Goal: Task Accomplishment & Management: Use online tool/utility

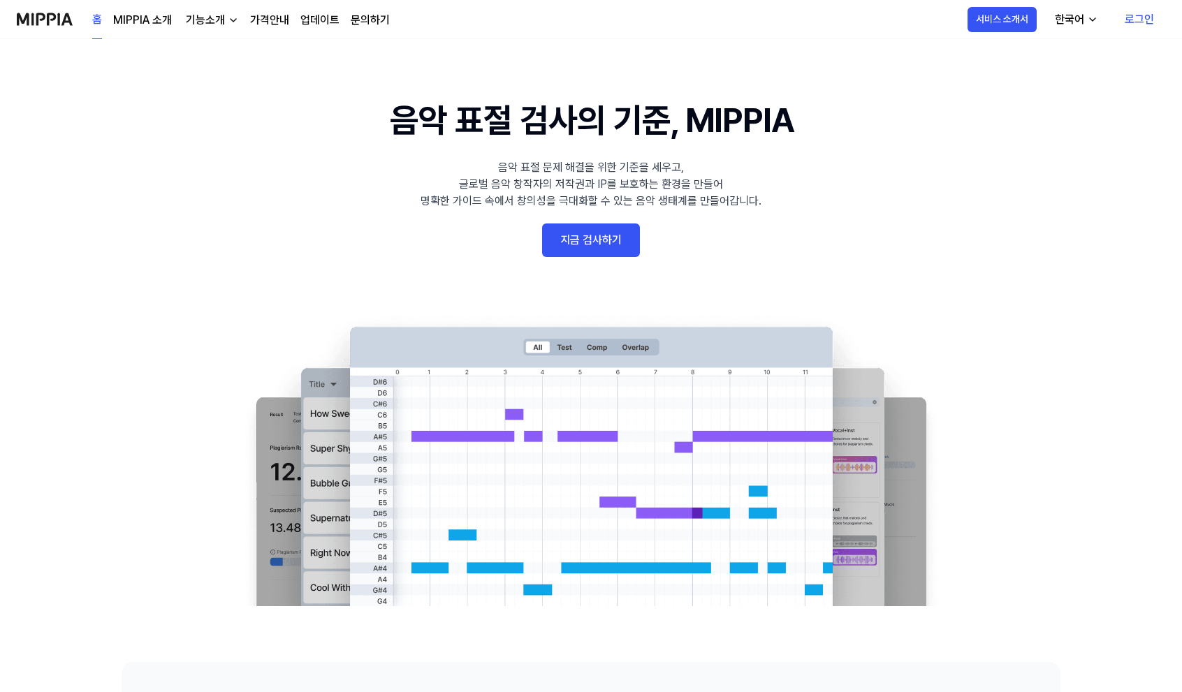
click at [581, 231] on link "지금 검사하기" at bounding box center [591, 241] width 98 height 34
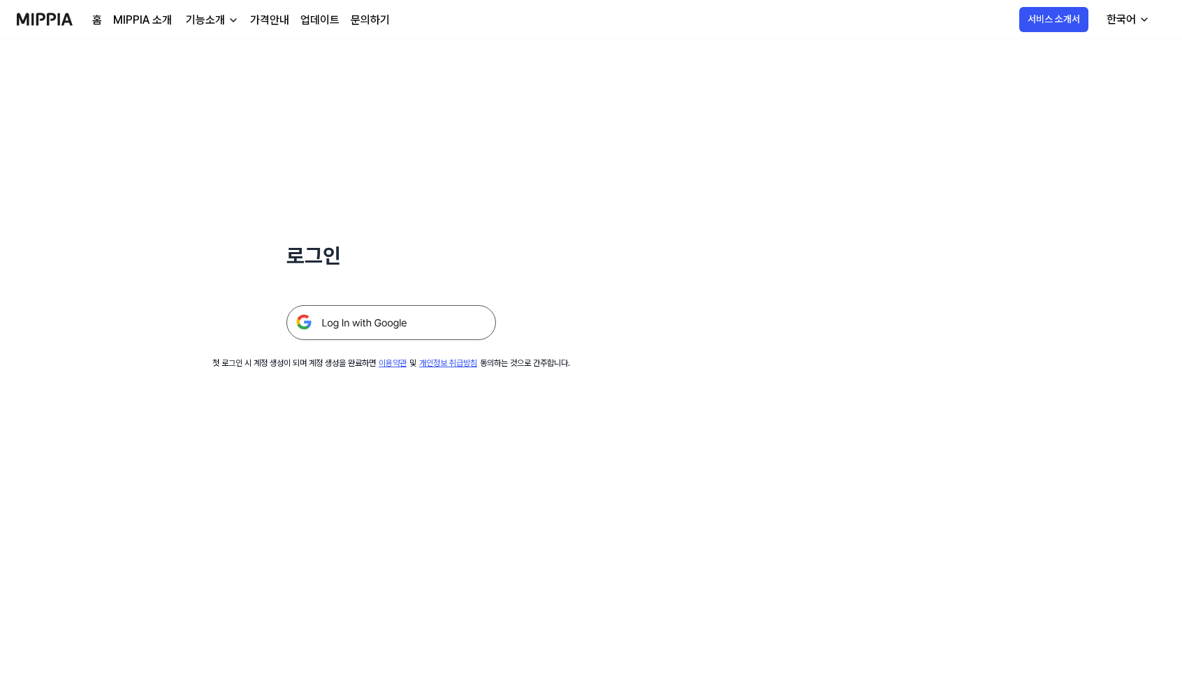
click at [354, 326] on img at bounding box center [391, 322] width 210 height 35
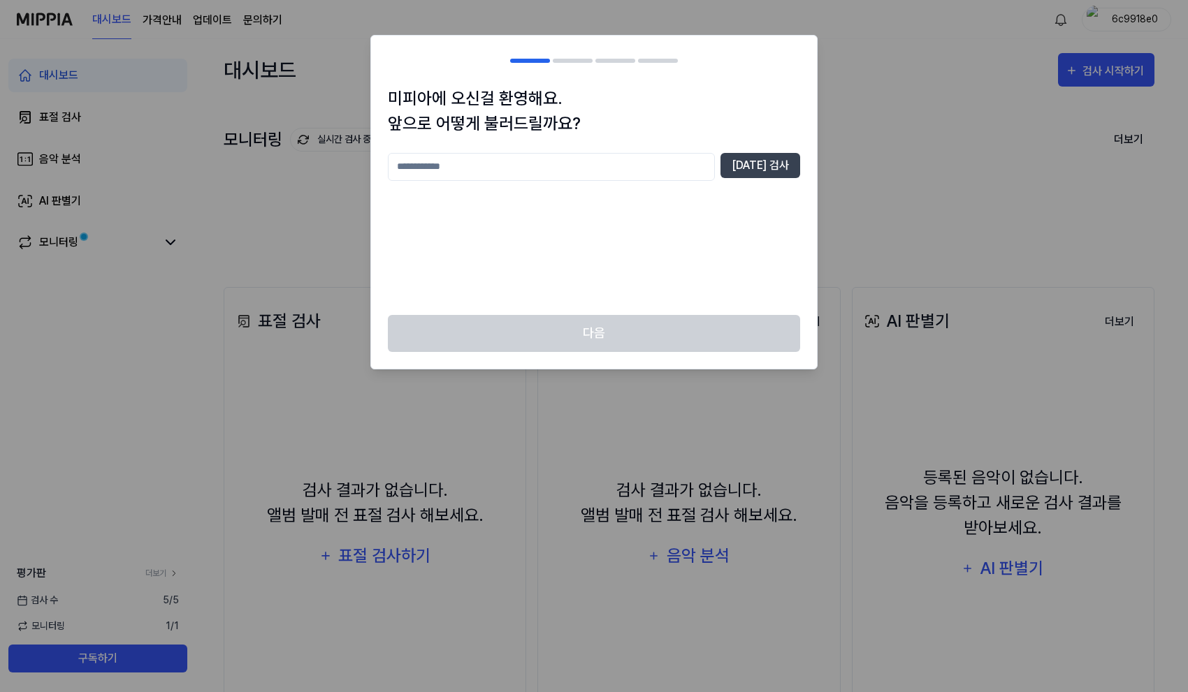
click at [545, 179] on input "text" at bounding box center [551, 167] width 327 height 28
type input "*"
type input "***"
click at [755, 167] on button "[DATE] 검사" at bounding box center [760, 165] width 80 height 25
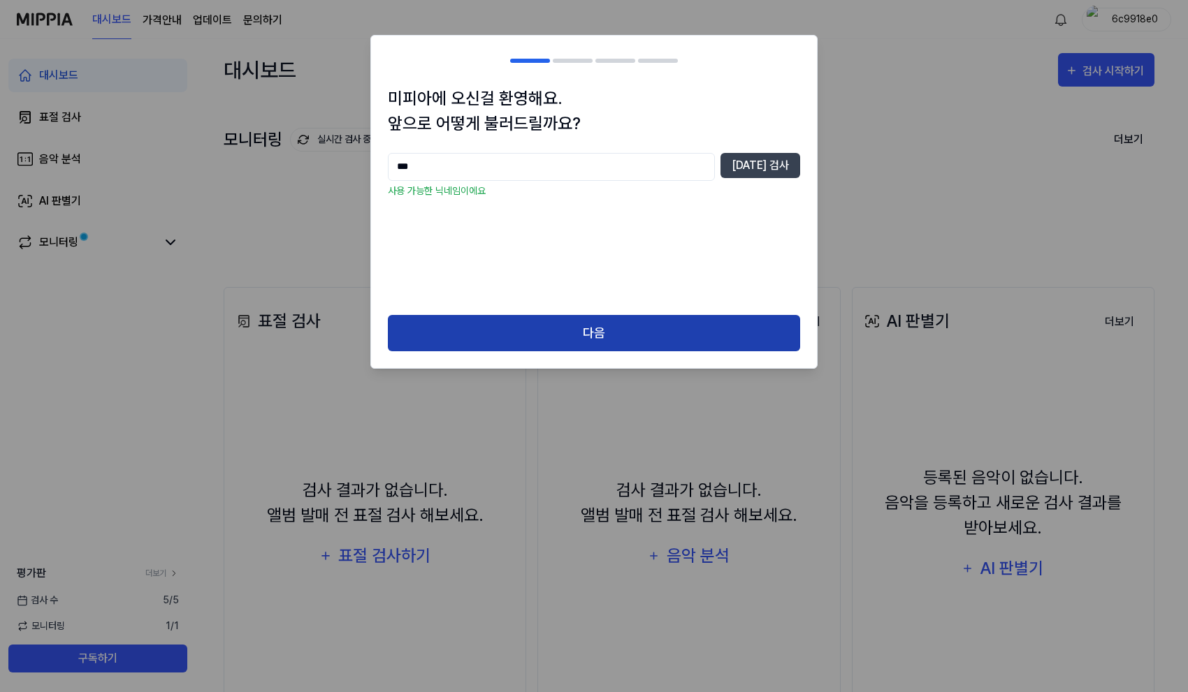
click at [585, 332] on button "다음" at bounding box center [594, 333] width 412 height 37
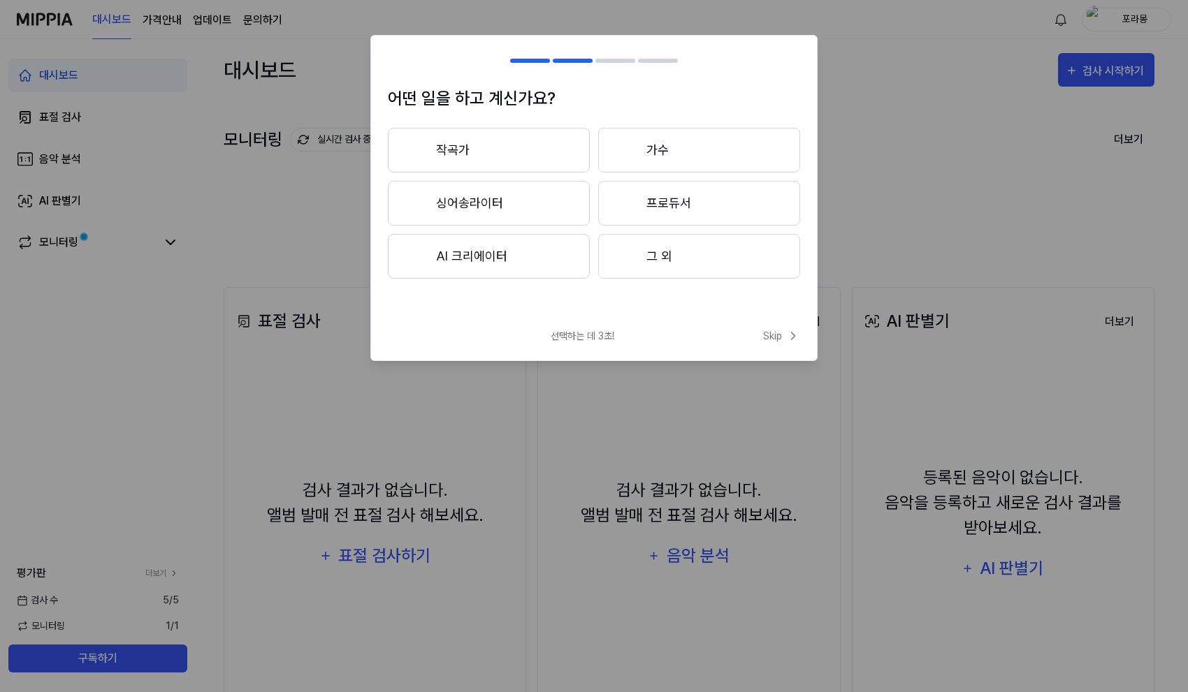
click at [675, 254] on button "그 외" at bounding box center [699, 256] width 202 height 45
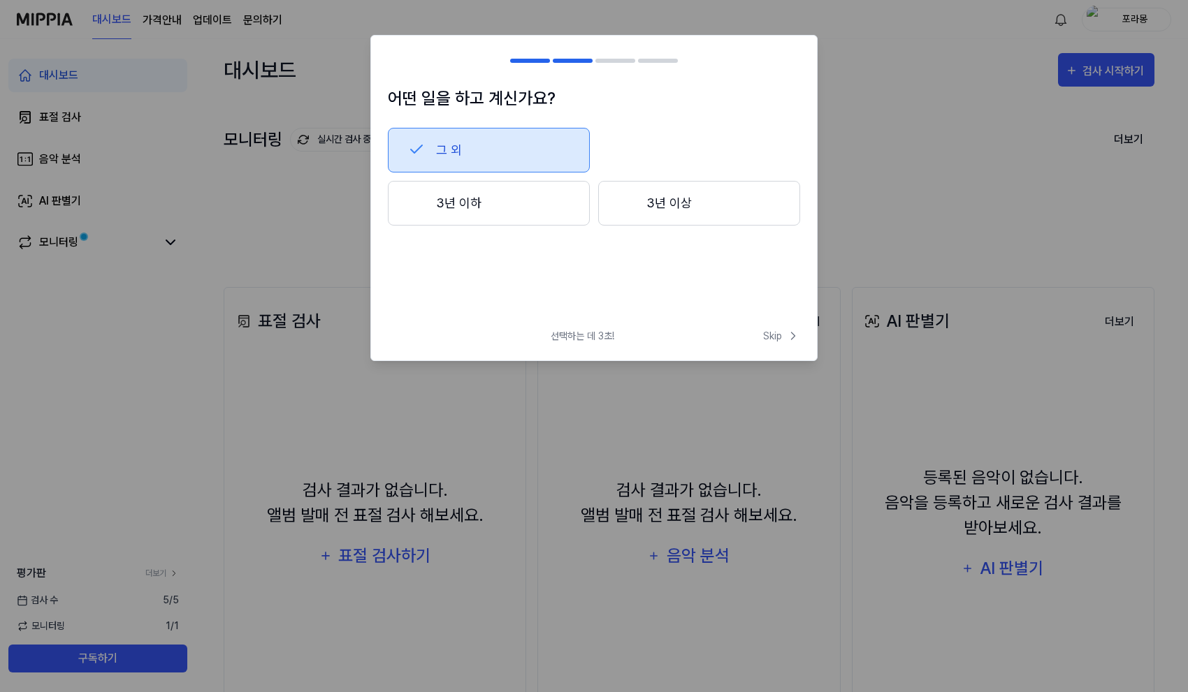
click at [510, 198] on button "3년 이하" at bounding box center [489, 203] width 202 height 45
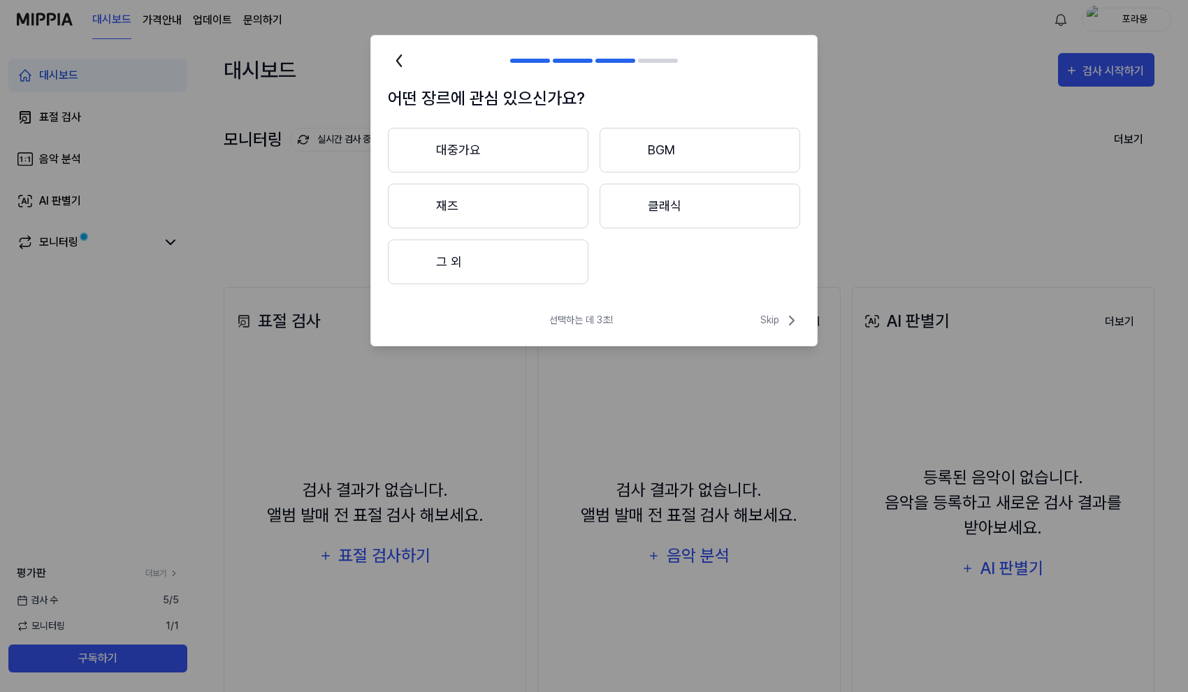
click at [486, 252] on button "그 외" at bounding box center [488, 262] width 201 height 45
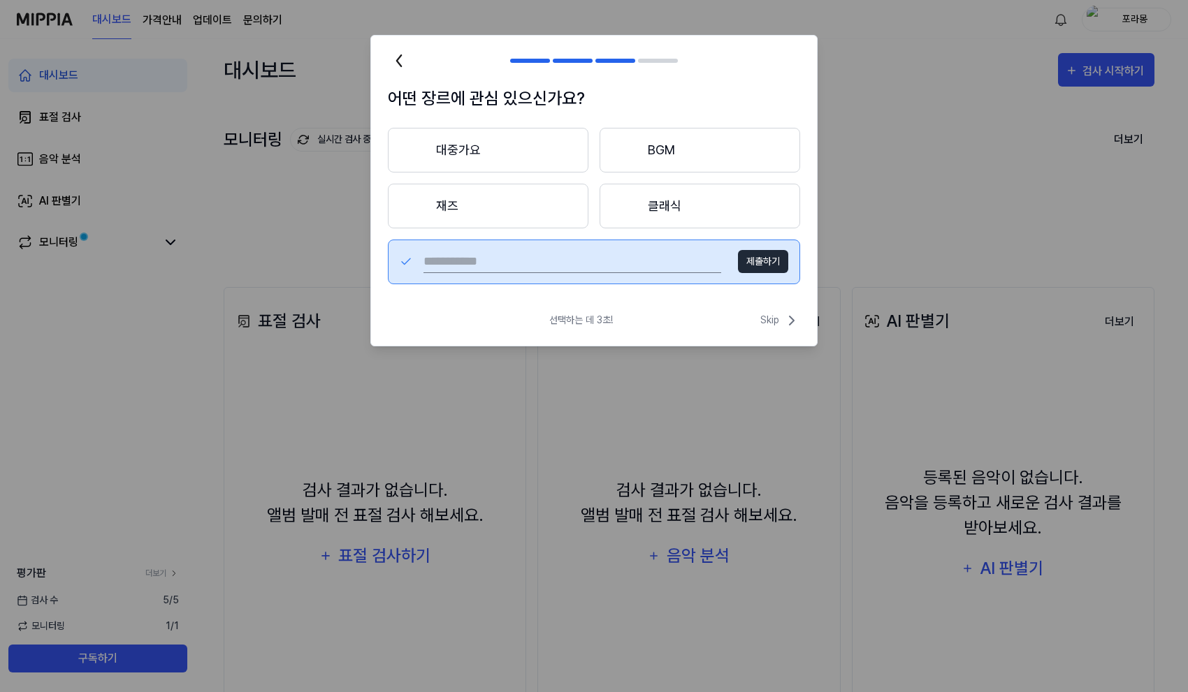
click at [514, 196] on button "재즈" at bounding box center [488, 206] width 201 height 45
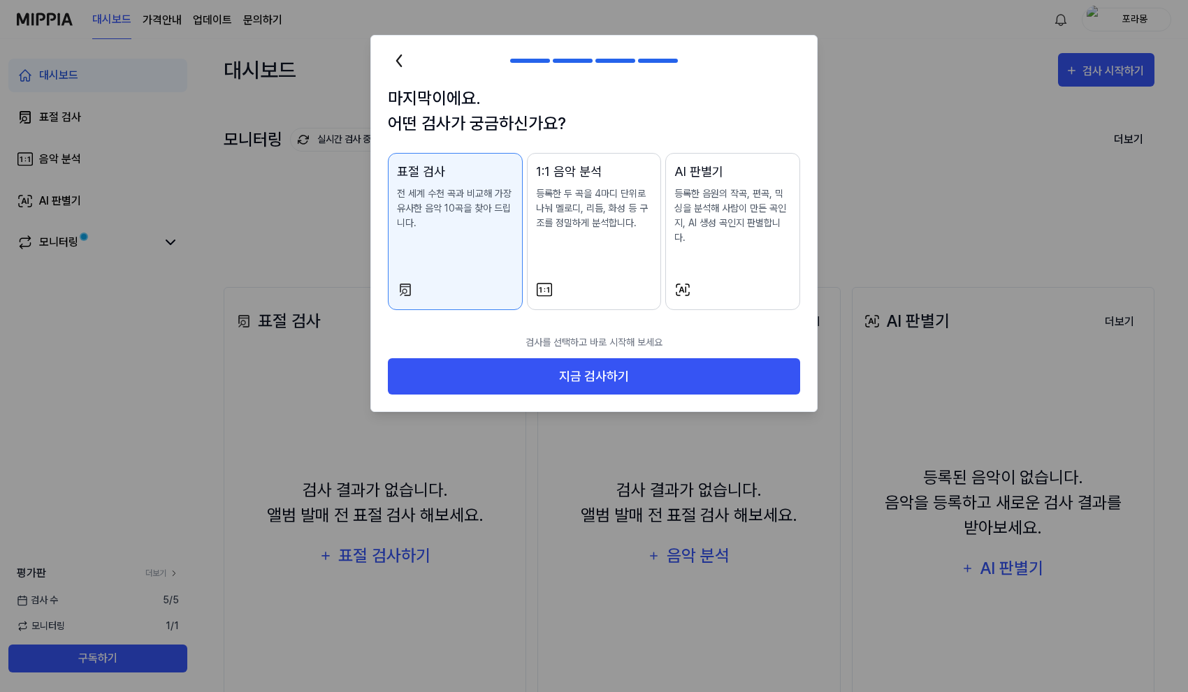
click at [570, 238] on div "1:1 음악 분석 등록한 두 곡을 4마디 단위로 나눠 멜로디, 리듬, 화성 등 구조를 정밀하게 분석합니다." at bounding box center [594, 210] width 117 height 96
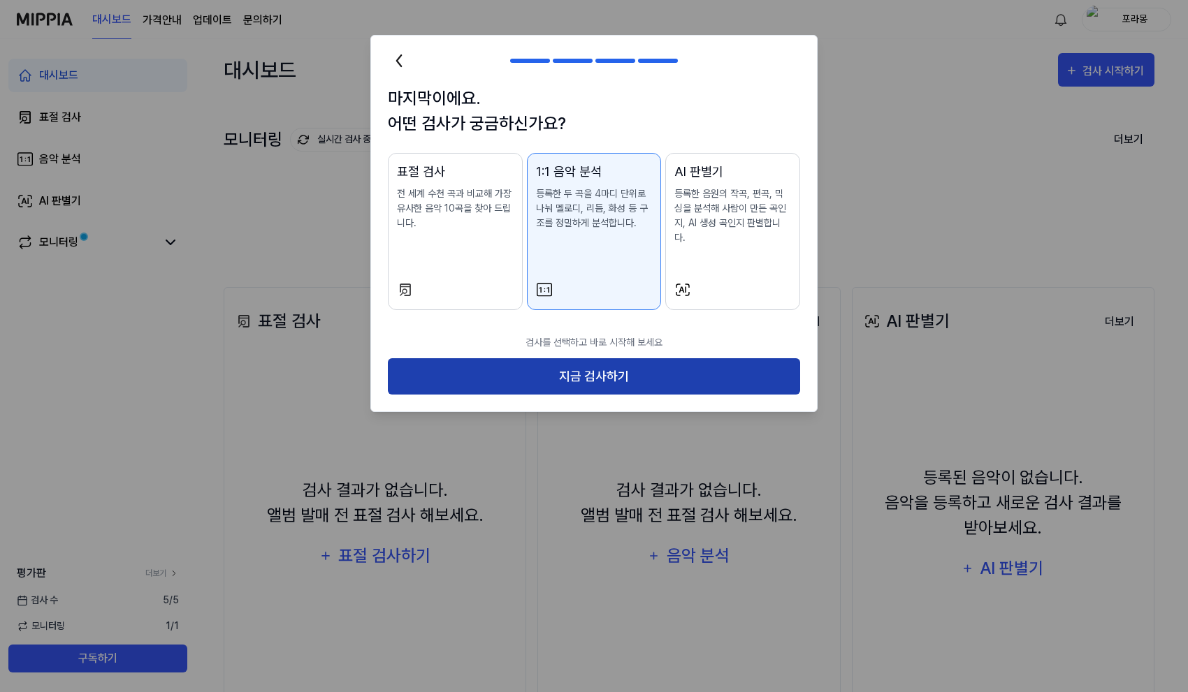
click at [607, 358] on button "지금 검사하기" at bounding box center [594, 376] width 412 height 37
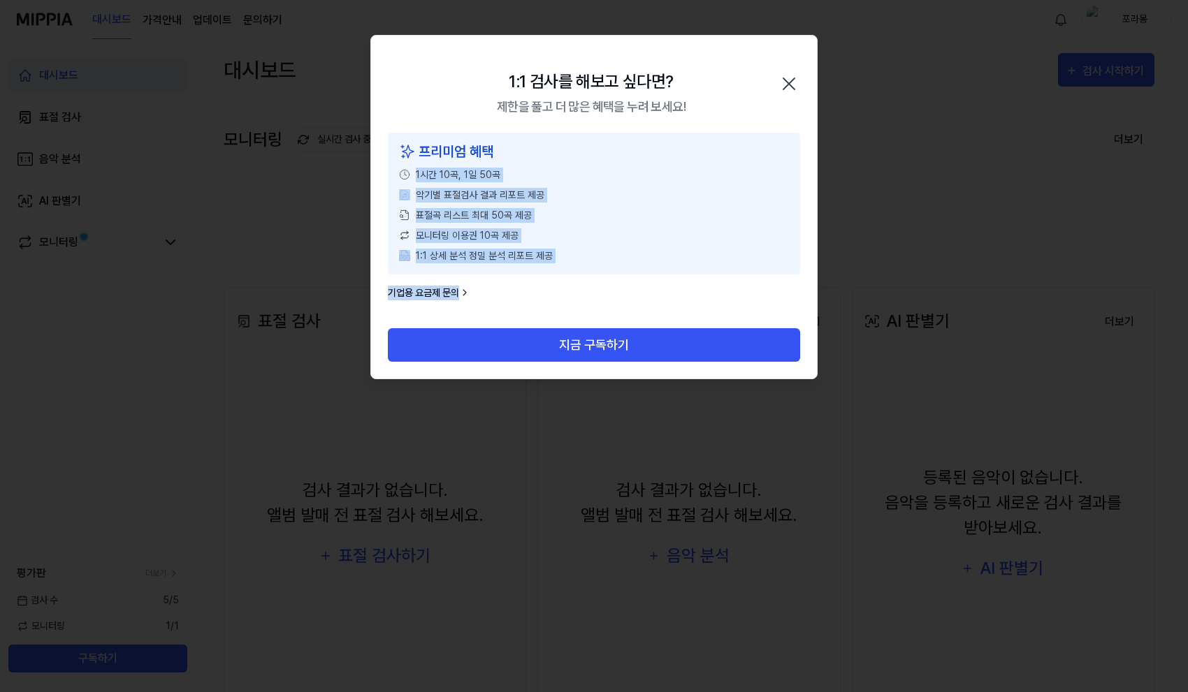
drag, startPoint x: 409, startPoint y: 174, endPoint x: 646, endPoint y: 301, distance: 268.2
click at [646, 301] on div "프리미엄 혜택 1시간 10곡, 1일 50곡 악기별 표절검사 결과 리포트 제공 표절곡 리스트 최대 50곡 제공 모니터링 이용권 10곡 제공 1:…" at bounding box center [594, 231] width 446 height 196
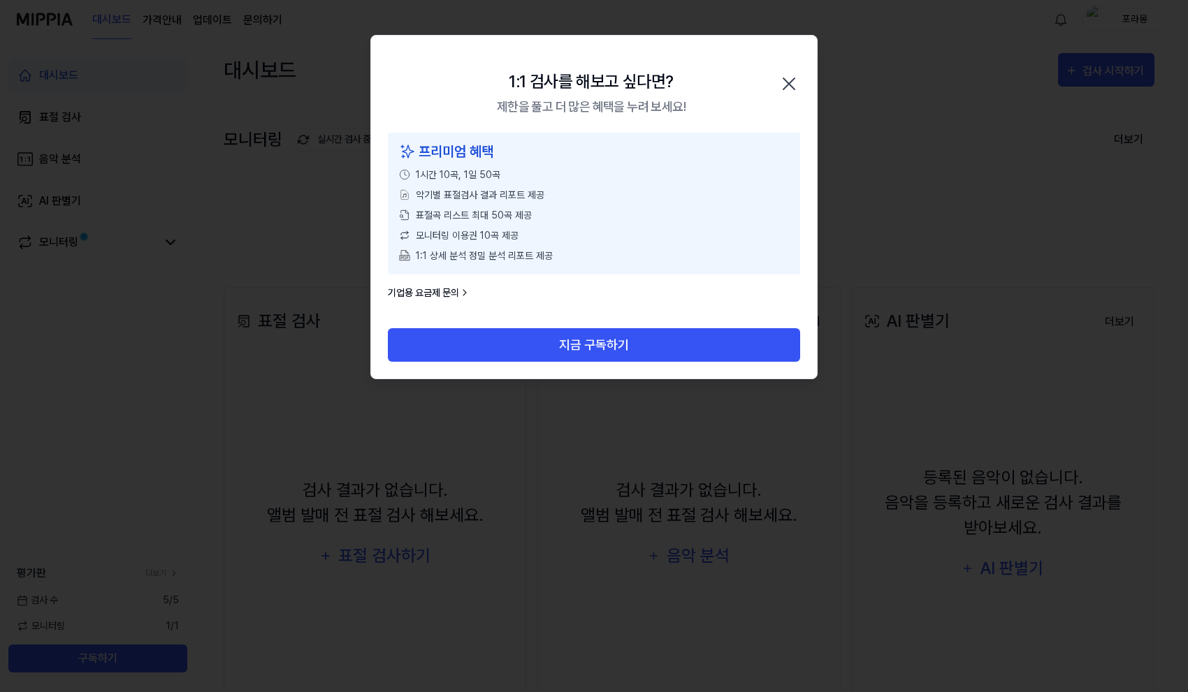
click at [646, 301] on div "프리미엄 혜택 1시간 10곡, 1일 50곡 악기별 표절검사 결과 리포트 제공 표절곡 리스트 최대 50곡 제공 모니터링 이용권 10곡 제공 1:…" at bounding box center [594, 231] width 446 height 196
click at [786, 88] on icon "button" at bounding box center [789, 84] width 22 height 22
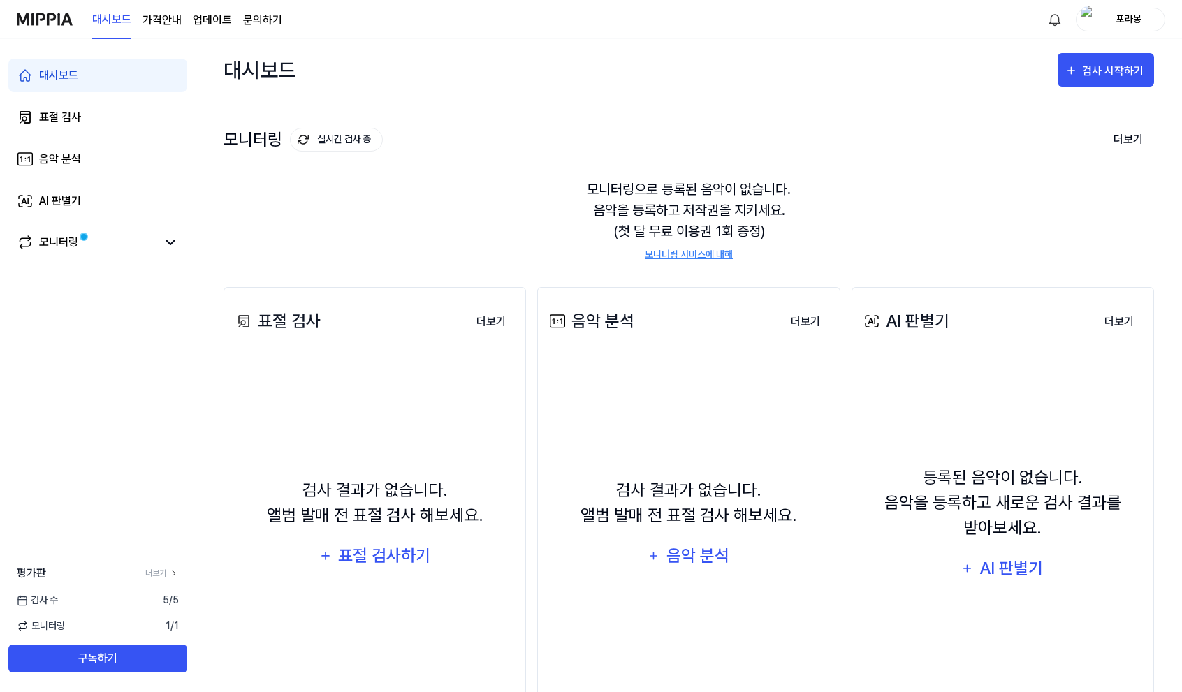
drag, startPoint x: 600, startPoint y: 201, endPoint x: 777, endPoint y: 226, distance: 178.6
click at [759, 227] on div "모니터링으로 등록된 음악이 없습니다. 음악을 등록하고 저작권을 지키세요. (첫 달 무료 이용권 1회 증정) 모니터링 서비스에 대해" at bounding box center [689, 220] width 931 height 117
click at [777, 226] on div "모니터링으로 등록된 음악이 없습니다. 음악을 등록하고 저작권을 지키세요. (첫 달 무료 이용권 1회 증정) 모니터링 서비스에 대해" at bounding box center [689, 220] width 931 height 117
click at [1093, 73] on div "검사 시작하기" at bounding box center [1114, 71] width 65 height 18
click at [1068, 113] on div "표절 검사" at bounding box center [1081, 114] width 122 height 18
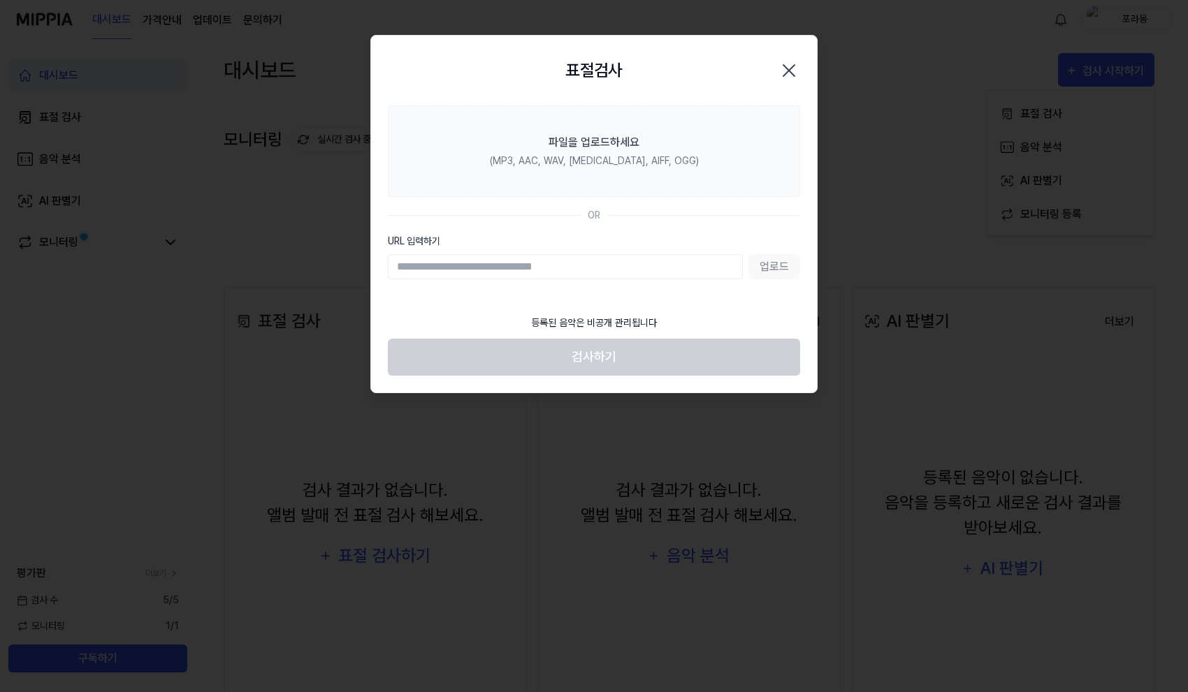
click at [567, 258] on input "URL 입력하기" at bounding box center [565, 266] width 355 height 25
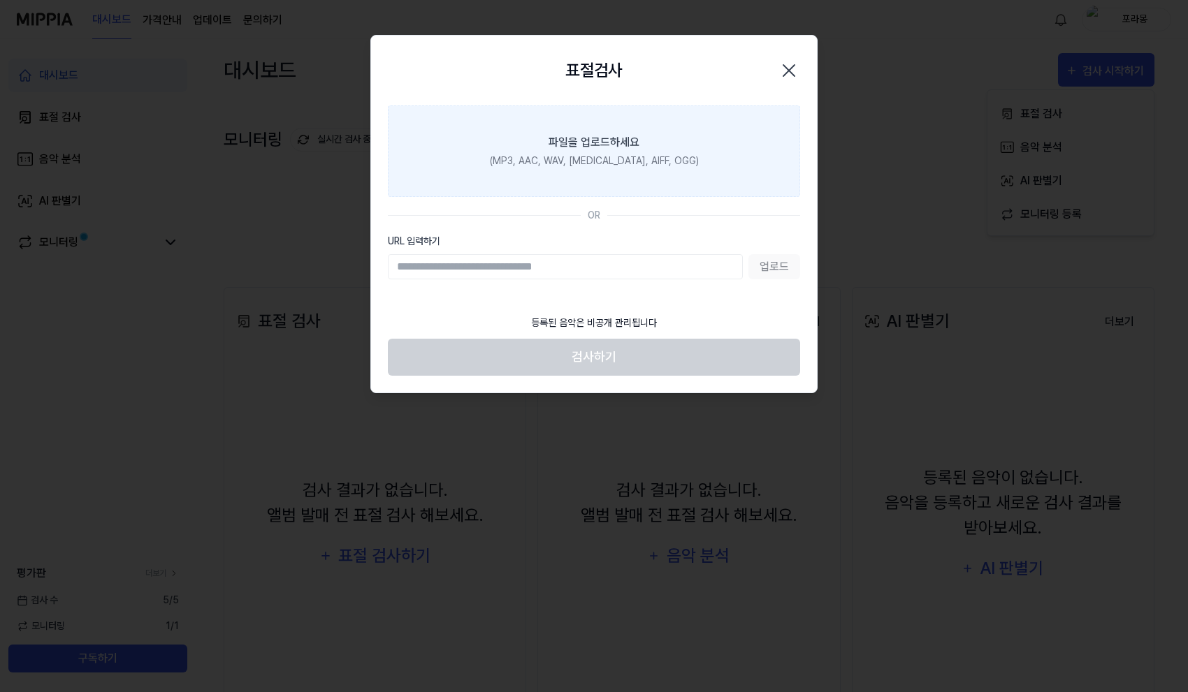
click at [616, 168] on label "파일을 업로드하세요 (MP3, AAC, WAV, [MEDICAL_DATA], AIFF, OGG)" at bounding box center [594, 151] width 412 height 92
click at [0, 0] on input "파일을 업로드하세요 (MP3, AAC, WAV, [MEDICAL_DATA], AIFF, OGG)" at bounding box center [0, 0] width 0 height 0
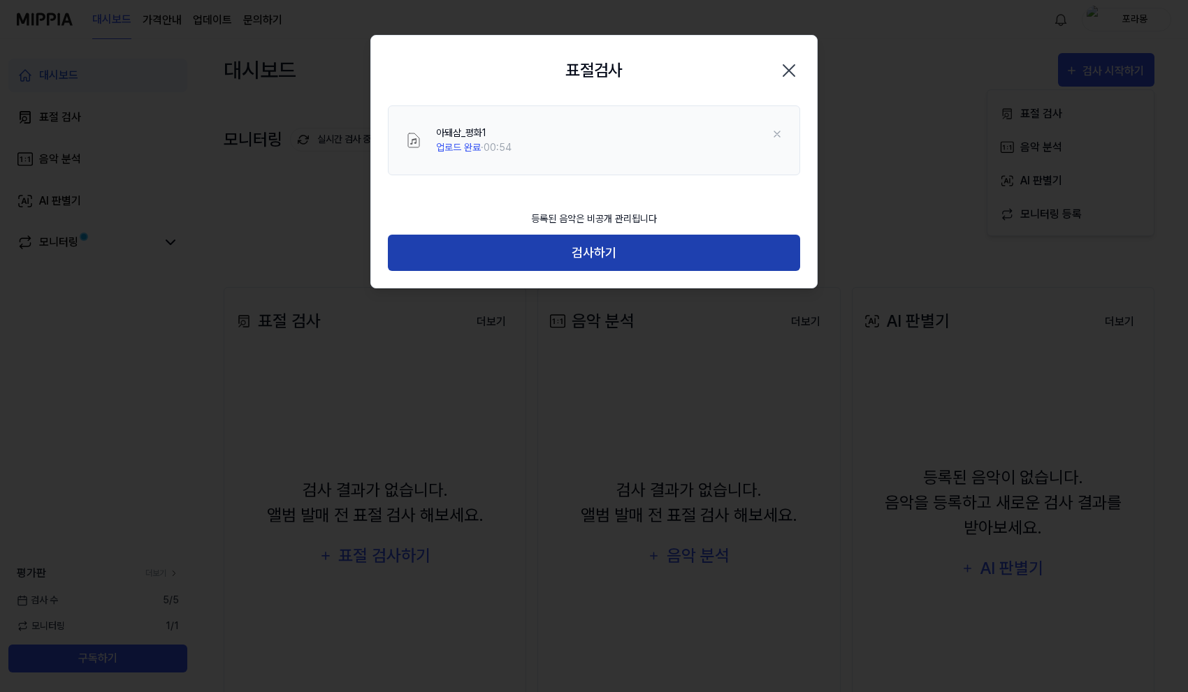
click at [627, 252] on button "검사하기" at bounding box center [594, 253] width 412 height 37
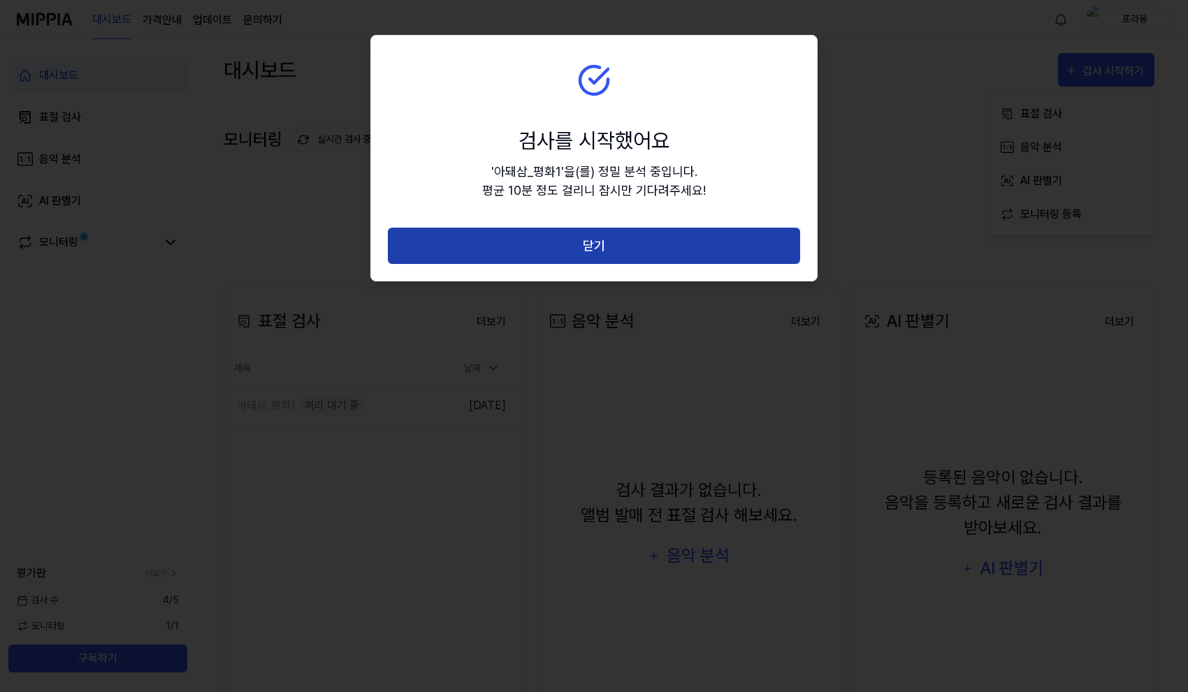
click at [627, 253] on button "닫기" at bounding box center [594, 246] width 412 height 37
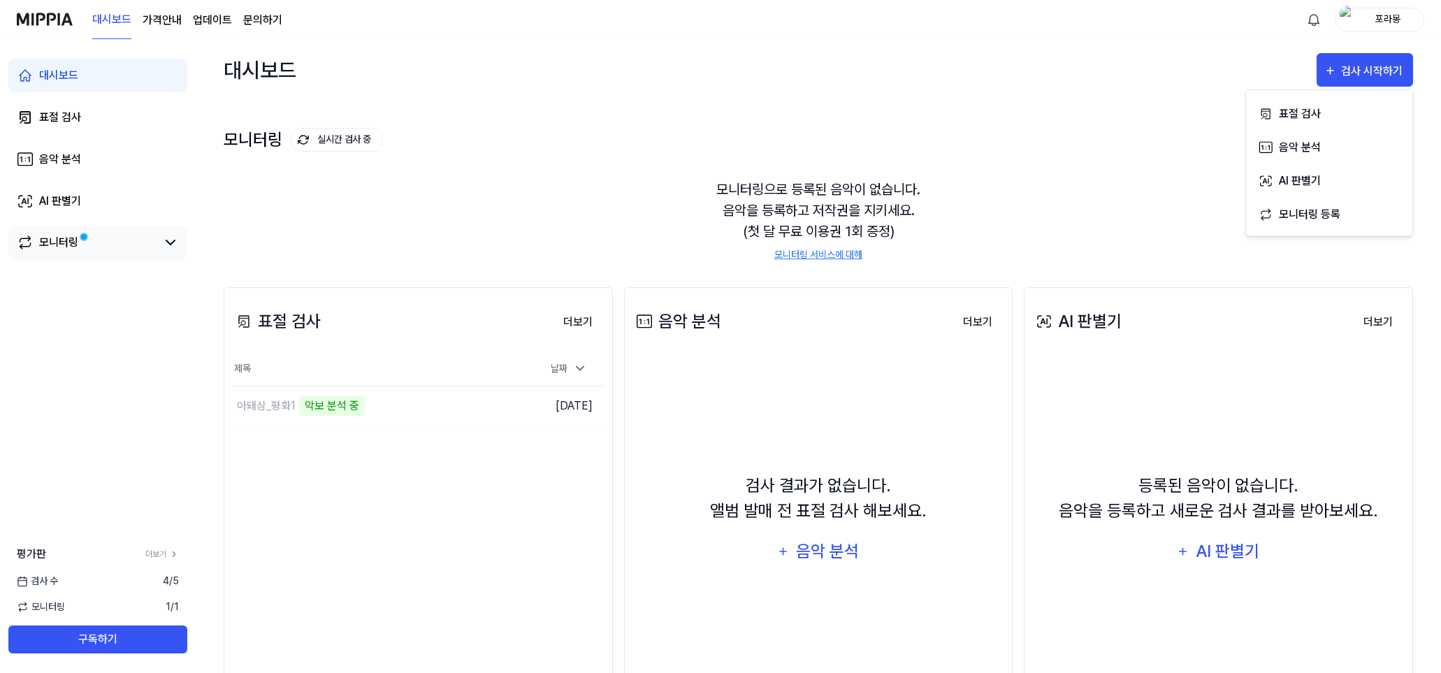
click at [75, 247] on div "모니터링" at bounding box center [58, 242] width 39 height 17
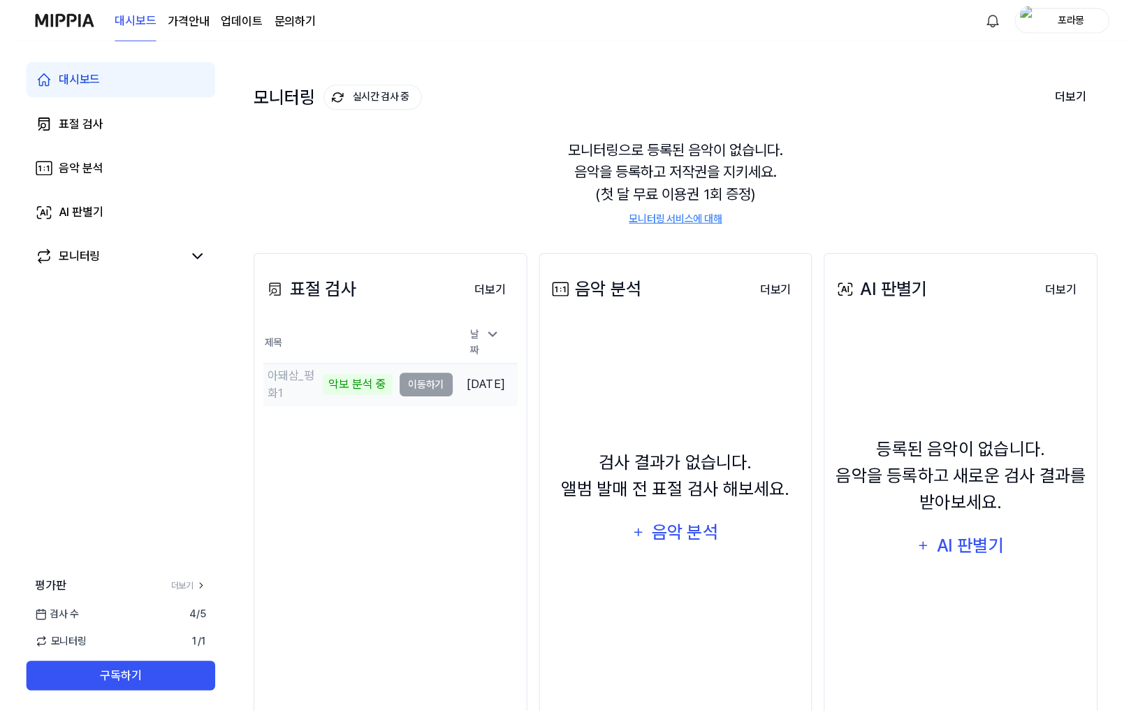
scroll to position [70, 0]
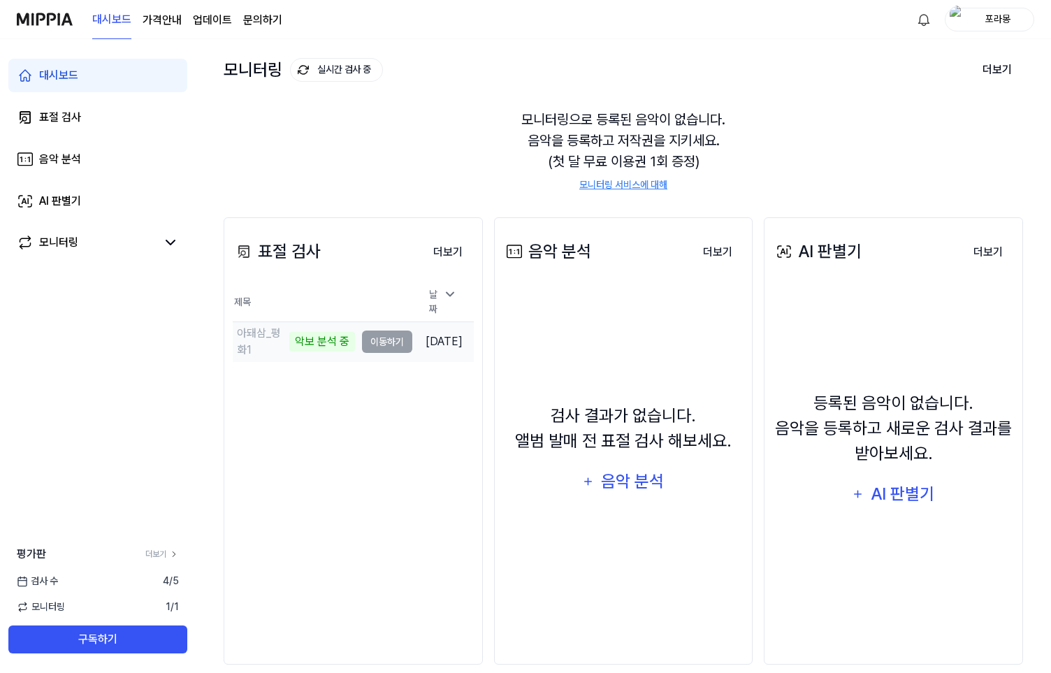
click at [303, 337] on div "악보 분석 중" at bounding box center [322, 342] width 66 height 20
click at [347, 333] on td "아돼삼_평화1 악보 분석 중 이동하기" at bounding box center [323, 341] width 180 height 39
click at [259, 333] on div "아돼삼_평화1" at bounding box center [261, 342] width 49 height 34
click at [245, 327] on div "아돼삼_평화1" at bounding box center [261, 342] width 49 height 34
click at [986, 434] on div "등록된 음악이 없습니다. 음악을 등록하고 새로운 검사 결과를 받아보세요." at bounding box center [893, 428] width 241 height 75
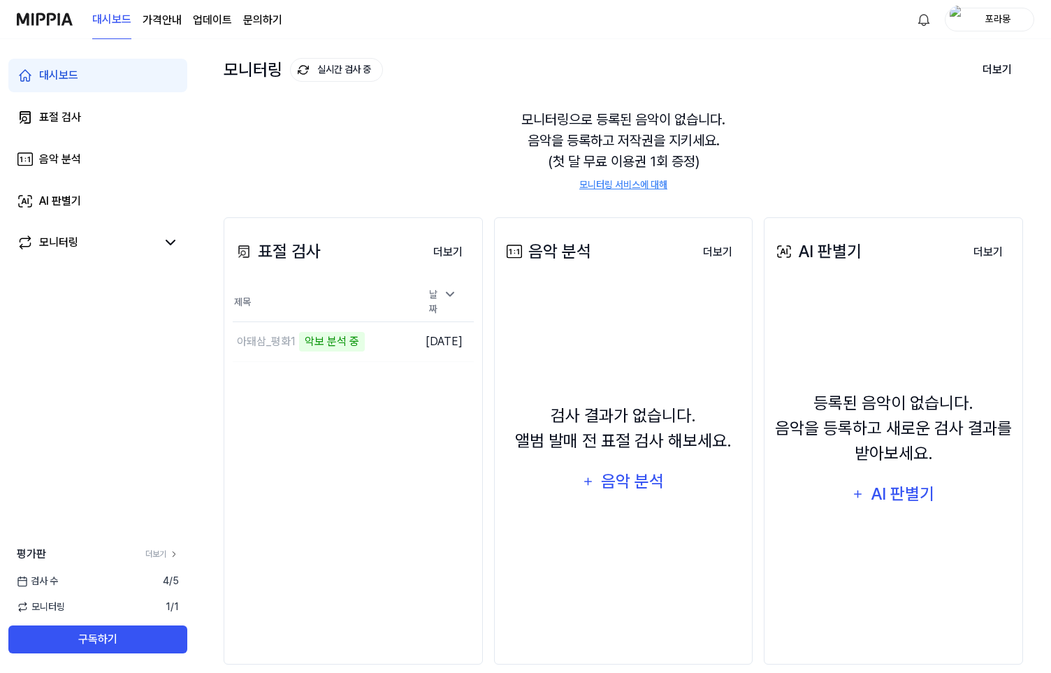
click at [835, 303] on div "등록된 음악이 없습니다. 음악을 등록하고 새로운 검사 결과를 받아보세요. AI 판별기" at bounding box center [893, 450] width 241 height 314
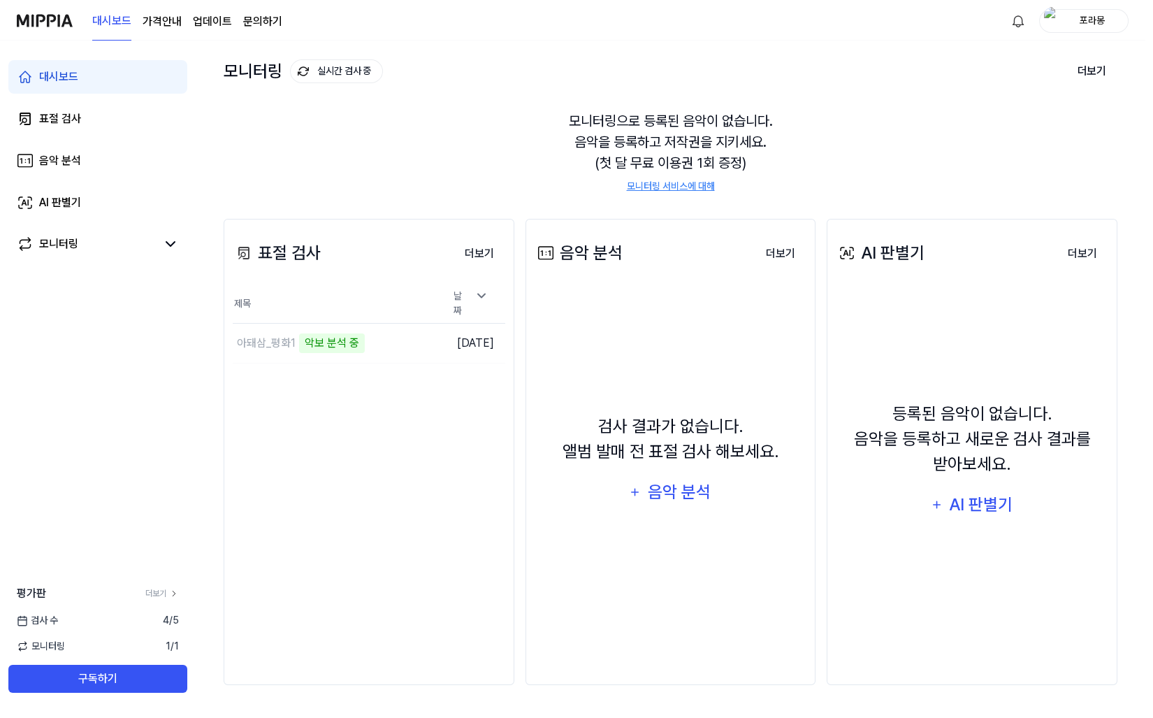
scroll to position [66, 0]
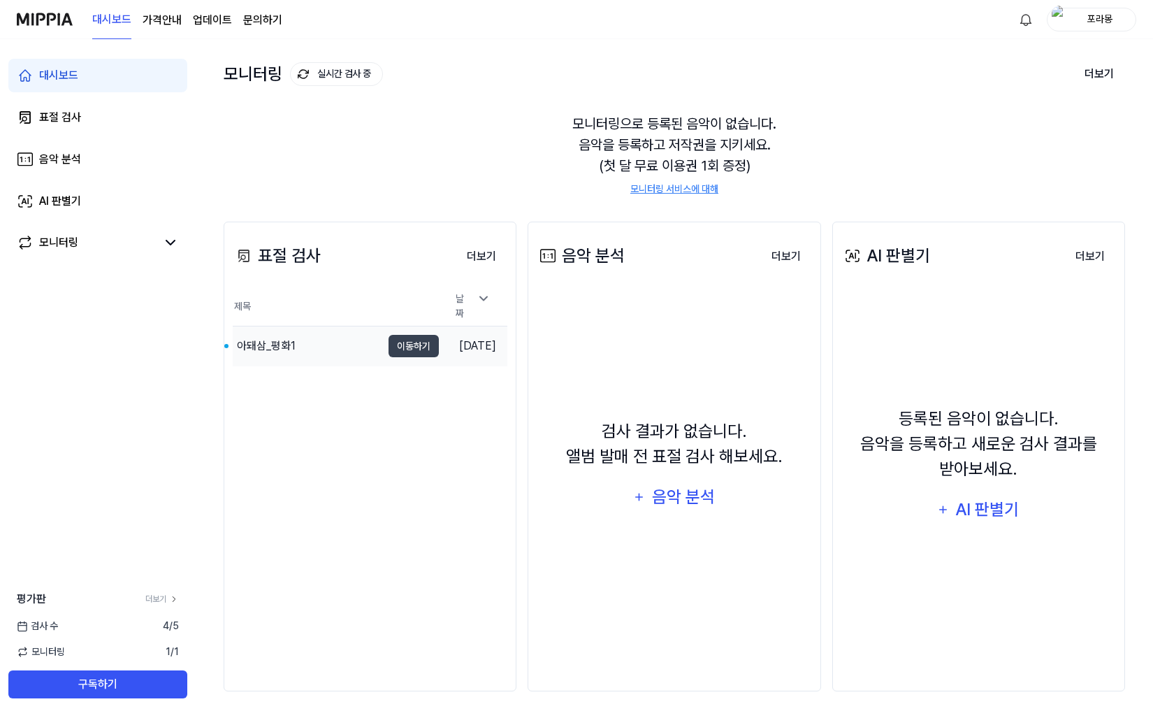
click at [282, 337] on div "아돼삼_평화1" at bounding box center [266, 345] width 59 height 17
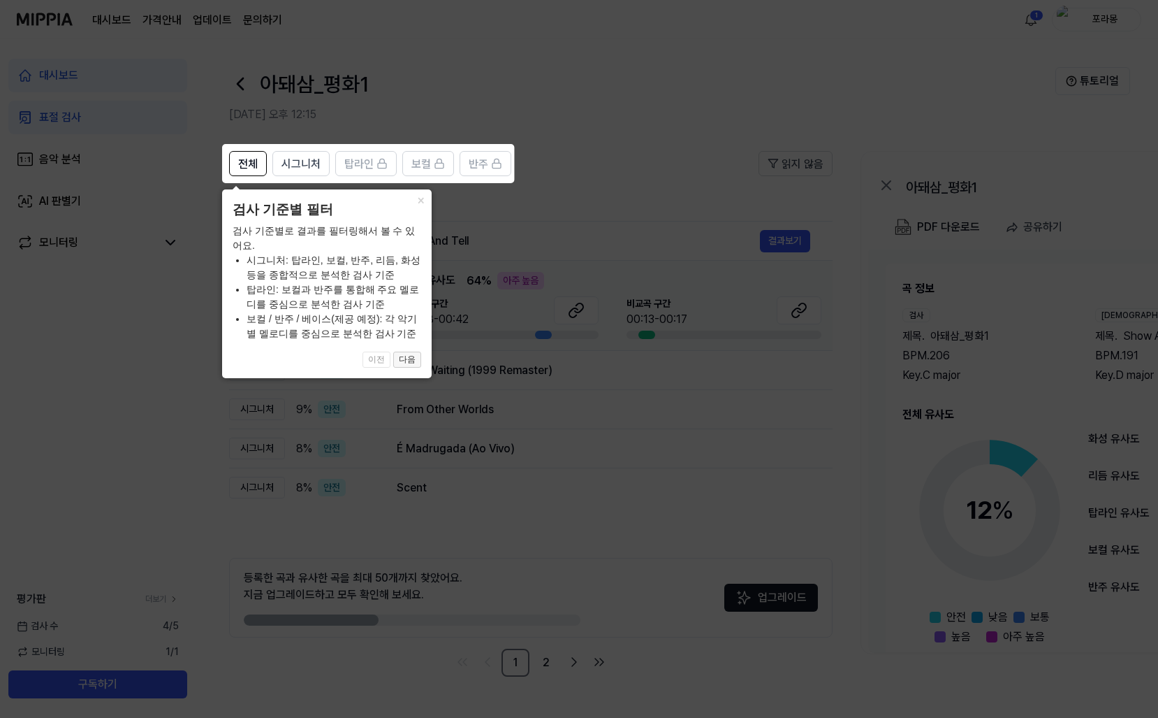
click at [400, 361] on button "다음" at bounding box center [407, 359] width 28 height 17
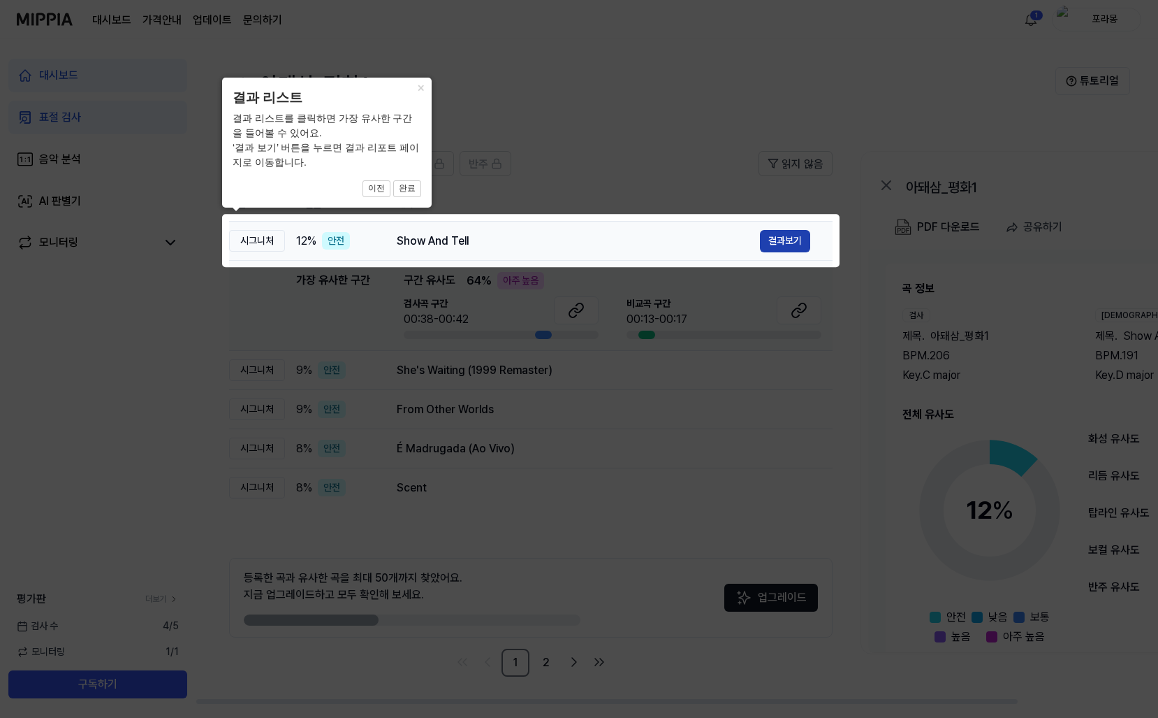
click at [786, 240] on button "결과보기" at bounding box center [785, 241] width 50 height 22
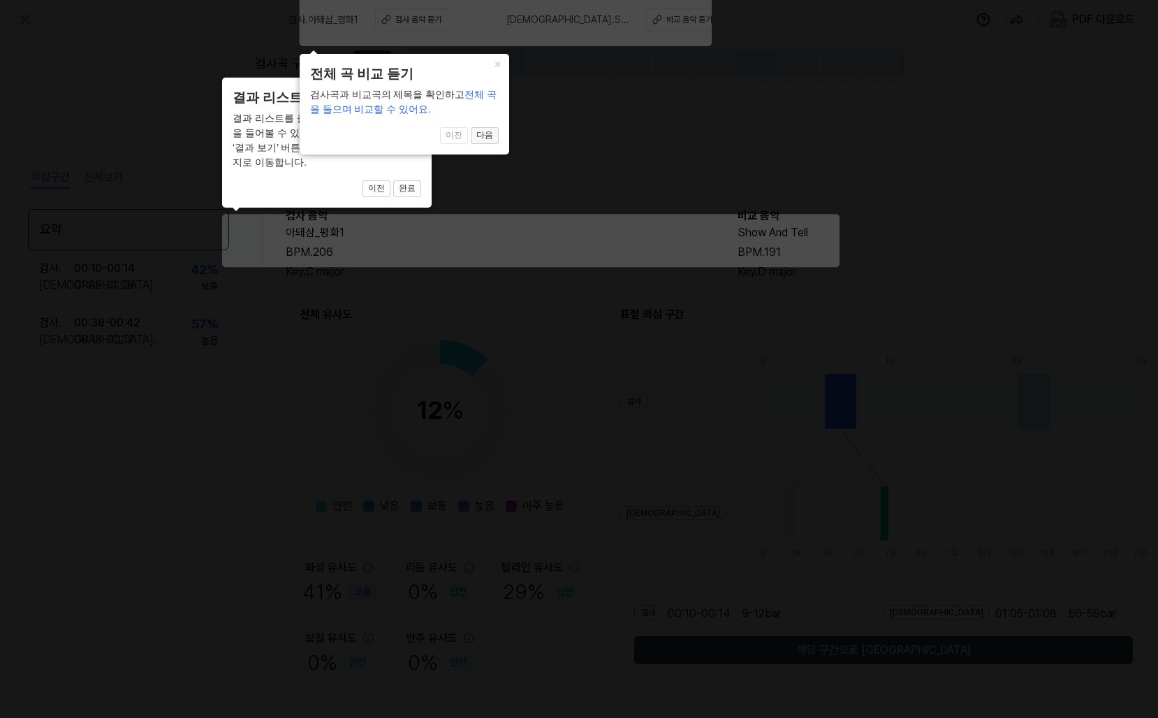
click at [421, 180] on button "다음" at bounding box center [407, 188] width 28 height 17
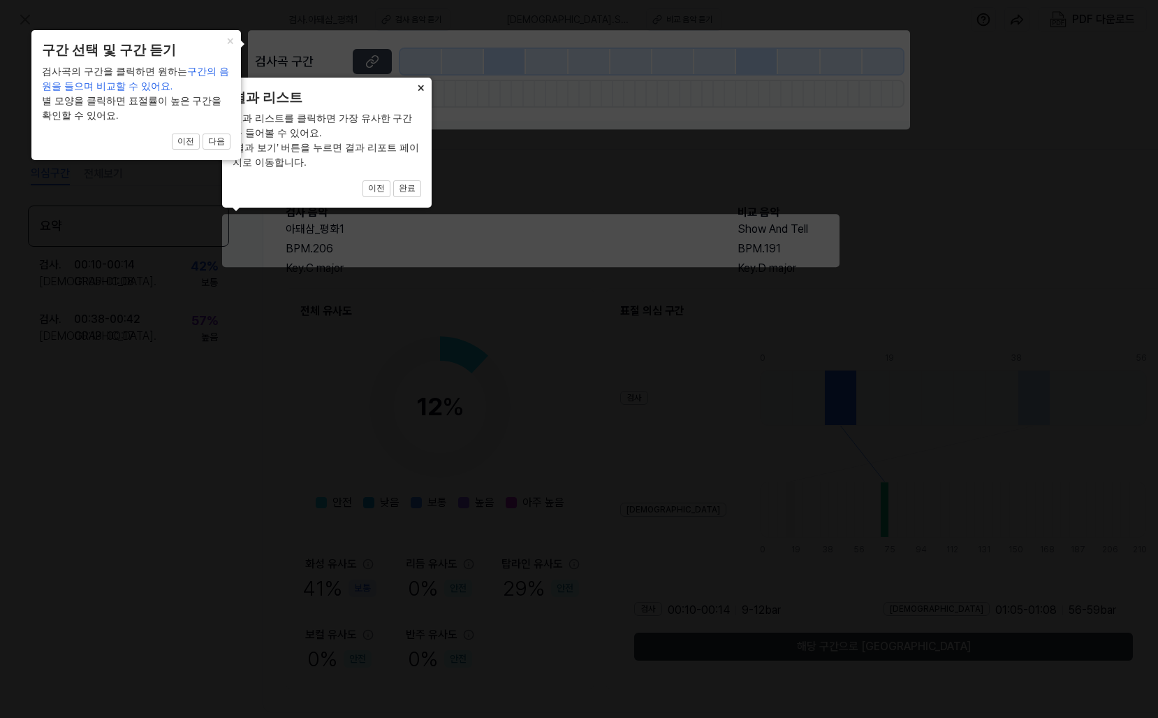
click at [415, 82] on button "×" at bounding box center [420, 88] width 22 height 20
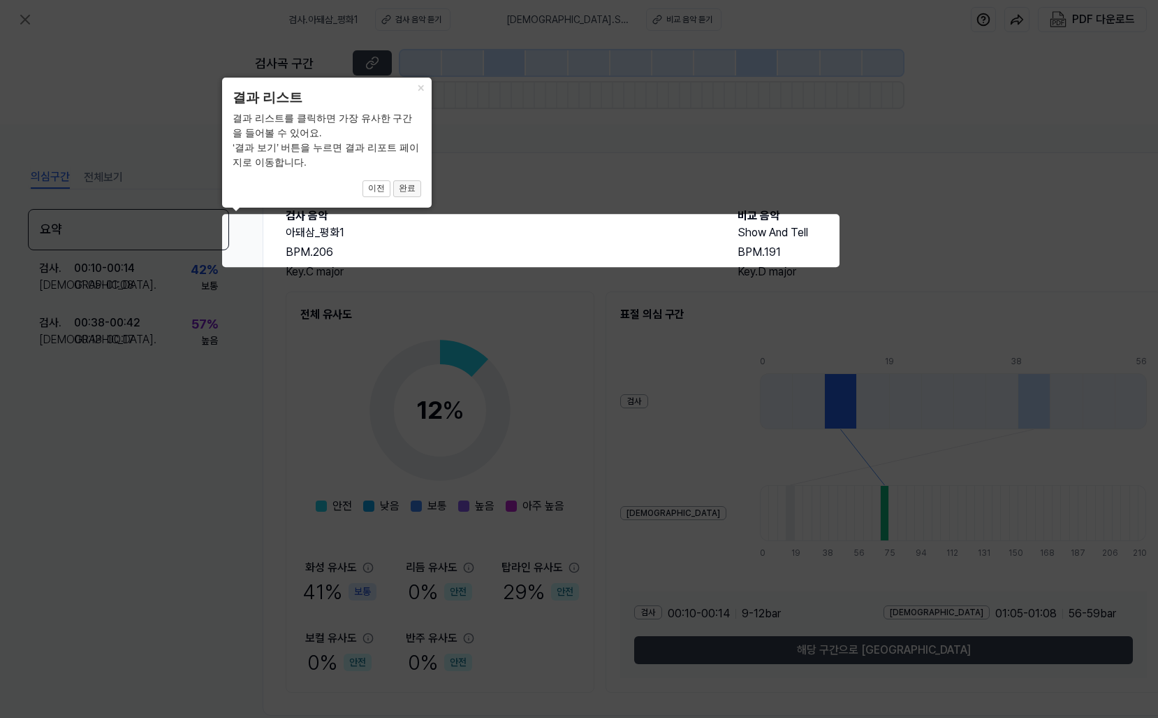
click at [407, 189] on button "완료" at bounding box center [407, 188] width 28 height 17
click at [398, 187] on button "완료" at bounding box center [407, 188] width 28 height 17
click at [416, 89] on button "×" at bounding box center [420, 88] width 22 height 20
click at [419, 89] on button "×" at bounding box center [420, 88] width 22 height 20
click at [353, 291] on icon at bounding box center [579, 359] width 1158 height 718
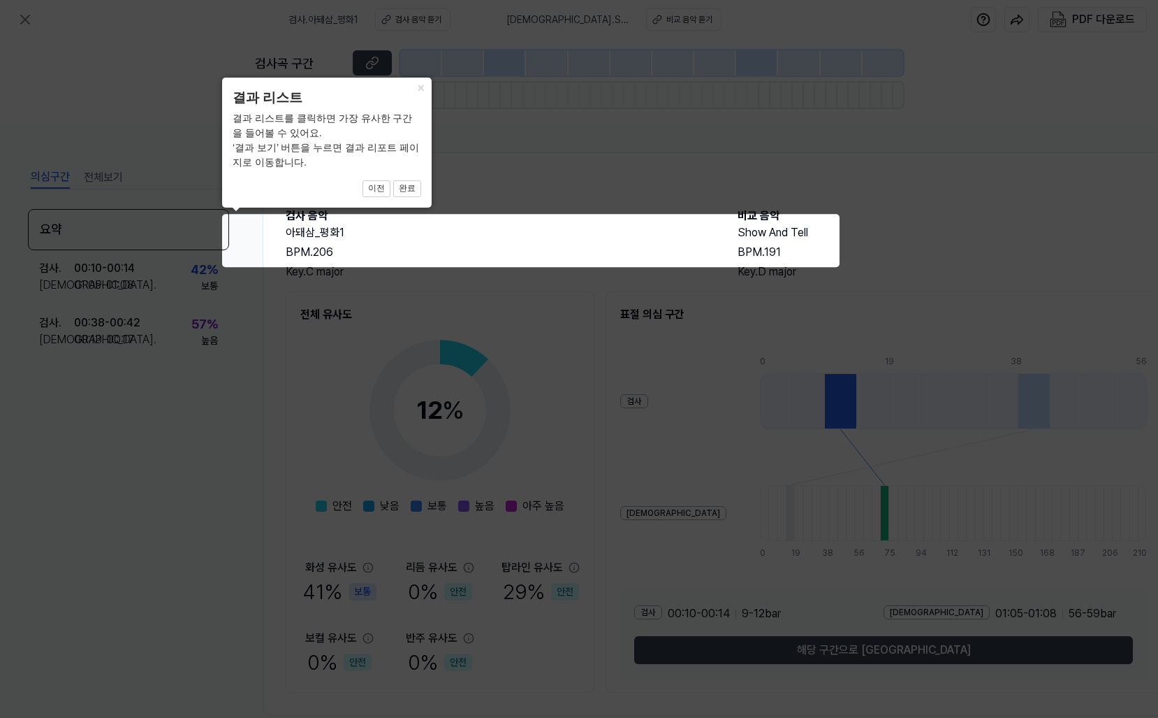
click at [361, 352] on icon at bounding box center [579, 359] width 1158 height 718
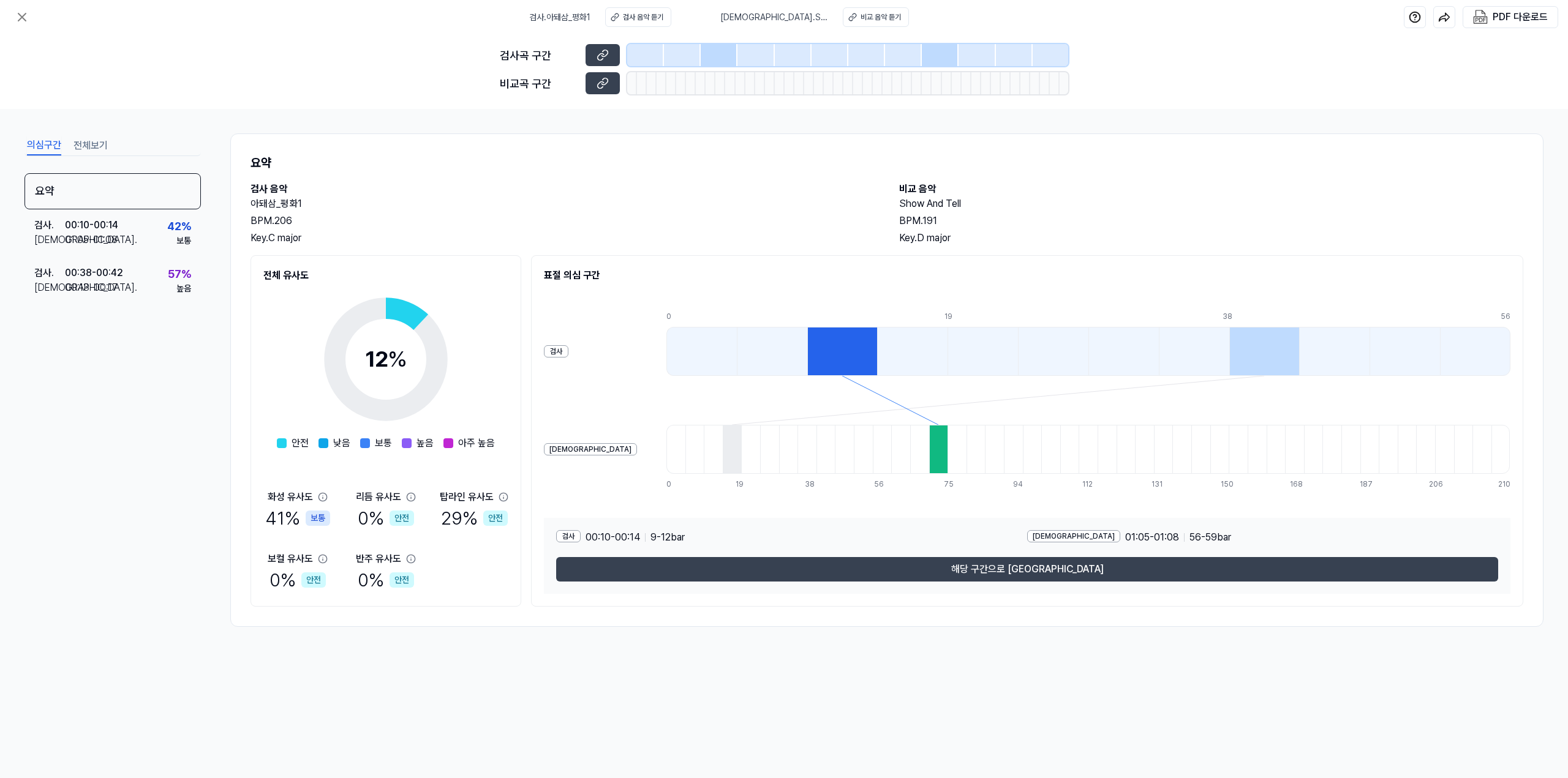
drag, startPoint x: 817, startPoint y: 324, endPoint x: 805, endPoint y: 329, distance: 13.0
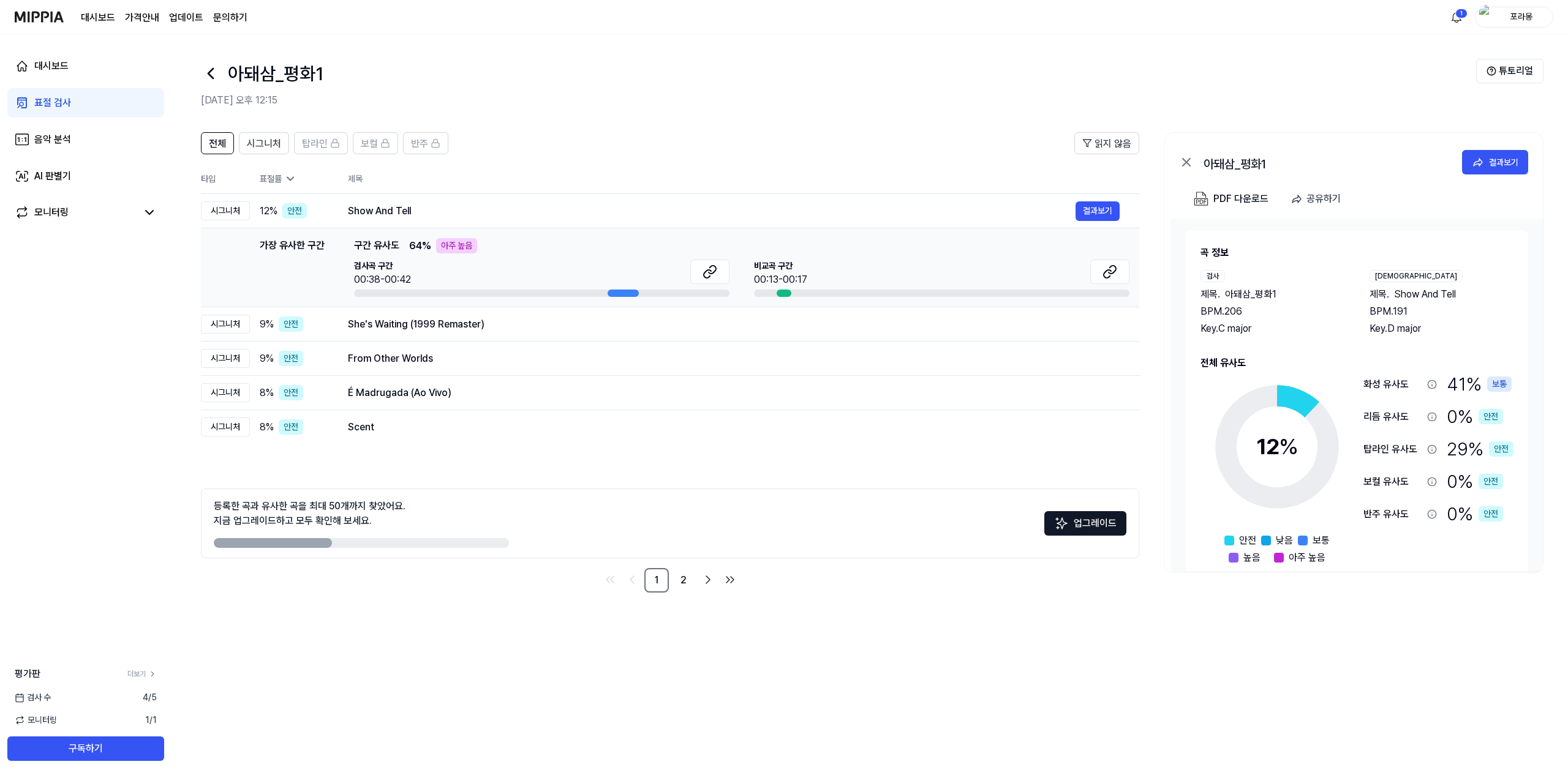
drag, startPoint x: 344, startPoint y: 243, endPoint x: 416, endPoint y: 245, distance: 72.0
click at [416, 245] on div "가장 유사한 구간 가장 유사한 구간 구간 유사도 64 % 아주 높음 검사곡 구간 00:38-00:42 비교곡 구간 00:13-00:17 결과보기" at bounding box center [670, 267] width 919 height 59
click at [416, 245] on span "64 %" at bounding box center [420, 245] width 22 height 15
click at [409, 218] on div "Show And Tell 결과보기" at bounding box center [734, 211] width 771 height 19
click at [408, 211] on div "Show And Tell" at bounding box center [712, 211] width 727 height 15
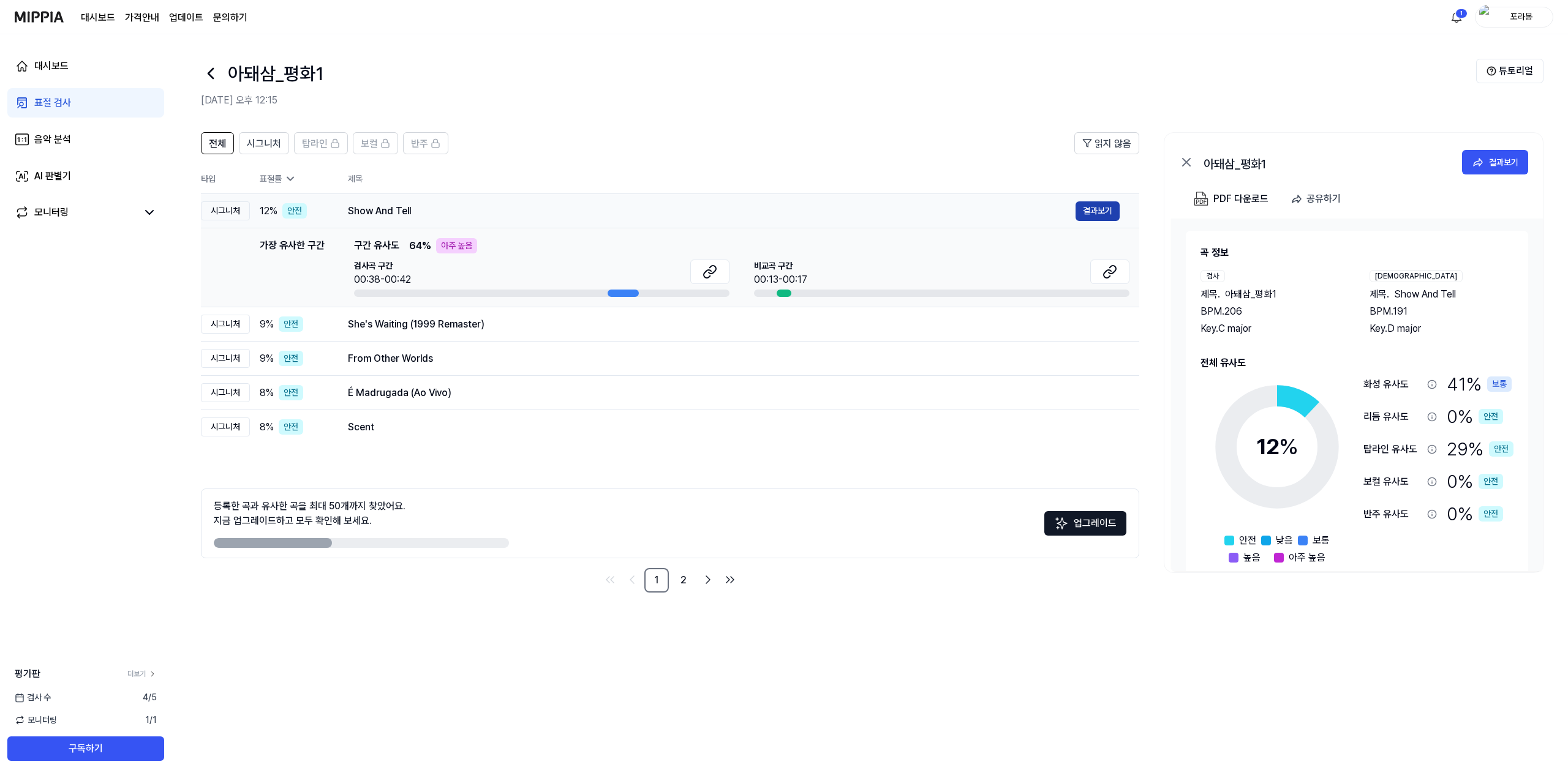
drag, startPoint x: 1102, startPoint y: 200, endPoint x: 1096, endPoint y: 209, distance: 10.8
click at [1015, 200] on td "Show And Tell 결과보기" at bounding box center [733, 210] width 811 height 34
click at [1015, 214] on button "결과보기" at bounding box center [1097, 211] width 44 height 19
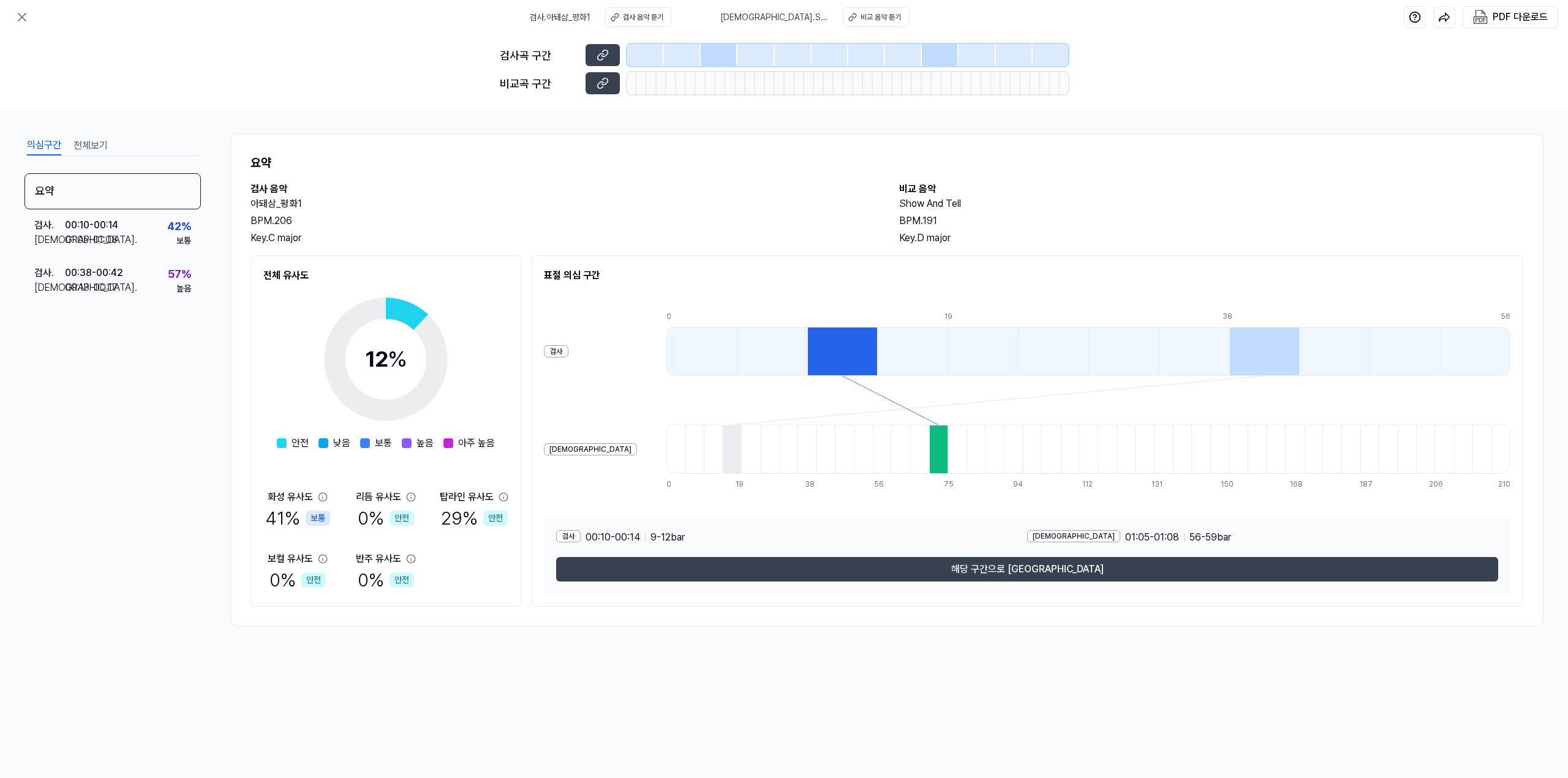
click at [807, 340] on div at bounding box center [842, 351] width 70 height 49
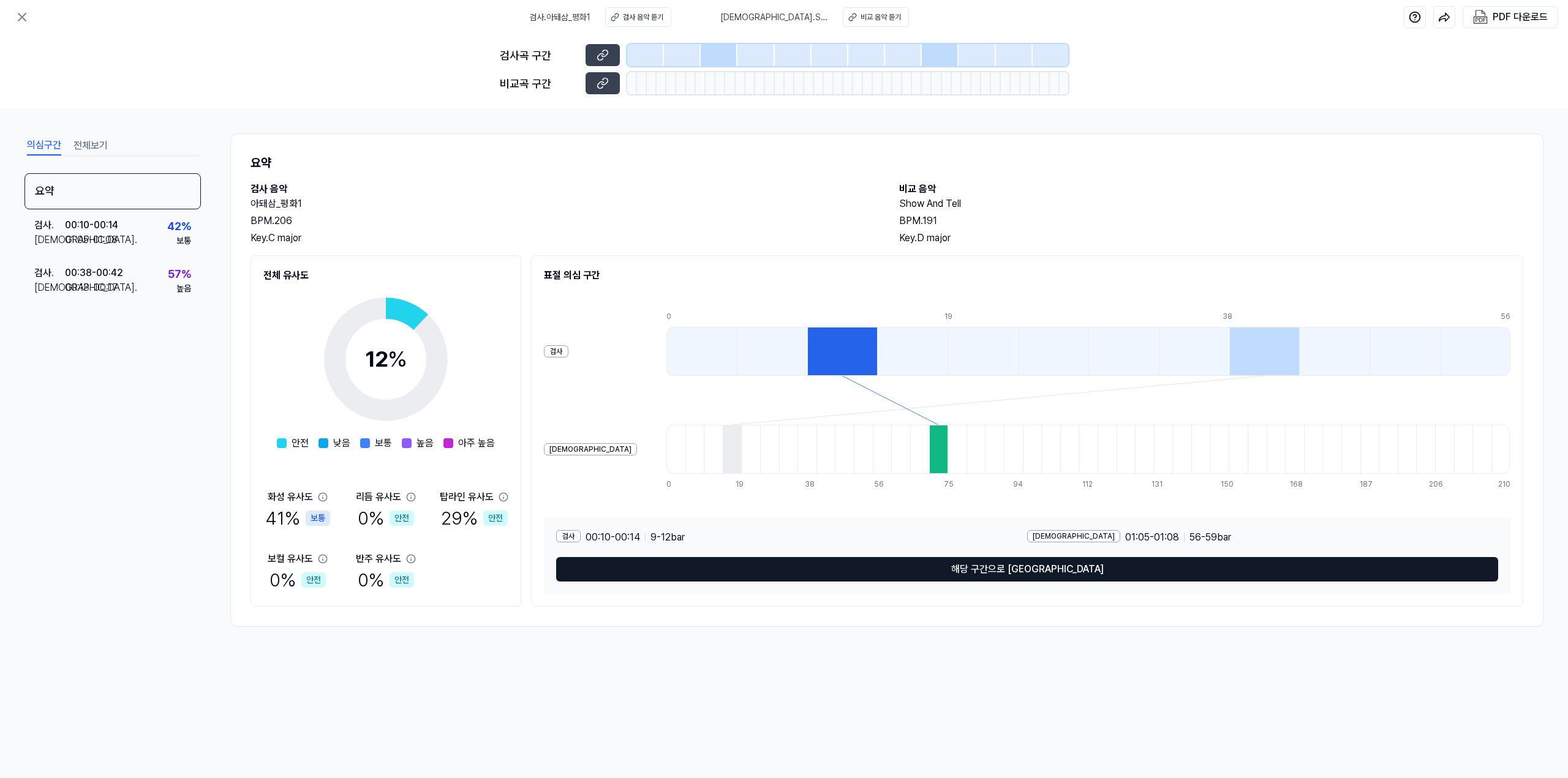
click at [1015, 569] on button "해당 구간으로 이동" at bounding box center [1026, 569] width 942 height 25
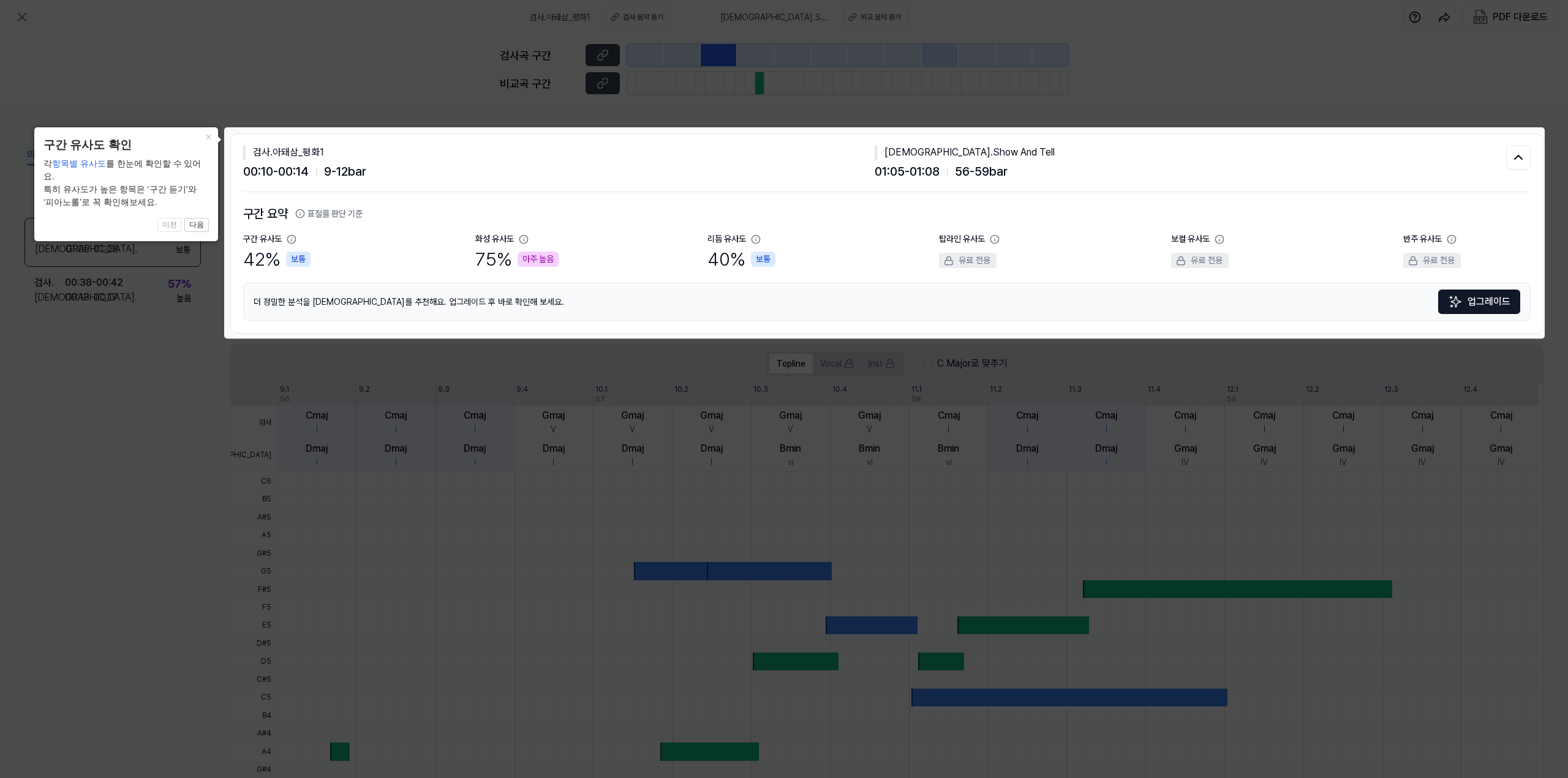
click at [620, 339] on icon at bounding box center [784, 389] width 1568 height 778
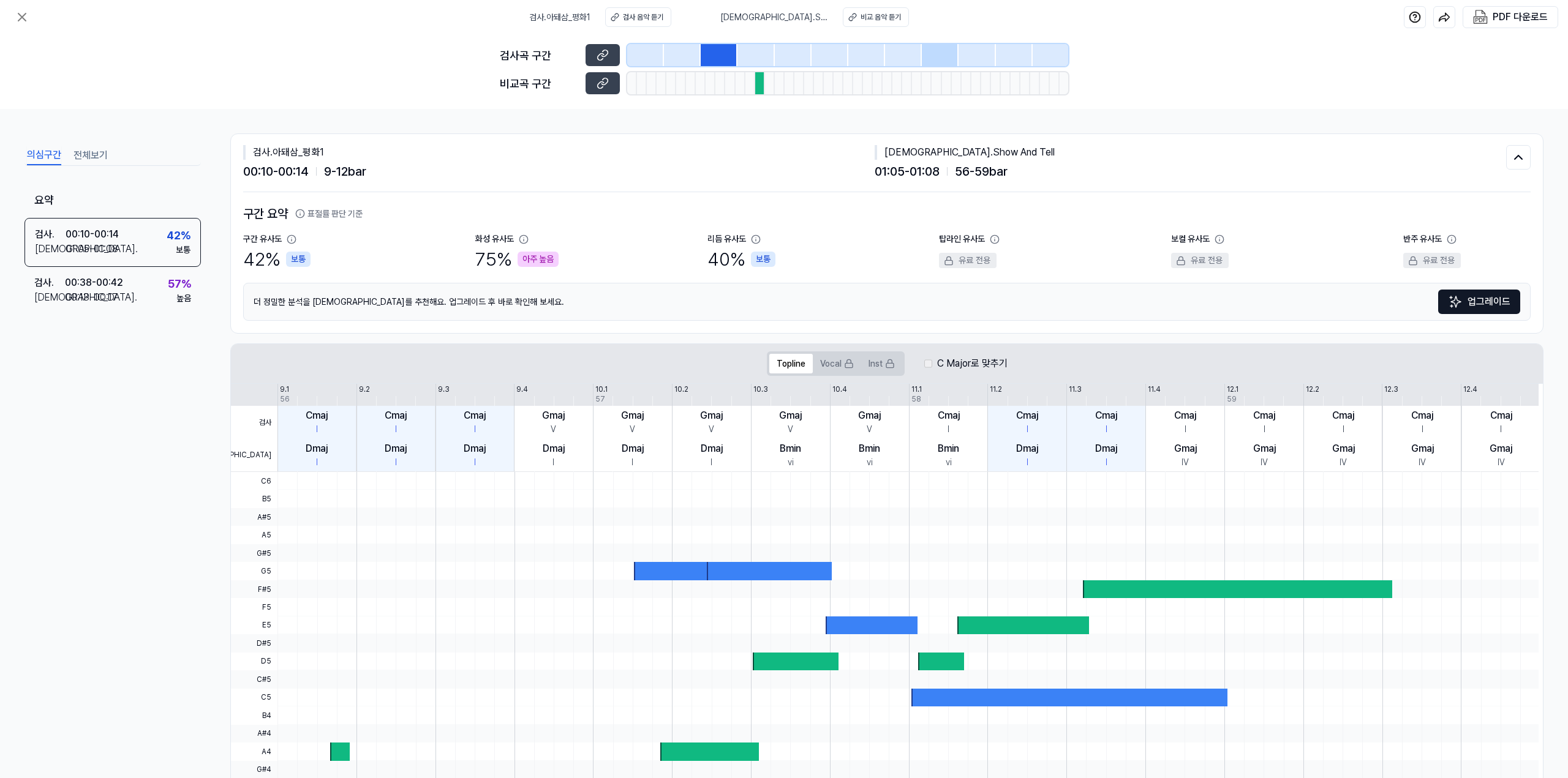
click at [728, 57] on div at bounding box center [719, 54] width 37 height 22
drag, startPoint x: 479, startPoint y: 243, endPoint x: 514, endPoint y: 251, distance: 35.9
click at [514, 251] on div "화성 유사도 75 % 아주 높음" at bounding box center [538, 252] width 127 height 40
click at [541, 266] on div "아주 높음" at bounding box center [537, 258] width 41 height 15
click at [728, 569] on div at bounding box center [769, 570] width 125 height 18
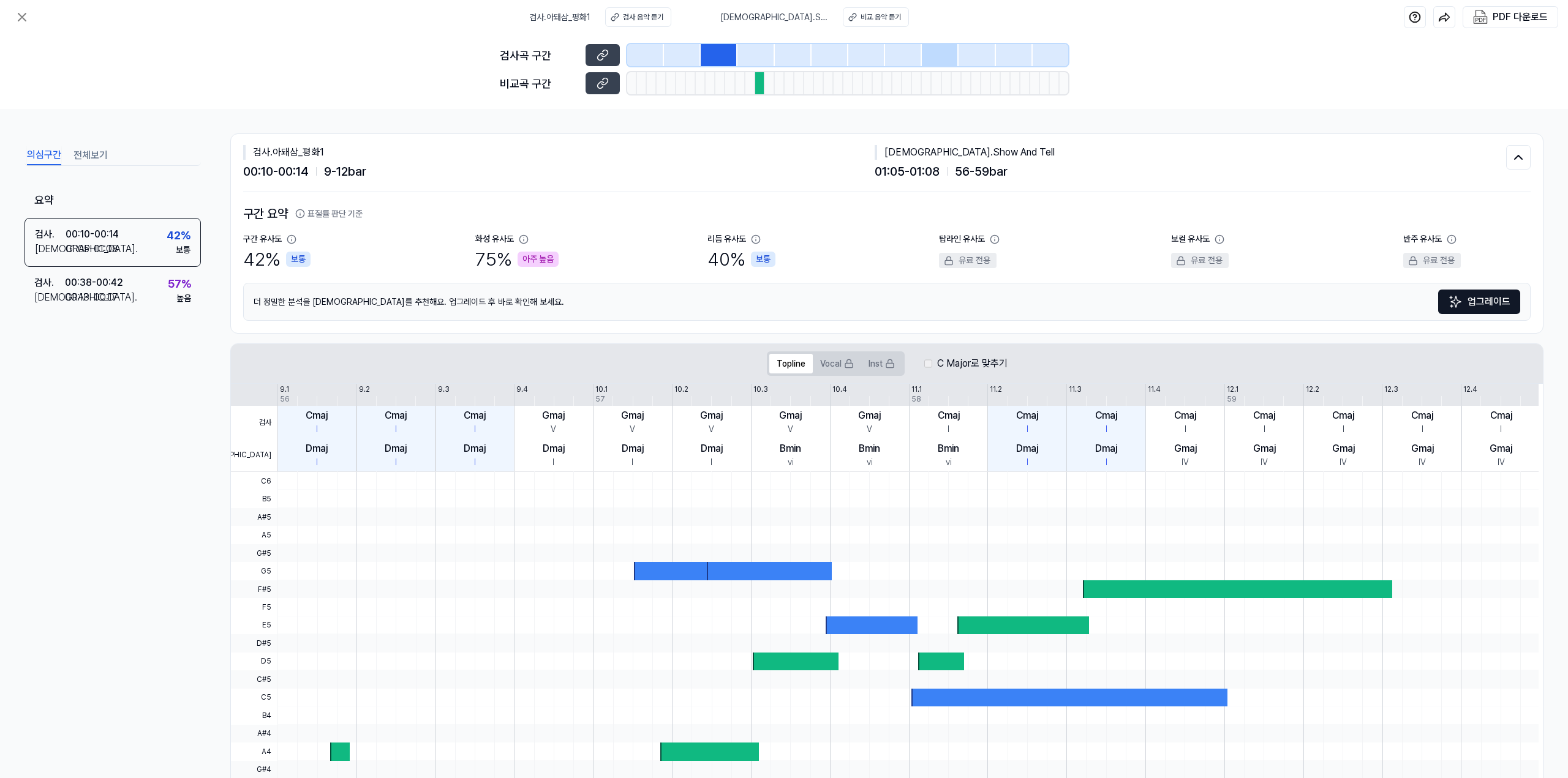
click at [712, 534] on div at bounding box center [907, 534] width 1261 height 18
click at [636, 523] on div at bounding box center [907, 517] width 1261 height 18
drag, startPoint x: 640, startPoint y: 525, endPoint x: 966, endPoint y: 570, distance: 329.1
click at [926, 472] on div at bounding box center [907, 472] width 1261 height 0
click at [966, 570] on div at bounding box center [907, 570] width 1261 height 18
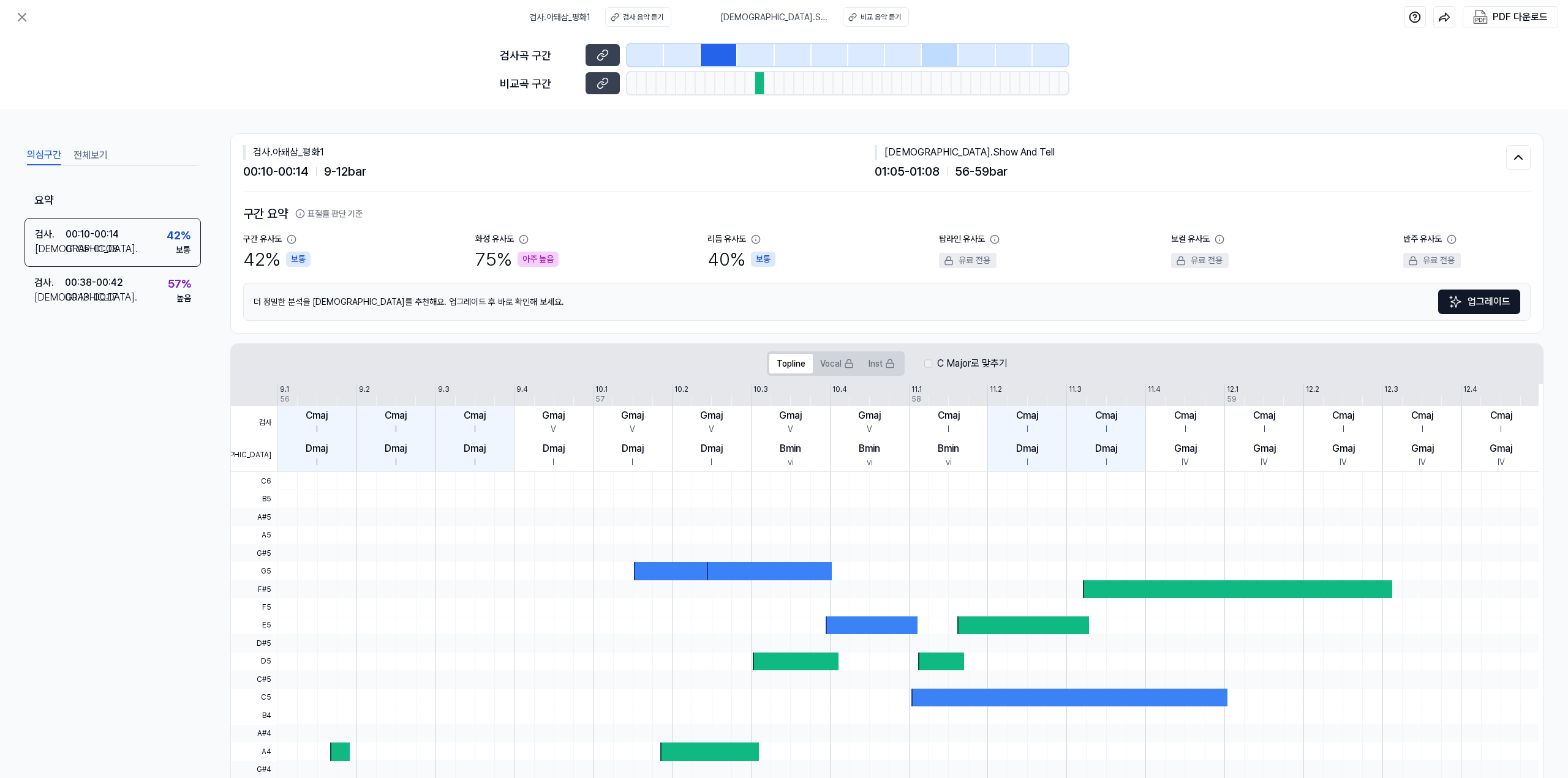
click at [472, 504] on div at bounding box center [907, 499] width 1261 height 18
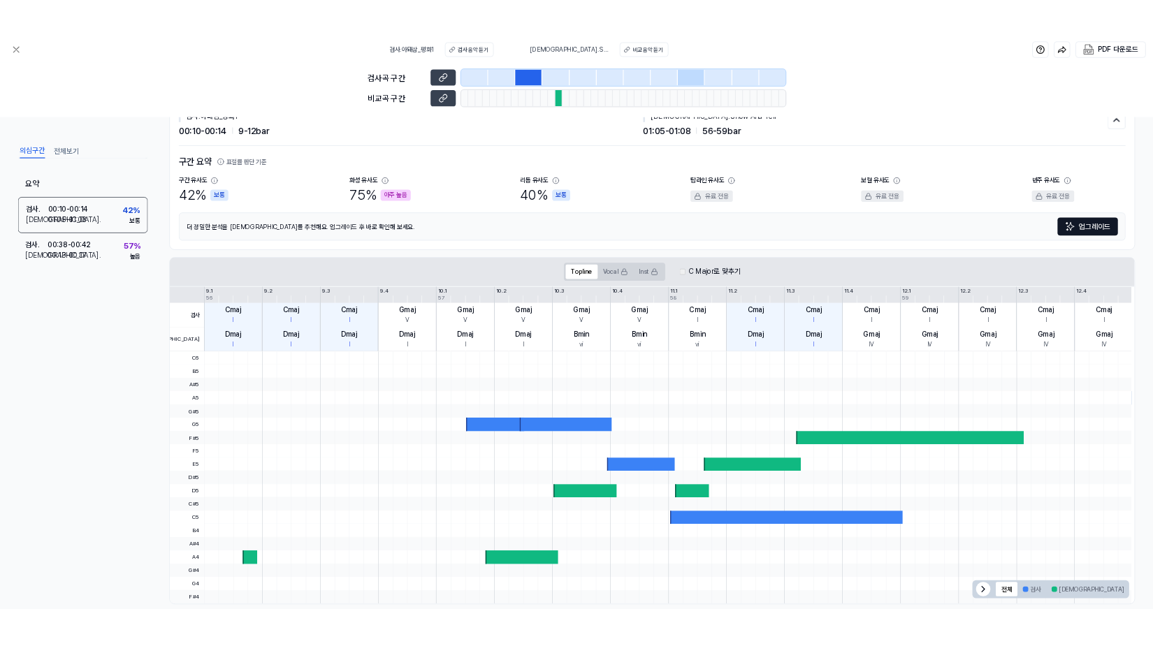
scroll to position [68, 0]
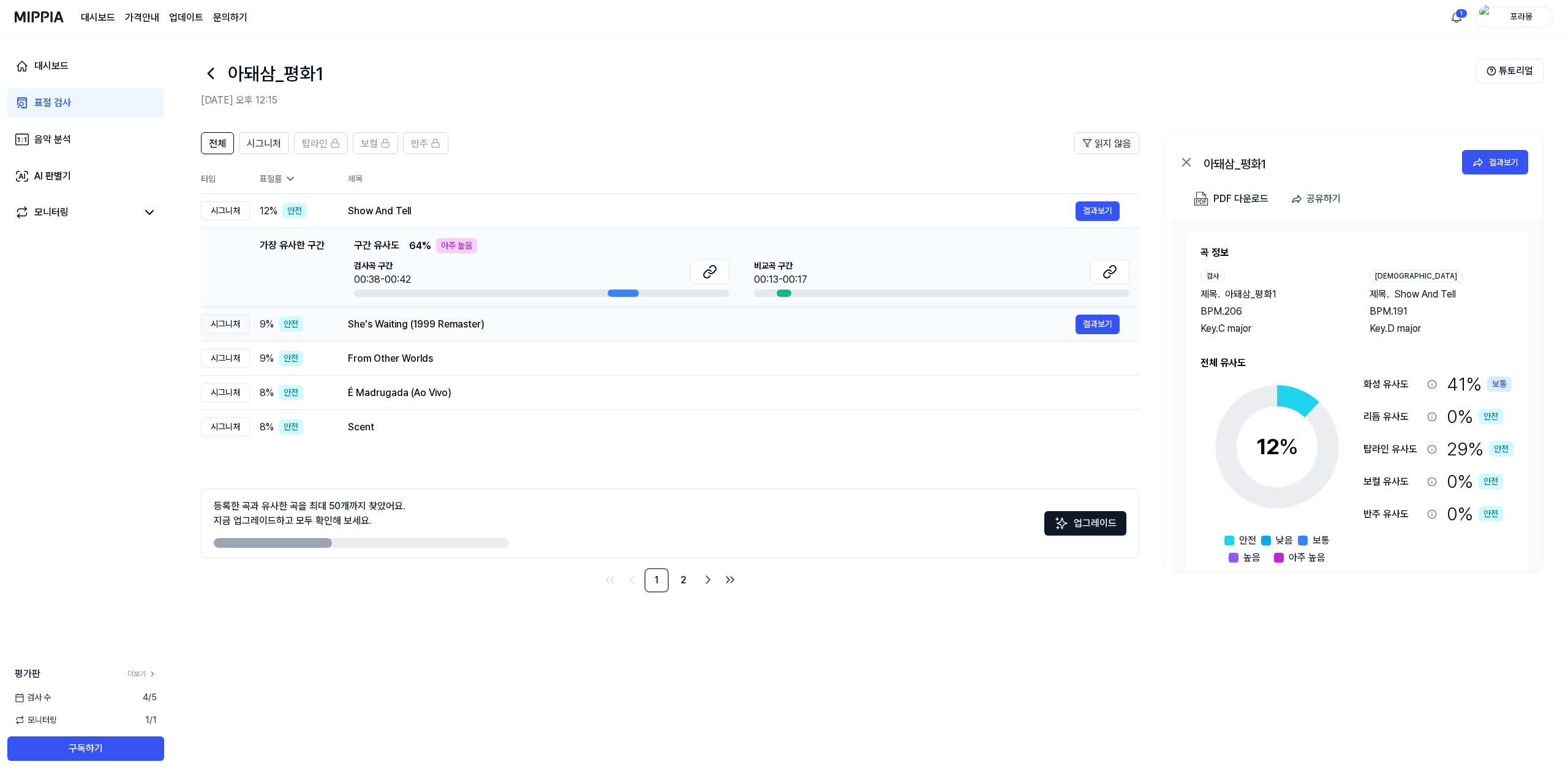
drag, startPoint x: 485, startPoint y: 324, endPoint x: 365, endPoint y: 326, distance: 120.0
click at [365, 326] on div "She's Waiting (1999 Remaster)" at bounding box center [712, 324] width 727 height 15
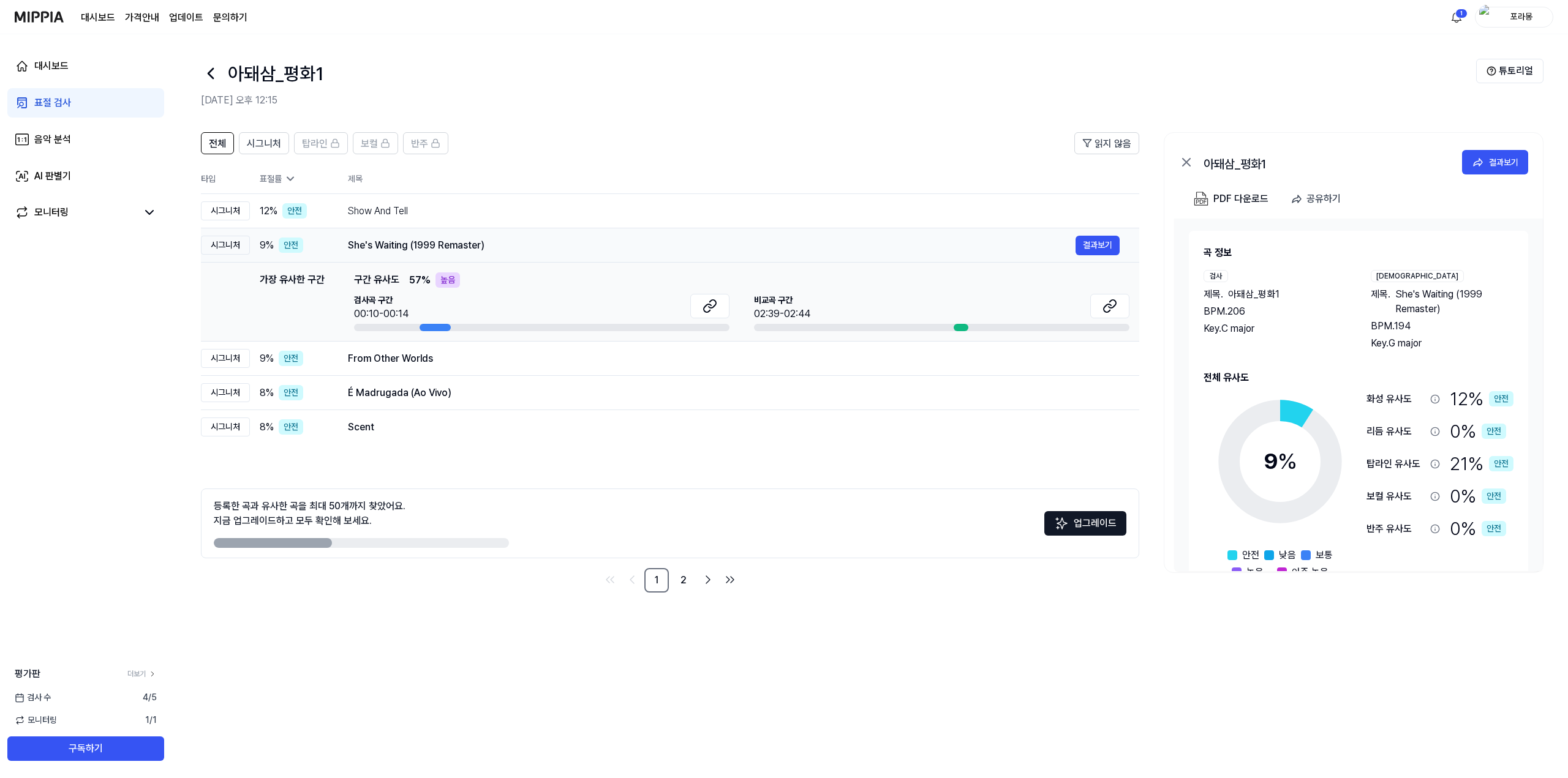
drag, startPoint x: 351, startPoint y: 244, endPoint x: 471, endPoint y: 244, distance: 120.0
click at [471, 244] on div "She's Waiting (1999 Remaster)" at bounding box center [712, 245] width 727 height 15
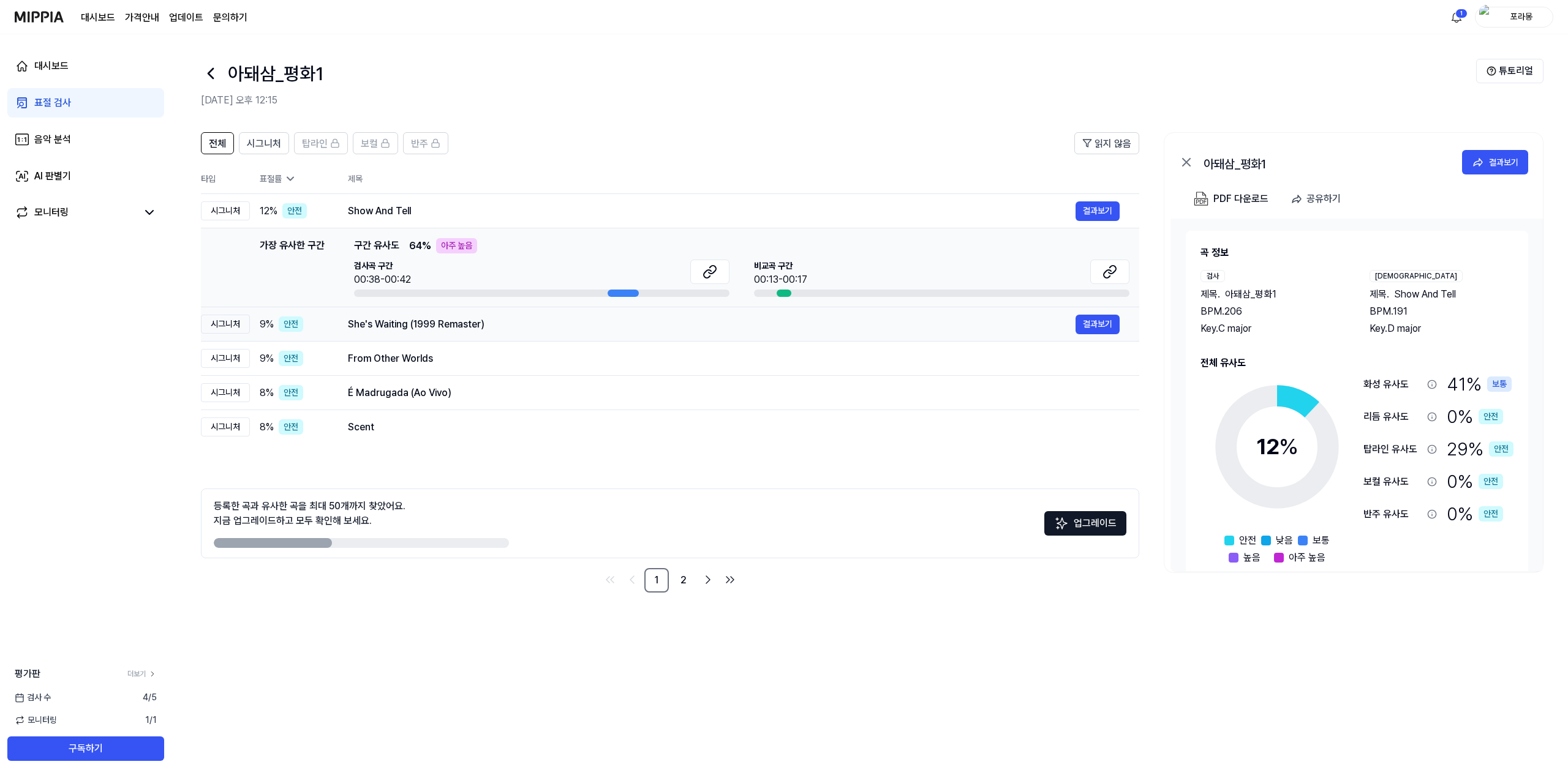
click at [479, 315] on div "She's Waiting (1999 Remaster) 결과보기" at bounding box center [734, 324] width 771 height 19
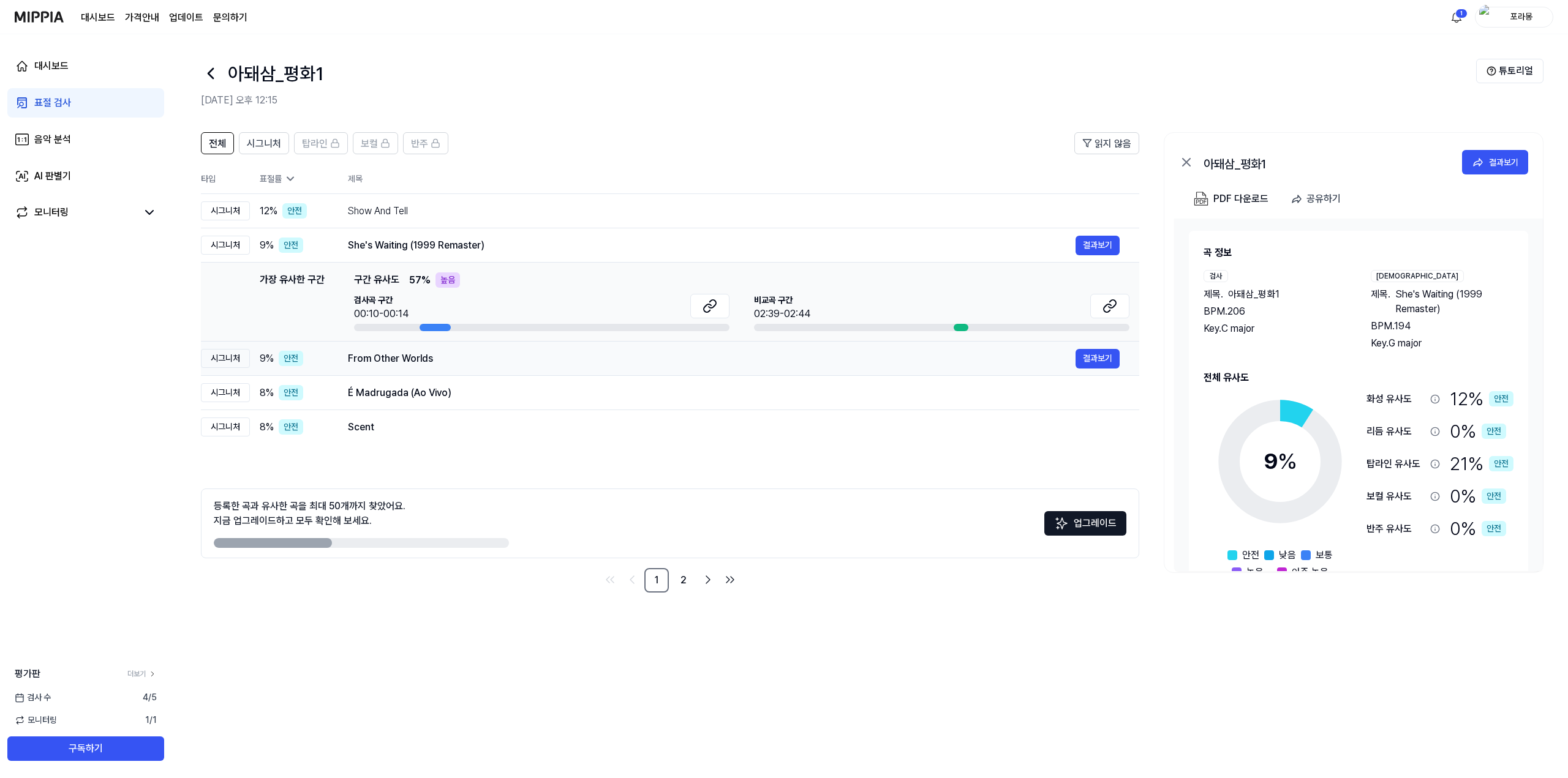
click at [448, 355] on div "From Other Worlds" at bounding box center [712, 358] width 727 height 15
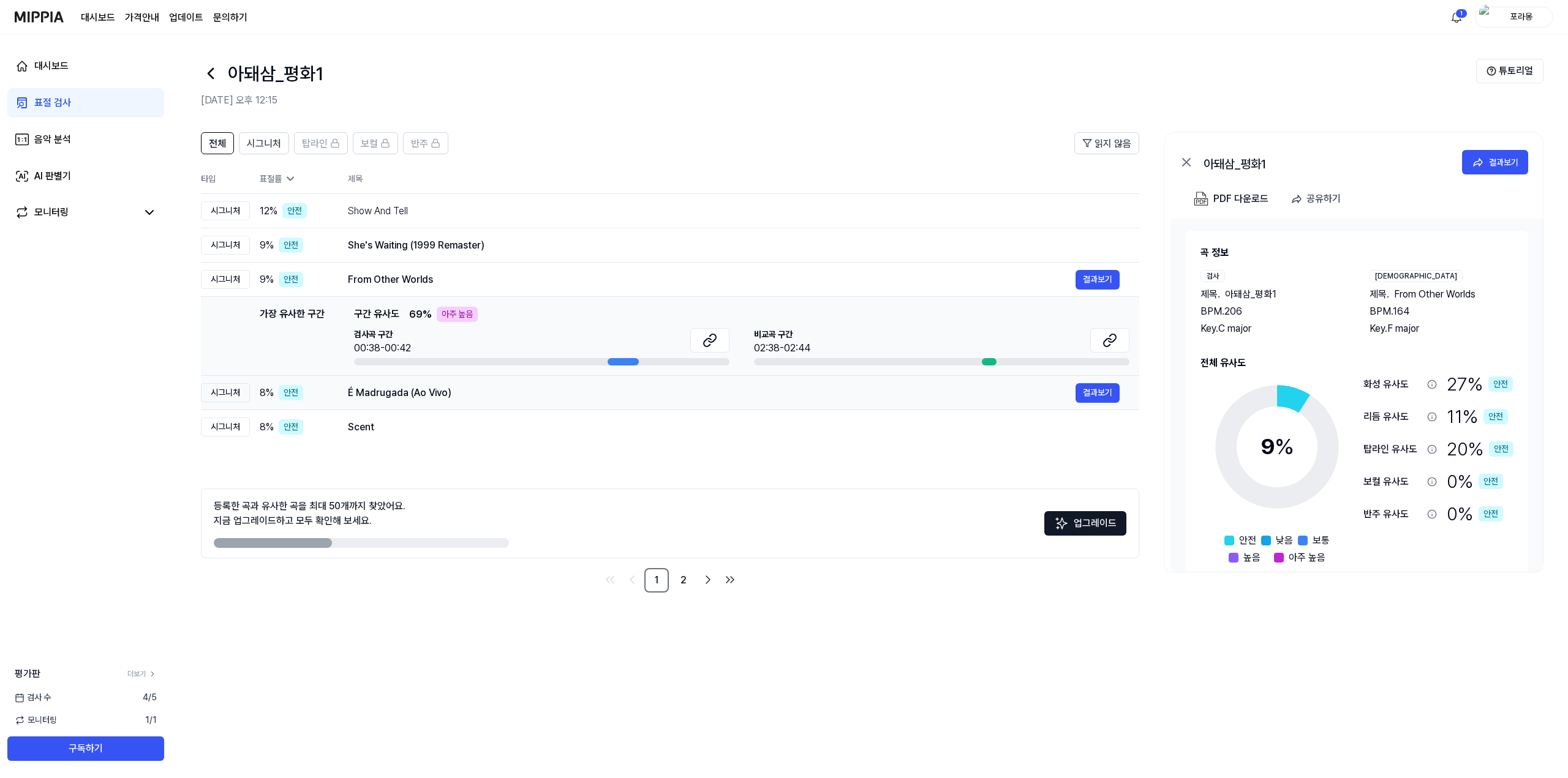
click at [450, 396] on div "É Madrugada (Ao Vivo)" at bounding box center [712, 393] width 727 height 15
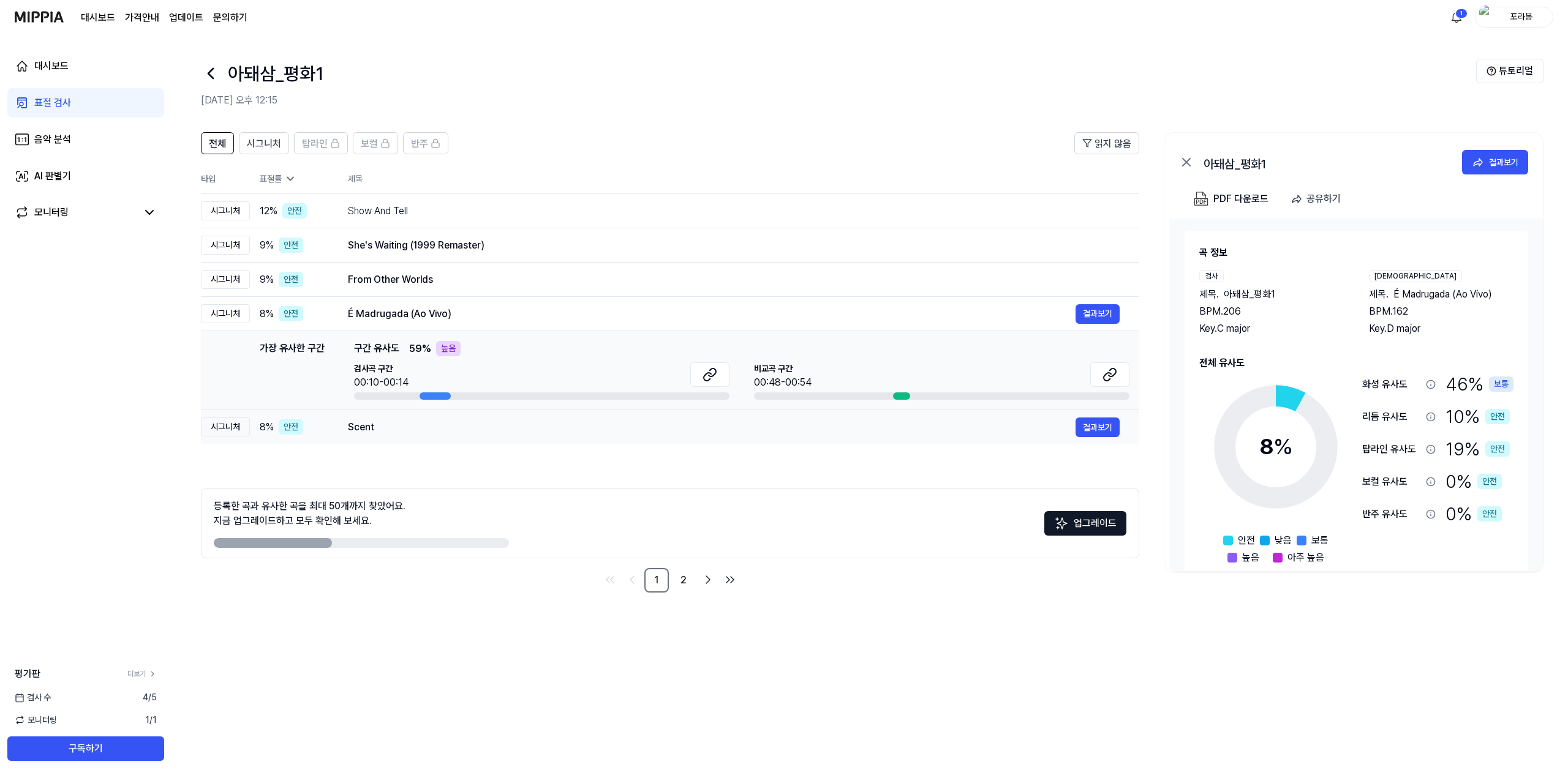
click at [455, 434] on div "Scent" at bounding box center [712, 427] width 727 height 15
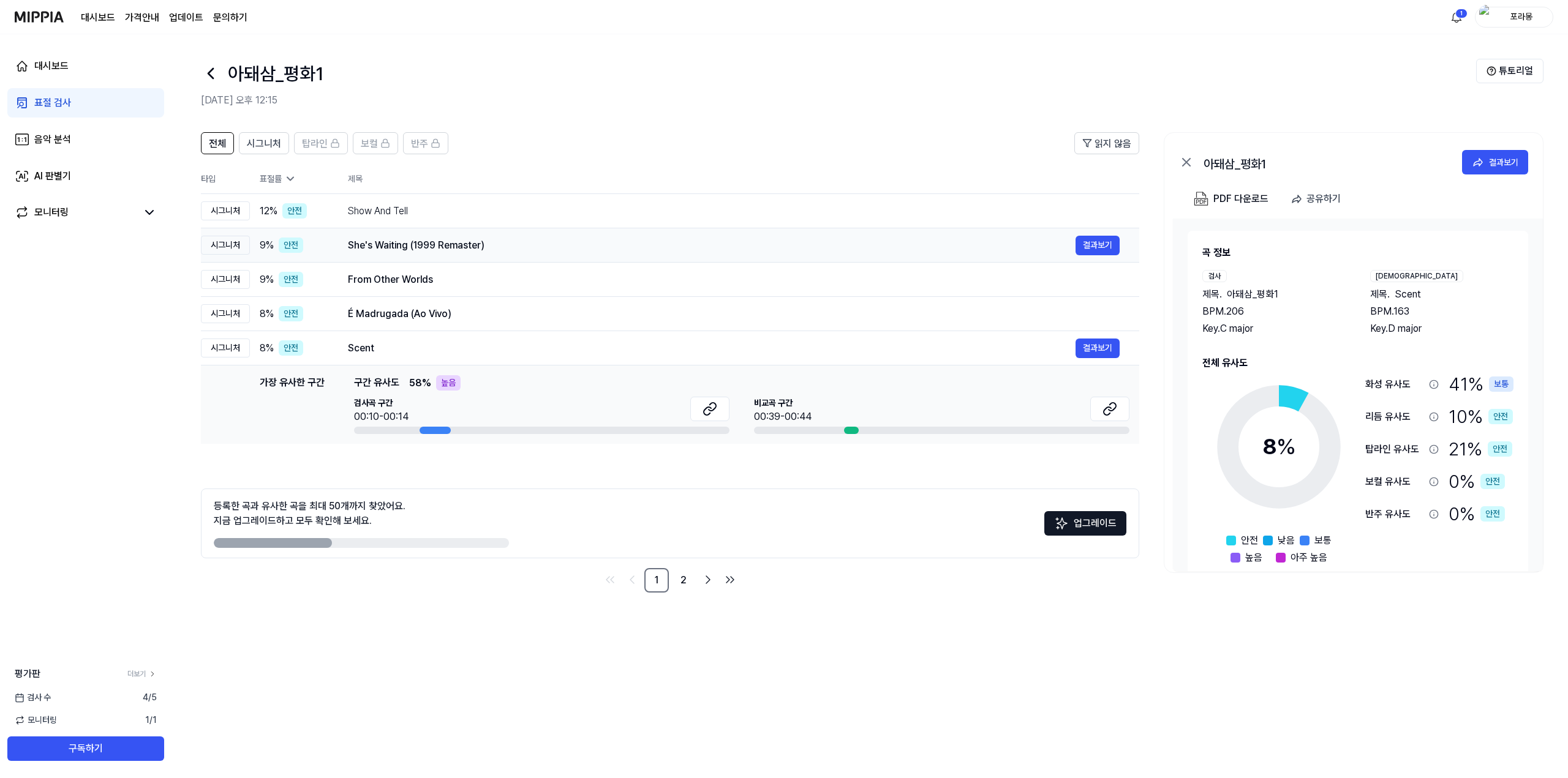
click at [458, 253] on div "She's Waiting (1999 Remaster) 결과보기" at bounding box center [734, 245] width 771 height 19
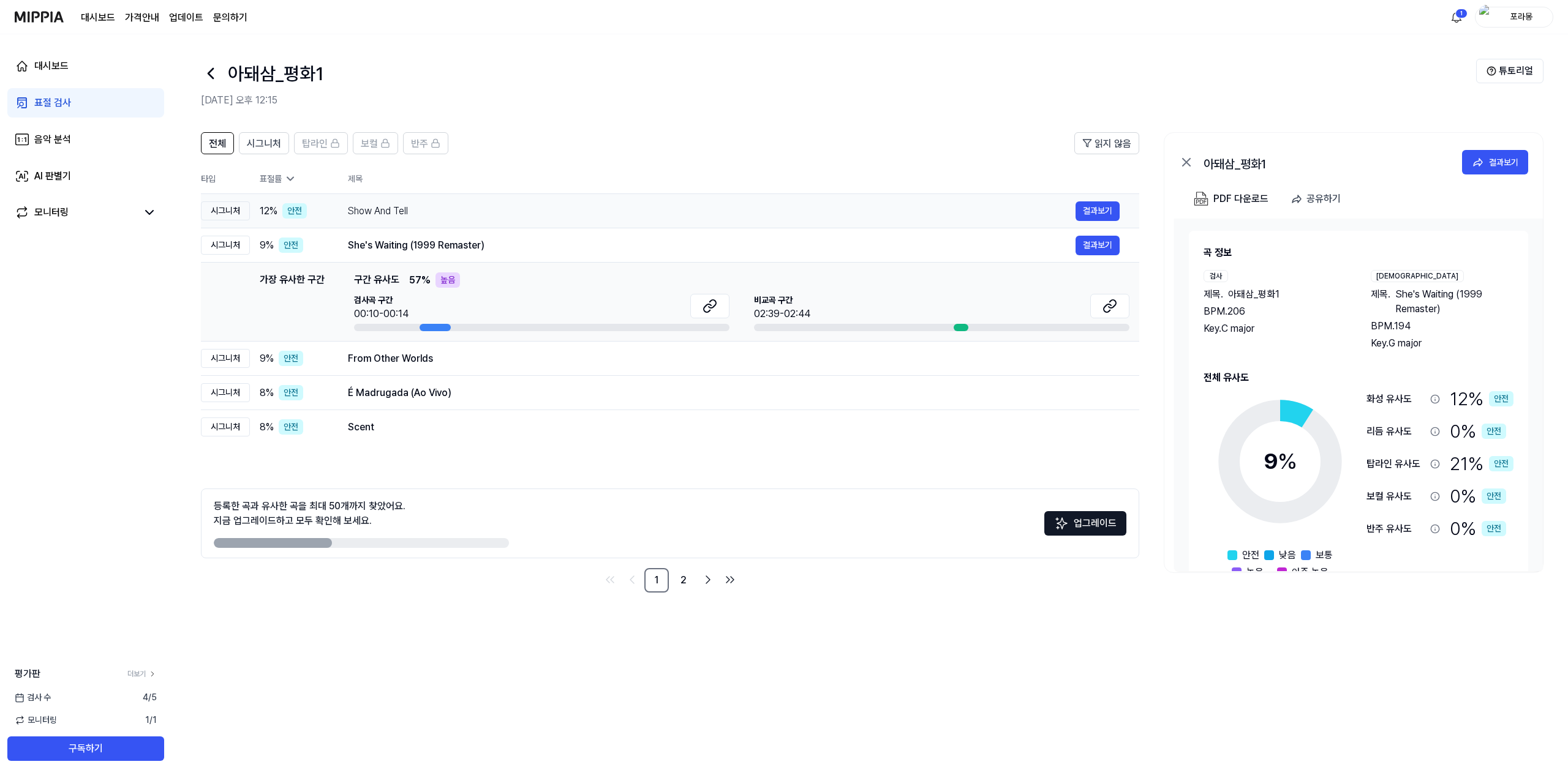
click at [440, 205] on div "Show And Tell" at bounding box center [712, 211] width 727 height 15
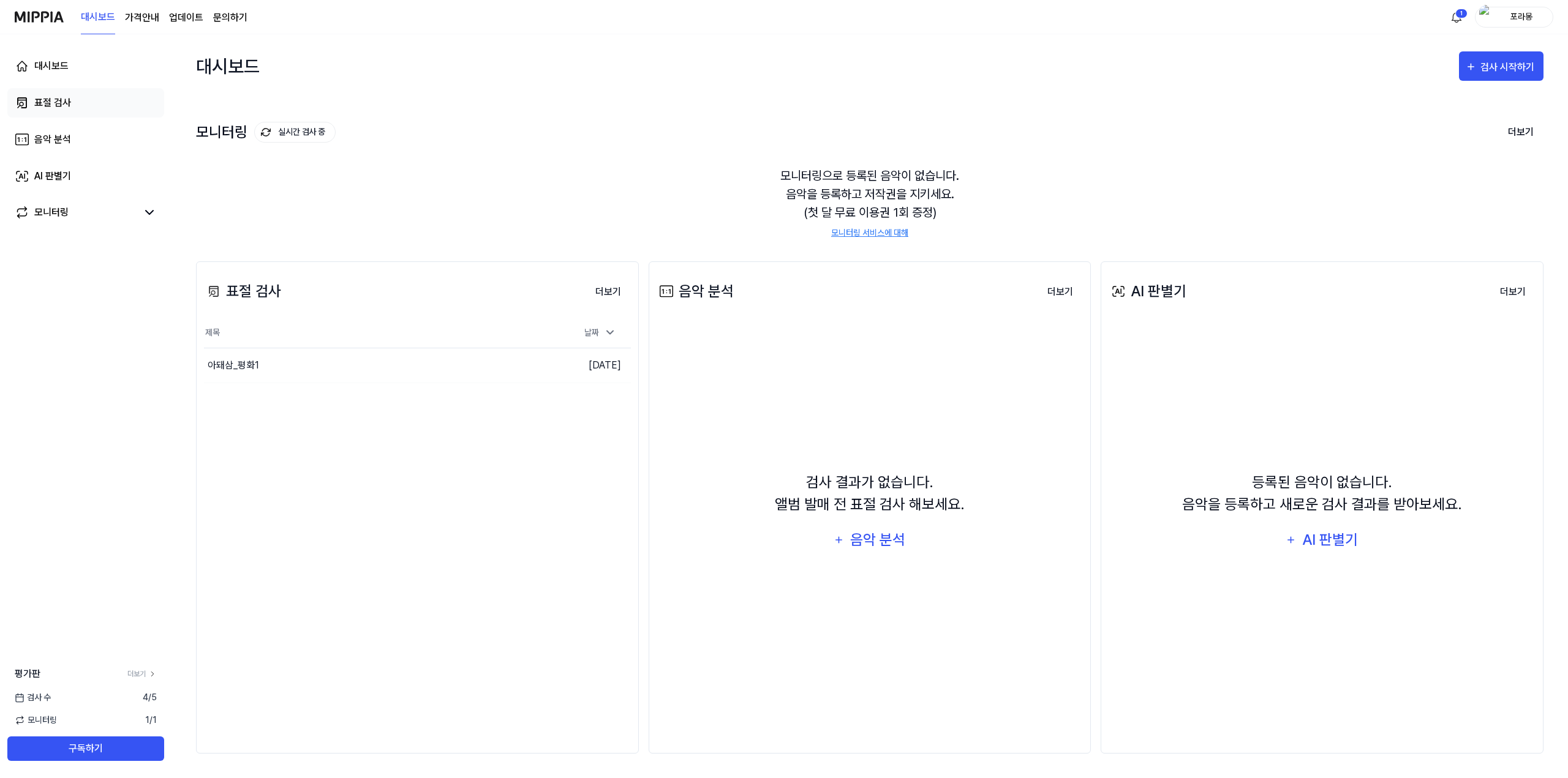
click at [50, 96] on div "표절 검사" at bounding box center [53, 103] width 37 height 15
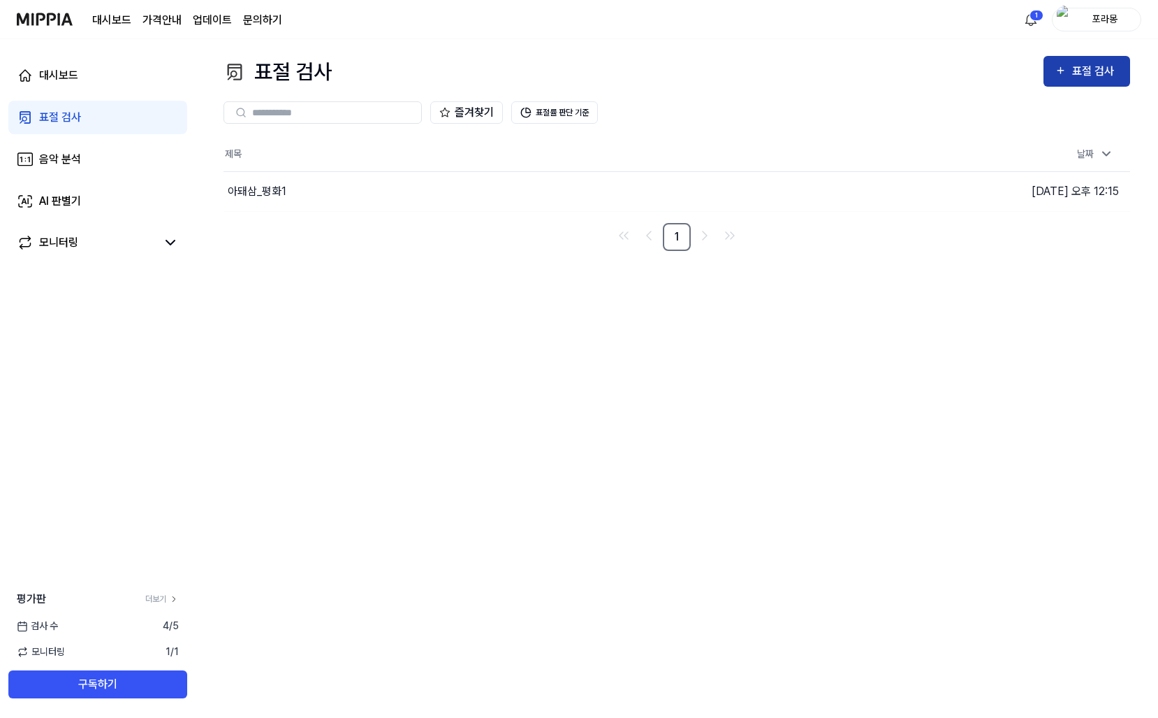
click at [1083, 78] on div "표절 검사" at bounding box center [1095, 71] width 47 height 18
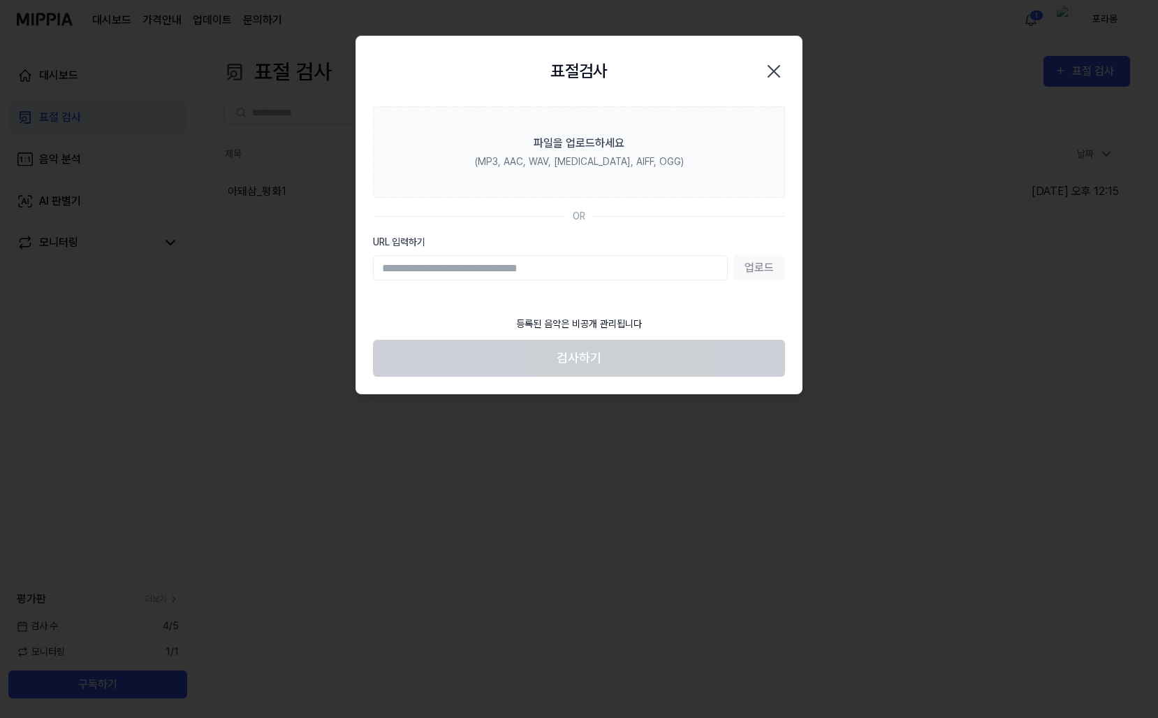
click at [771, 70] on icon "button" at bounding box center [774, 71] width 22 height 22
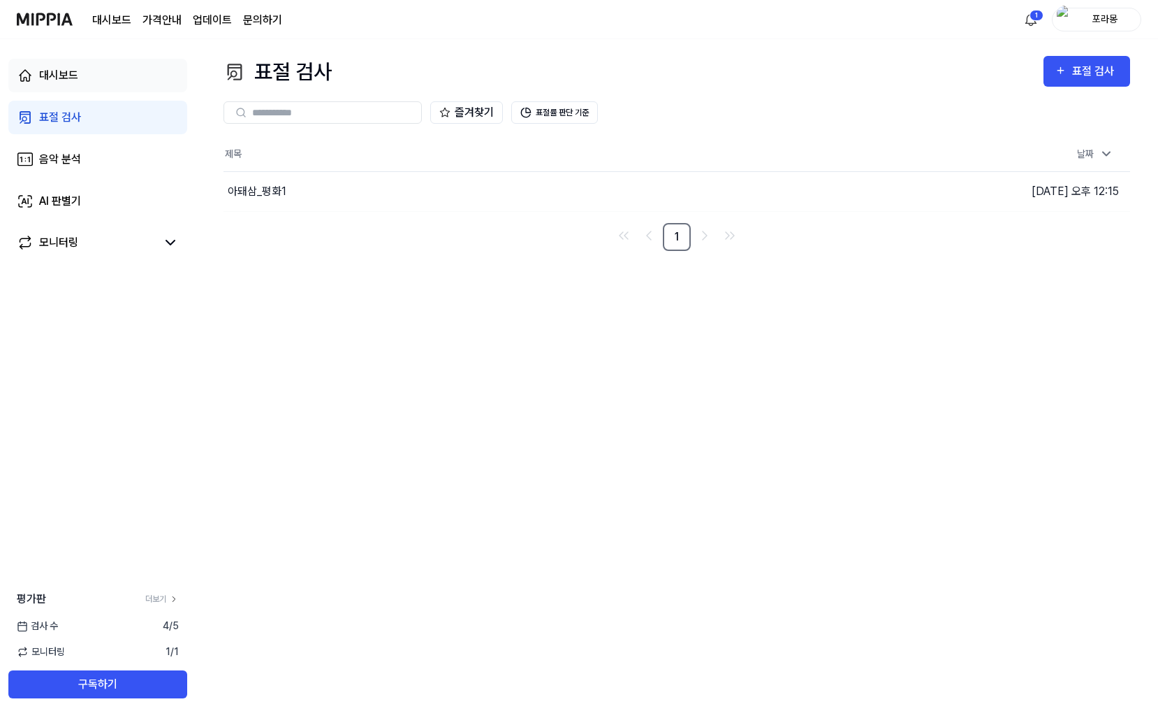
click at [61, 89] on link "대시보드" at bounding box center [97, 76] width 179 height 34
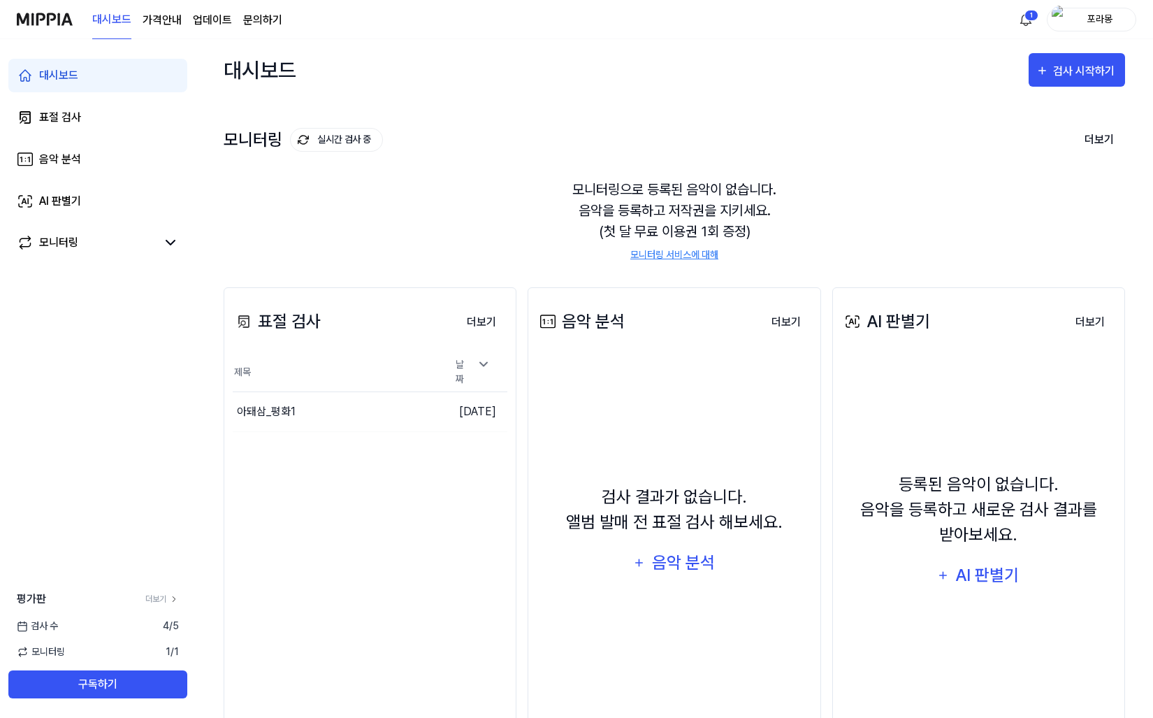
click at [165, 22] on page\) "가격안내" at bounding box center [162, 20] width 39 height 17
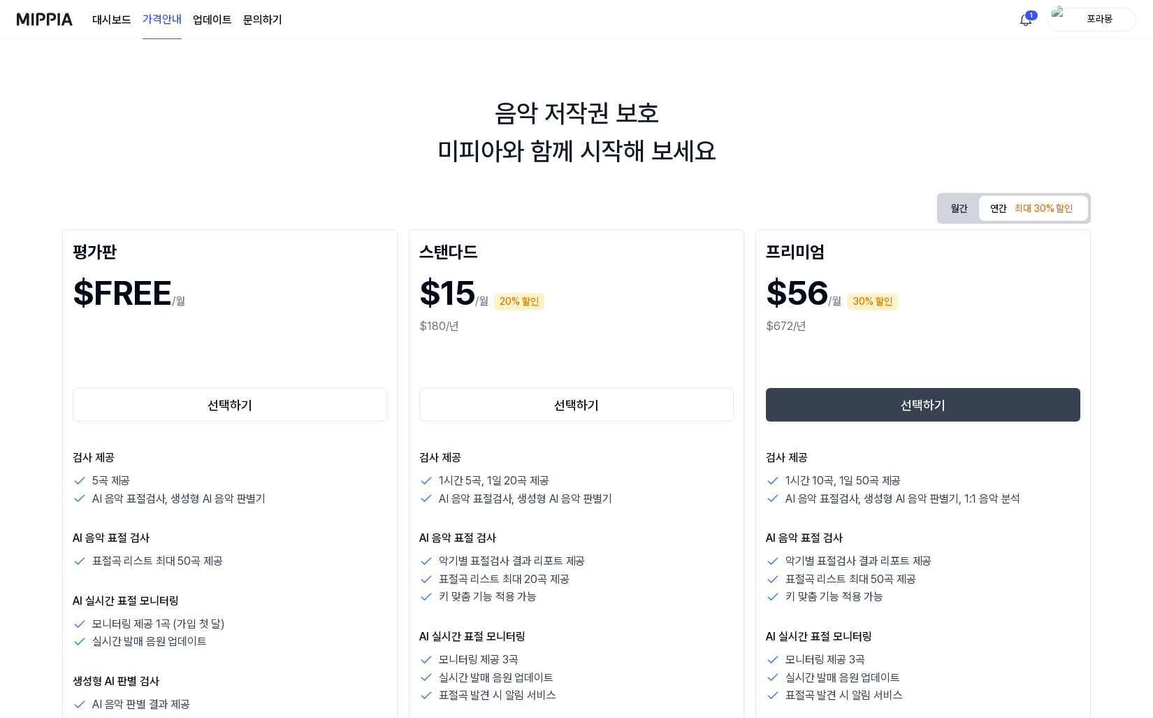
click at [111, 16] on link "대시보드" at bounding box center [111, 20] width 39 height 17
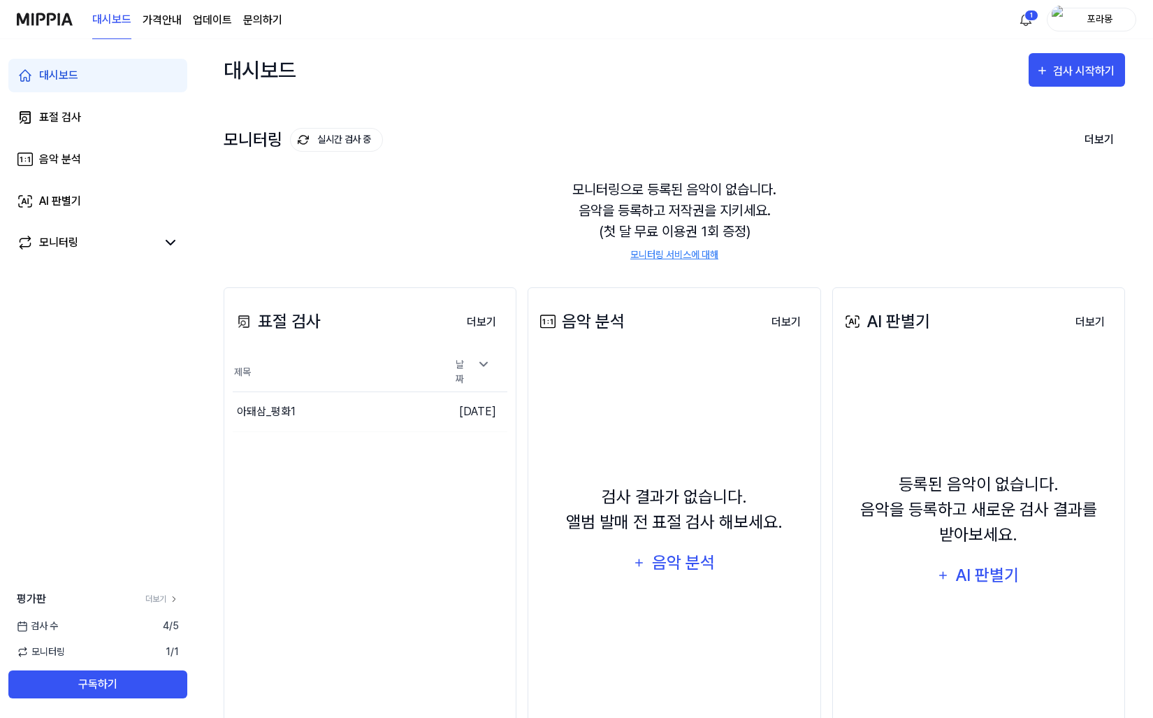
click at [841, 686] on div "등록된 음악이 없습니다. 음악을 등록하고 새로운 검사 결과를 받아보세요. AI 판별기" at bounding box center [978, 531] width 275 height 337
click at [81, 152] on link "음악 분석" at bounding box center [97, 160] width 179 height 34
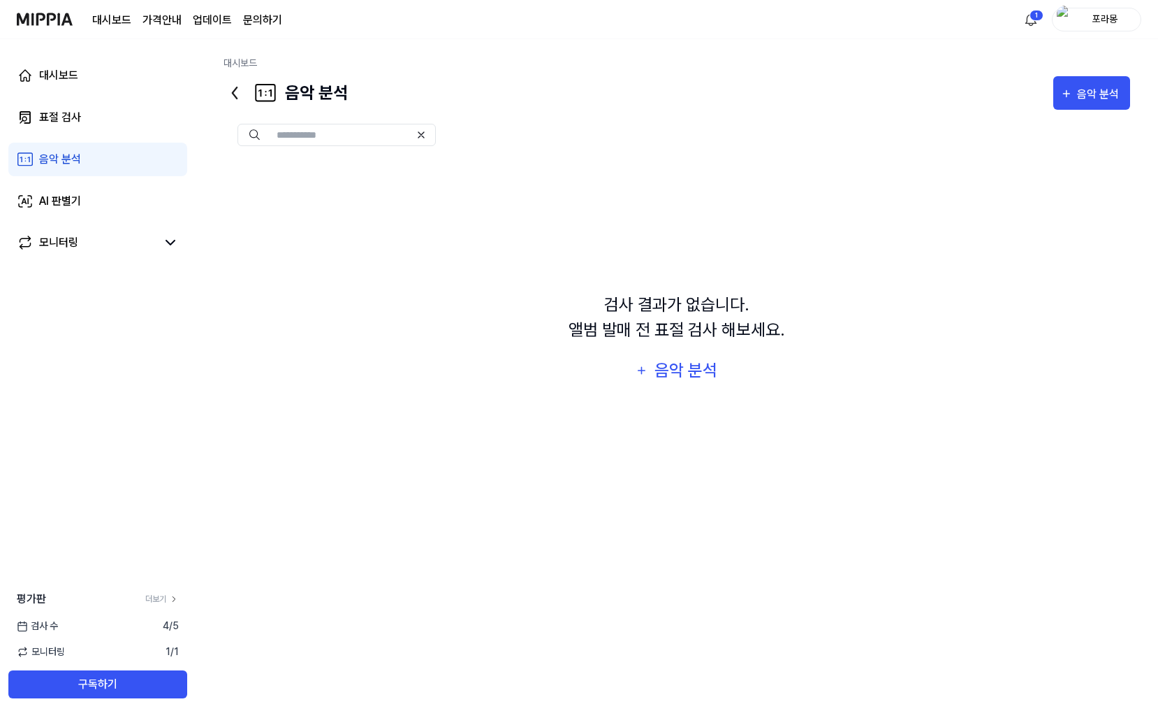
click at [242, 97] on icon at bounding box center [235, 93] width 22 height 22
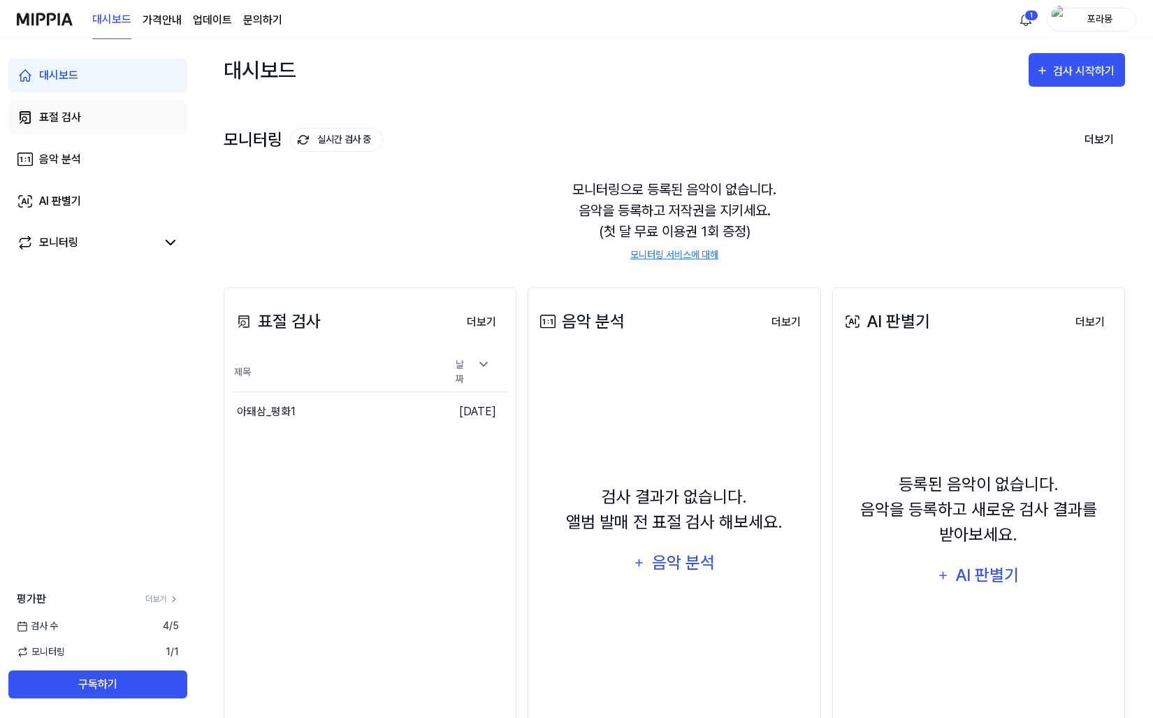
click at [81, 122] on link "표절 검사" at bounding box center [97, 118] width 179 height 34
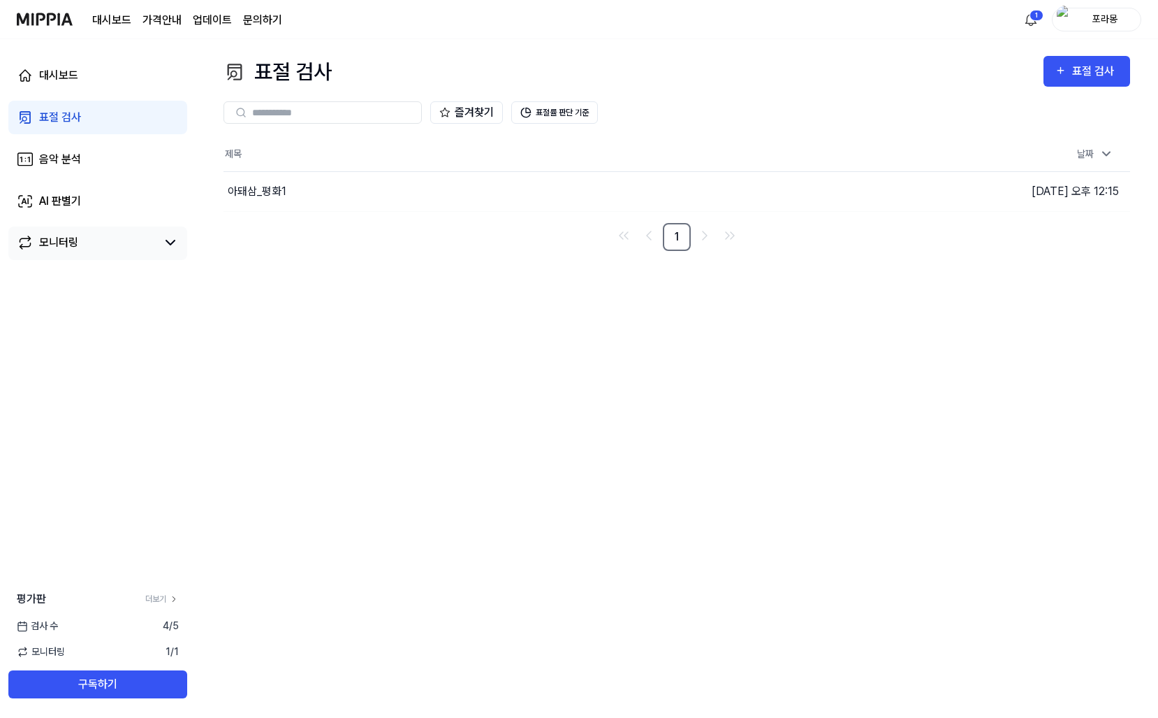
click at [65, 259] on div "모니터링" at bounding box center [97, 243] width 179 height 34
click at [80, 244] on link "모니터링" at bounding box center [87, 242] width 140 height 17
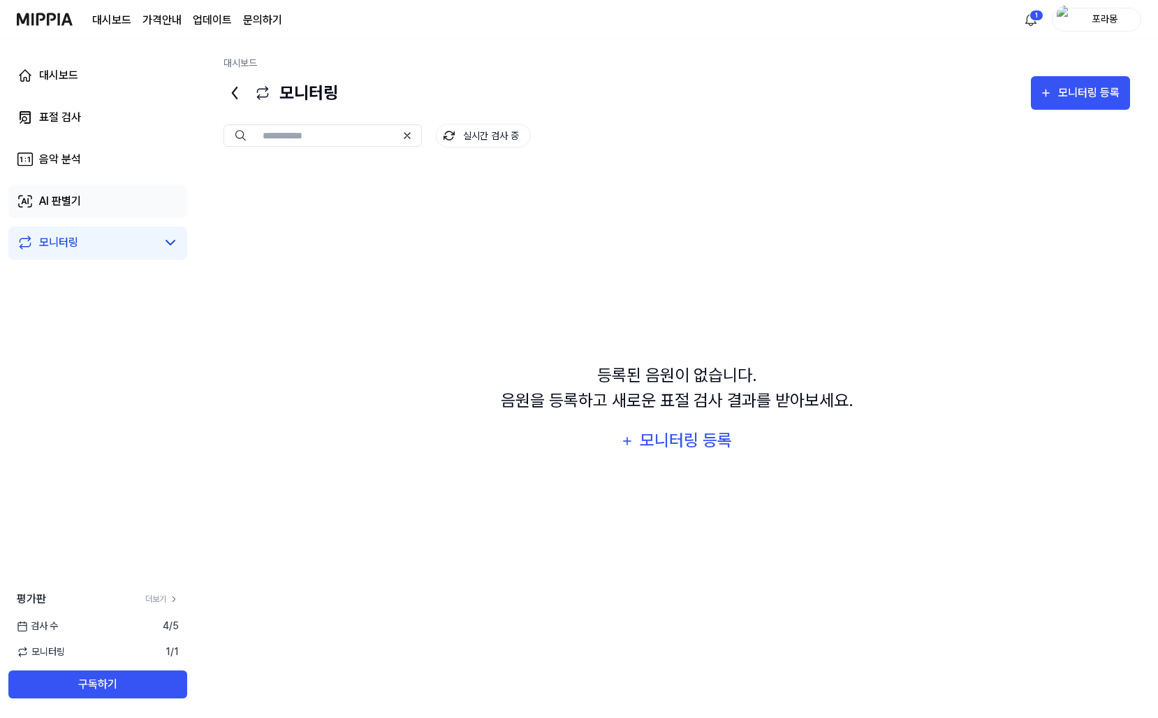
click at [82, 207] on link "AI 판별기" at bounding box center [97, 201] width 179 height 34
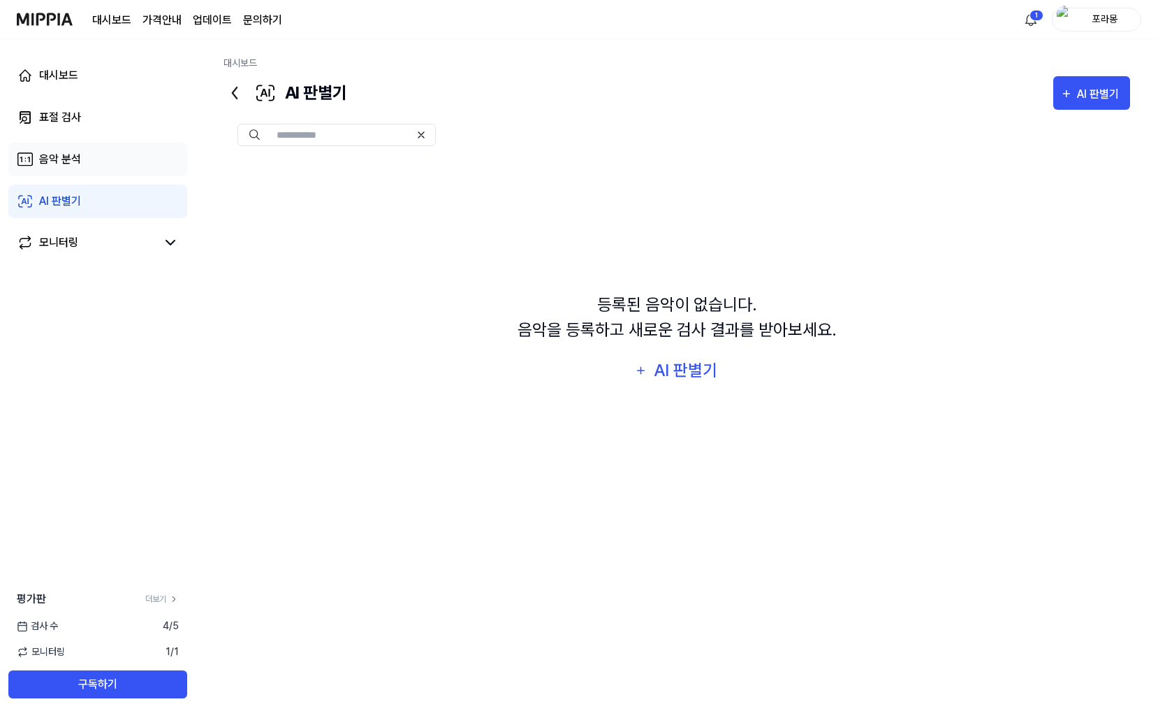
click at [82, 173] on link "음악 분석" at bounding box center [97, 160] width 179 height 34
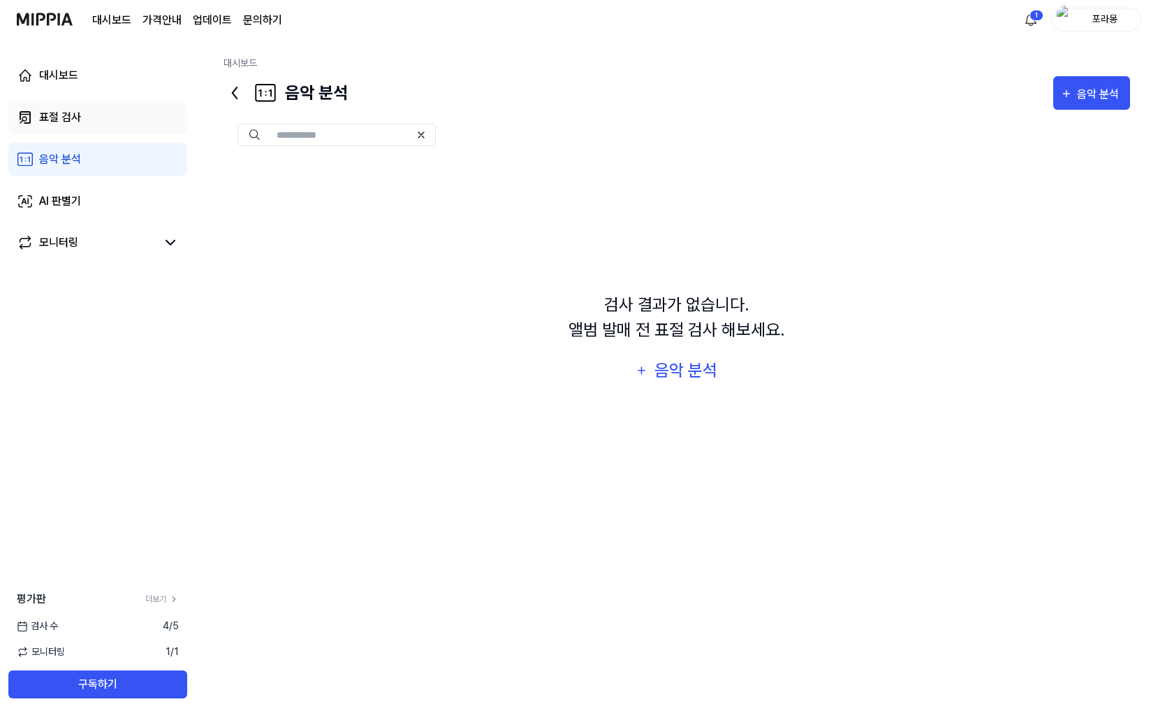
click at [82, 132] on link "표절 검사" at bounding box center [97, 118] width 179 height 34
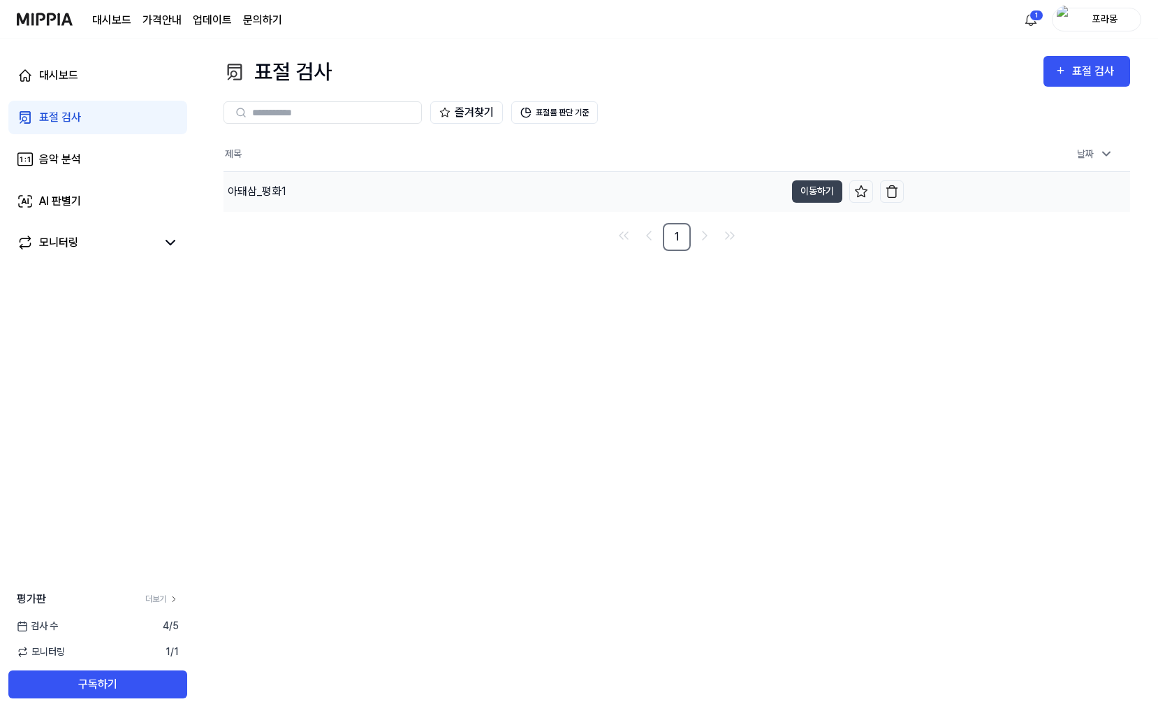
click at [283, 190] on div "아돼삼_평화1" at bounding box center [257, 191] width 59 height 17
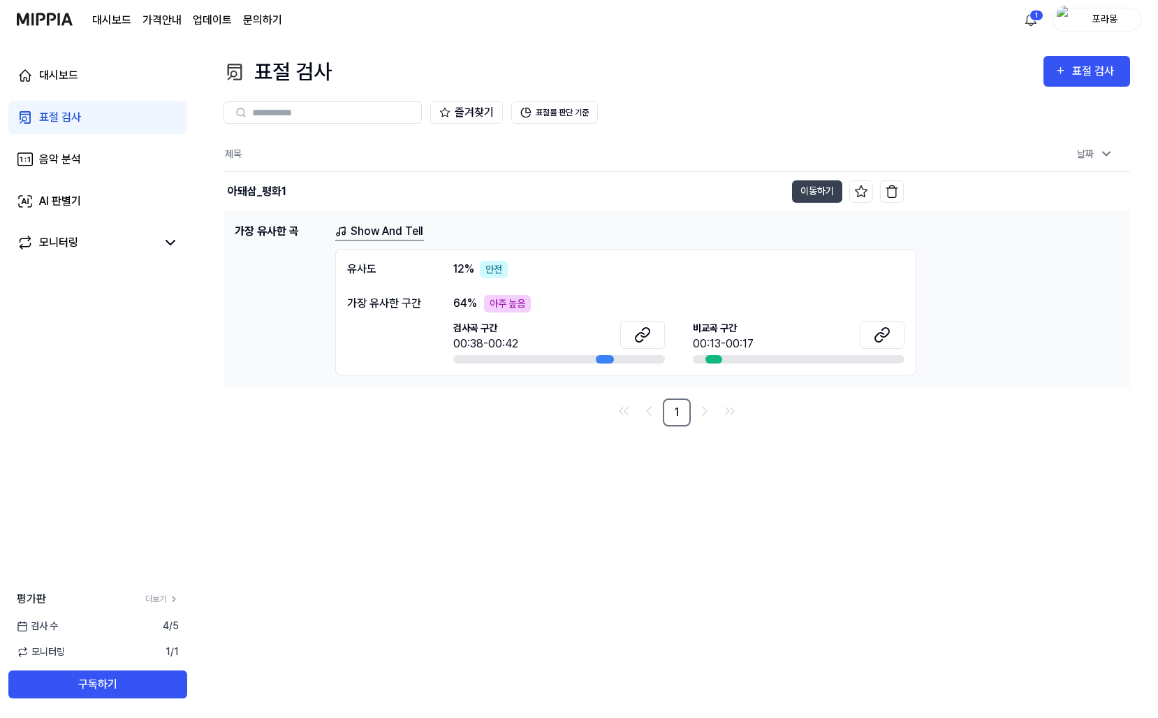
click at [367, 298] on div "가장 유사한 구간" at bounding box center [386, 303] width 78 height 17
click at [464, 298] on span "64 %" at bounding box center [465, 303] width 24 height 17
click at [493, 318] on div "64 % 아주 높음 검사곡 구간 00:38-00:42 비교곡 구간 00:13-00:17" at bounding box center [678, 329] width 451 height 68
click at [497, 328] on span "검사곡 구간" at bounding box center [485, 328] width 65 height 15
click at [637, 333] on icon at bounding box center [640, 336] width 8 height 9
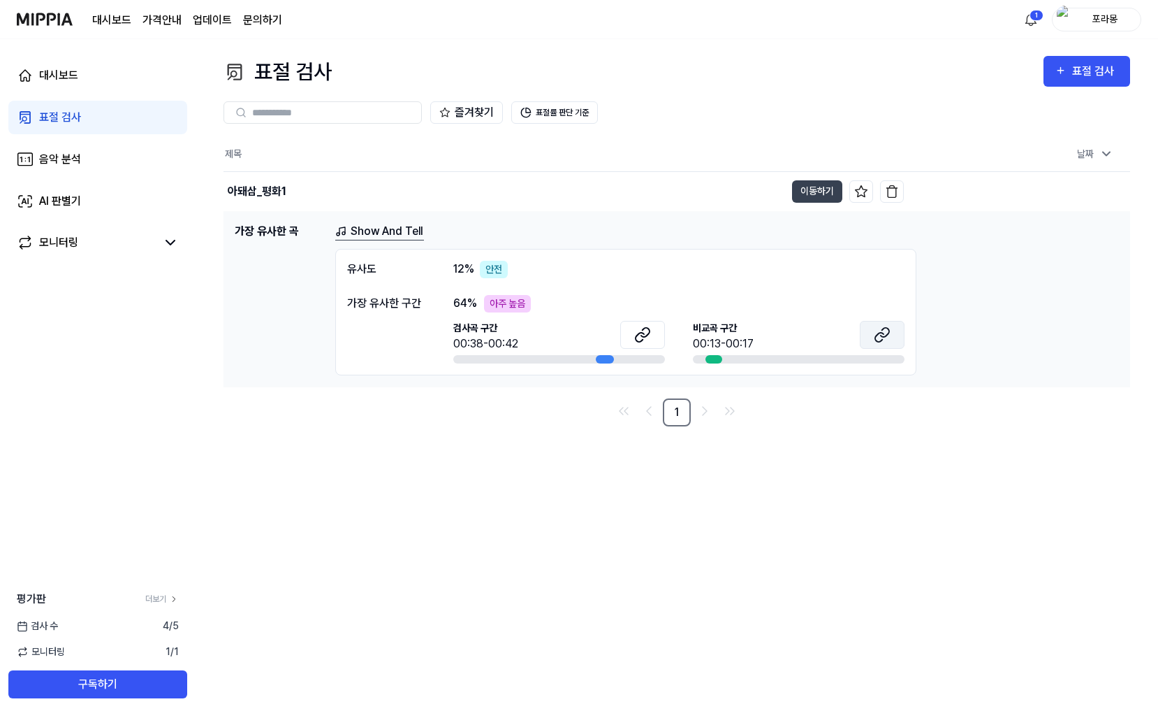
click at [890, 337] on icon at bounding box center [882, 334] width 17 height 17
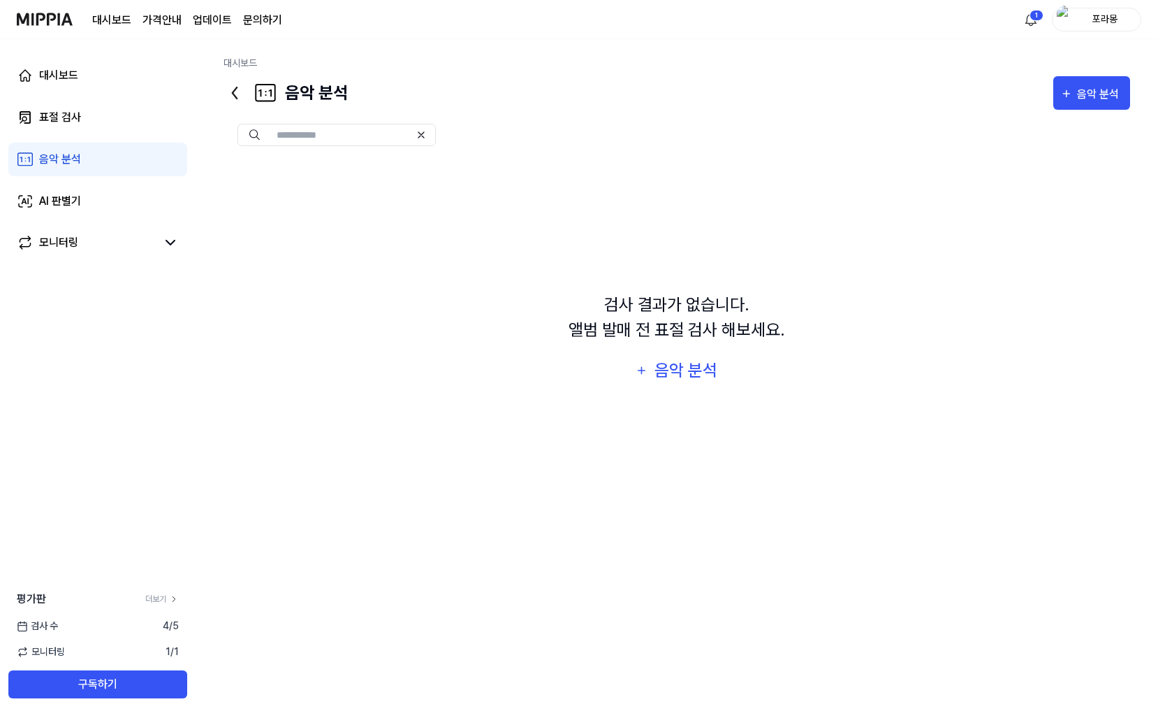
drag, startPoint x: 162, startPoint y: 214, endPoint x: 222, endPoint y: 208, distance: 60.3
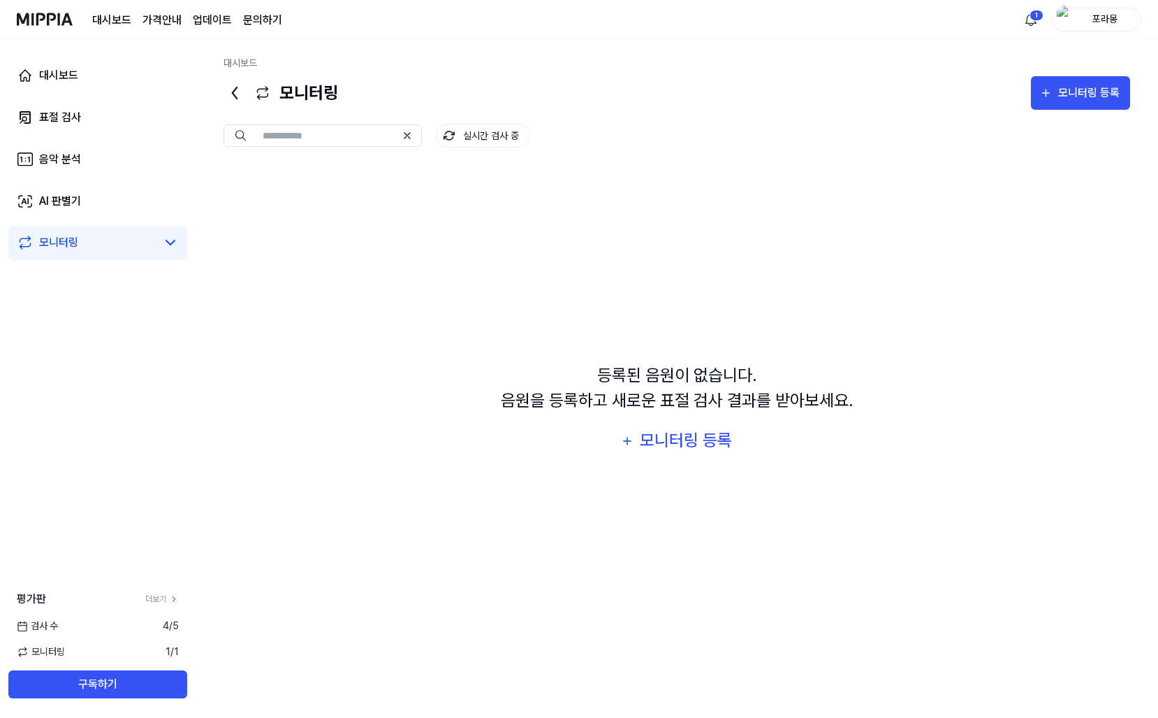
click at [1040, 406] on div "등록된 음원이 없습니다. 음원을 등록하고 새로운 표절 검사 결과를 받아보세요. 모니터링 등록" at bounding box center [677, 410] width 907 height 488
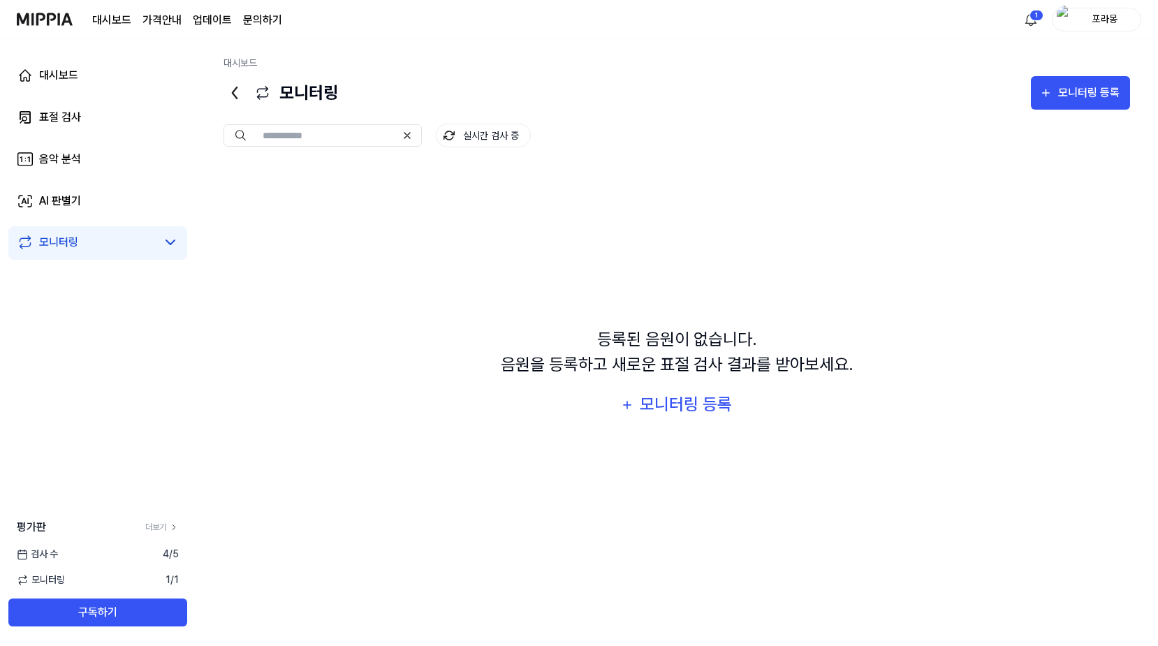
click at [306, 522] on div "등록된 음원이 없습니다. 음원을 등록하고 새로운 표절 검사 결과를 받아보세요. 모니터링 등록" at bounding box center [677, 374] width 907 height 417
click at [99, 164] on link "음악 분석" at bounding box center [97, 160] width 179 height 34
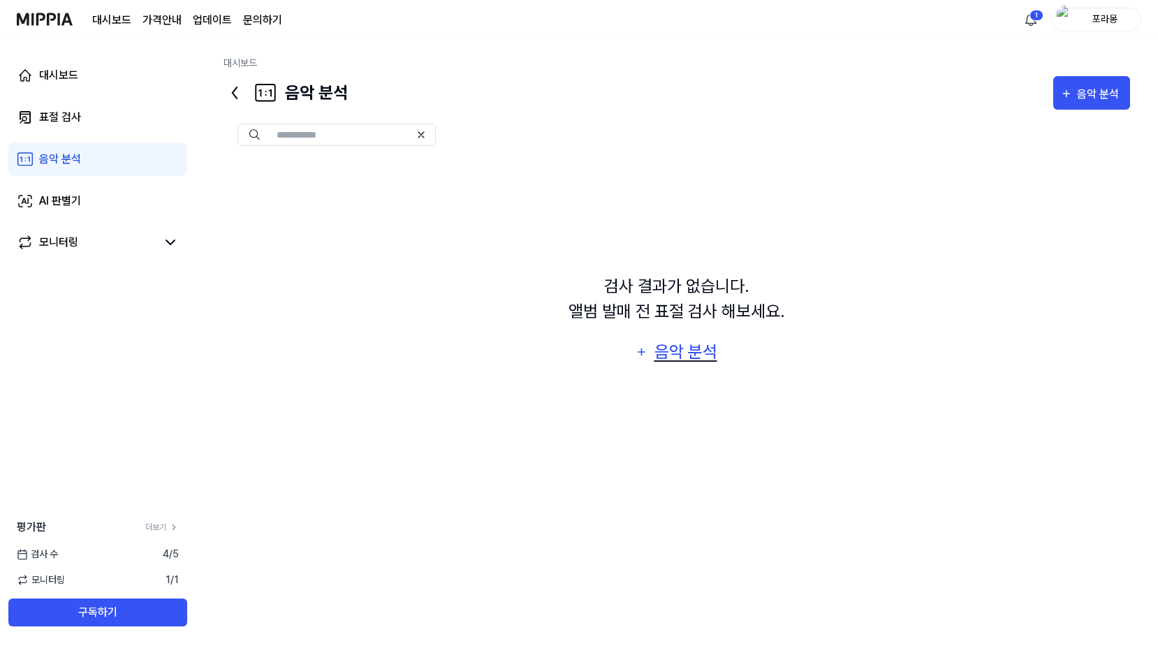
click at [682, 367] on button "음악 분석" at bounding box center [677, 352] width 101 height 34
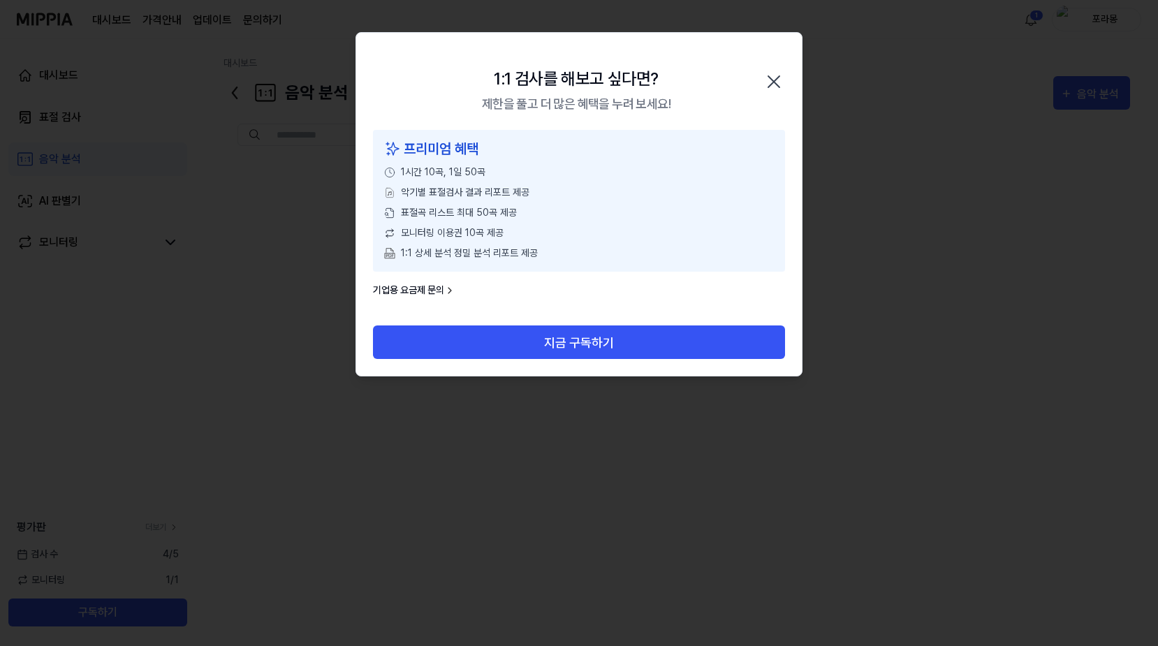
drag, startPoint x: 549, startPoint y: 252, endPoint x: 400, endPoint y: 157, distance: 176.8
click at [400, 157] on div "프리미엄 혜택 1시간 10곡, 1일 50곡 악기별 표절검사 결과 리포트 제공 표절곡 리스트 최대 50곡 제공 모니터링 이용권 10곡 제공 1:…" at bounding box center [579, 201] width 412 height 142
drag, startPoint x: 400, startPoint y: 161, endPoint x: 479, endPoint y: 194, distance: 86.4
click at [479, 194] on div "프리미엄 혜택 1시간 10곡, 1일 50곡 악기별 표절검사 결과 리포트 제공 표절곡 리스트 최대 50곡 제공 모니터링 이용권 10곡 제공 1:…" at bounding box center [579, 201] width 412 height 142
drag, startPoint x: 423, startPoint y: 173, endPoint x: 551, endPoint y: 188, distance: 128.1
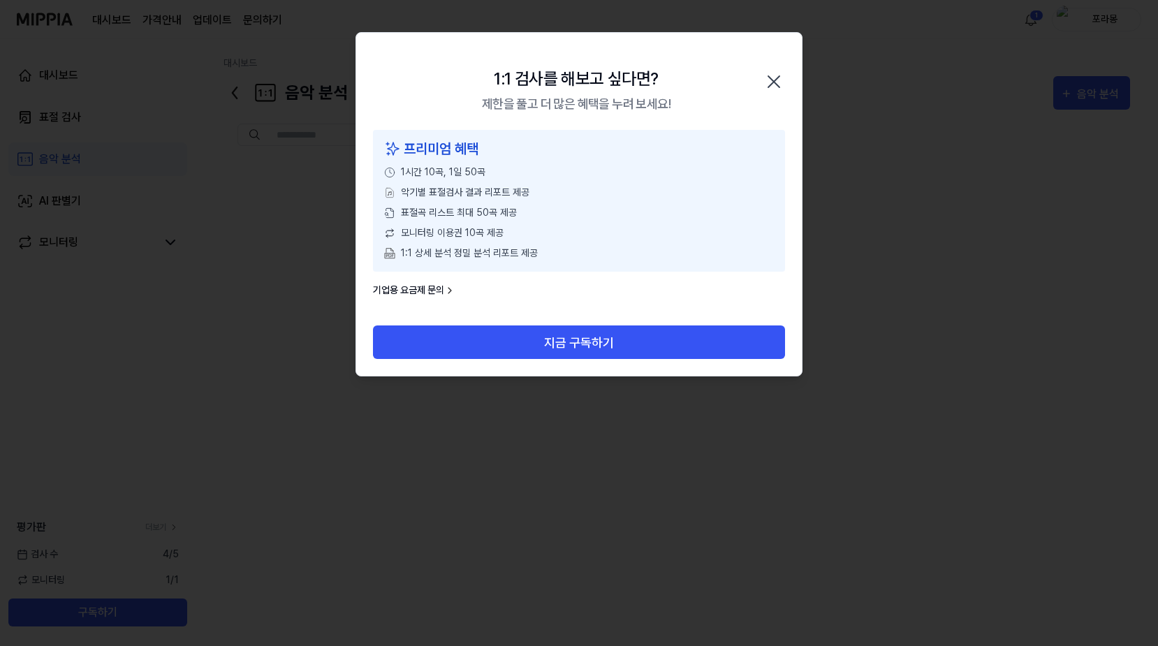
click at [551, 188] on div "프리미엄 혜택 1시간 10곡, 1일 50곡 악기별 표절검사 결과 리포트 제공 표절곡 리스트 최대 50곡 제공 모니터링 이용권 10곡 제공 1:…" at bounding box center [579, 201] width 412 height 142
click at [551, 188] on div "악기별 표절검사 결과 리포트 제공" at bounding box center [579, 192] width 390 height 15
click at [774, 75] on icon "button" at bounding box center [774, 82] width 22 height 22
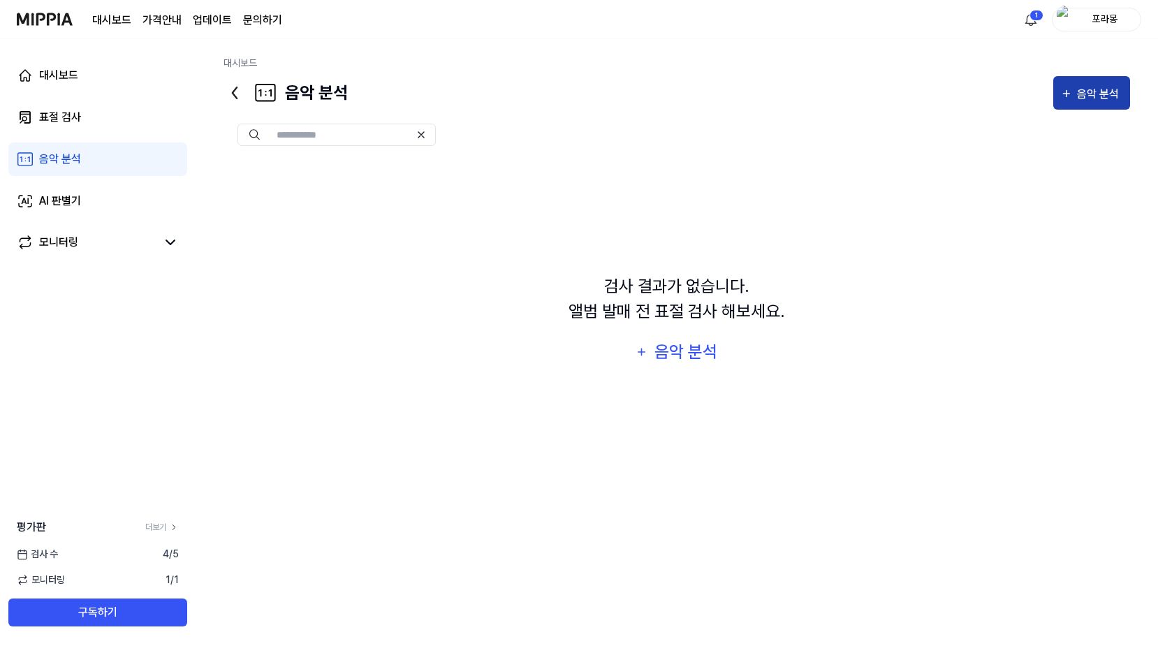
click at [1061, 99] on button "음악 분석" at bounding box center [1092, 93] width 77 height 34
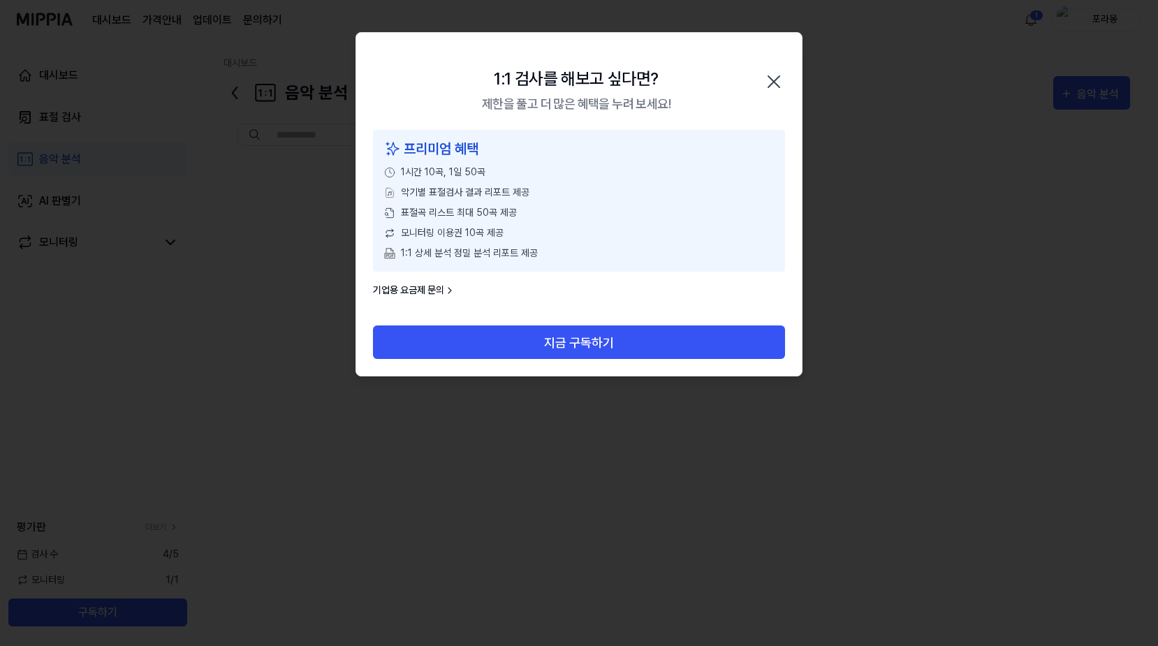
click at [784, 97] on div "1:1 검사를 해보고 싶다면? 제한을 풀고 더 많은 혜택을 누려 보세요! 닫기" at bounding box center [579, 81] width 446 height 97
click at [771, 75] on icon "button" at bounding box center [774, 82] width 22 height 22
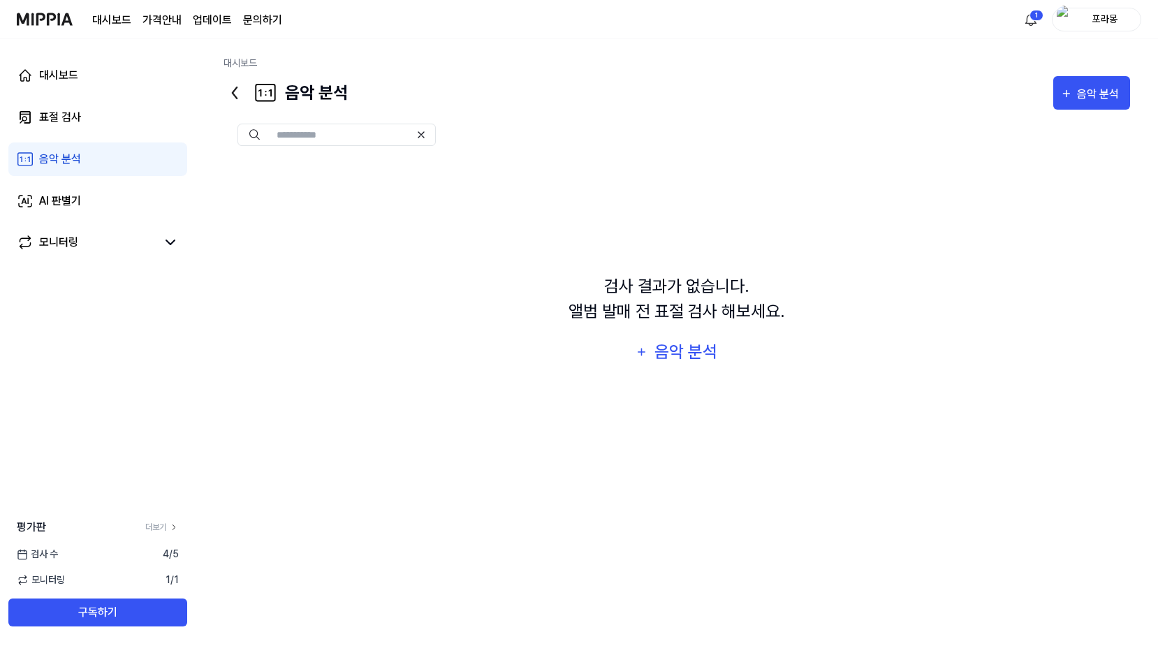
click at [53, 17] on img at bounding box center [45, 19] width 56 height 38
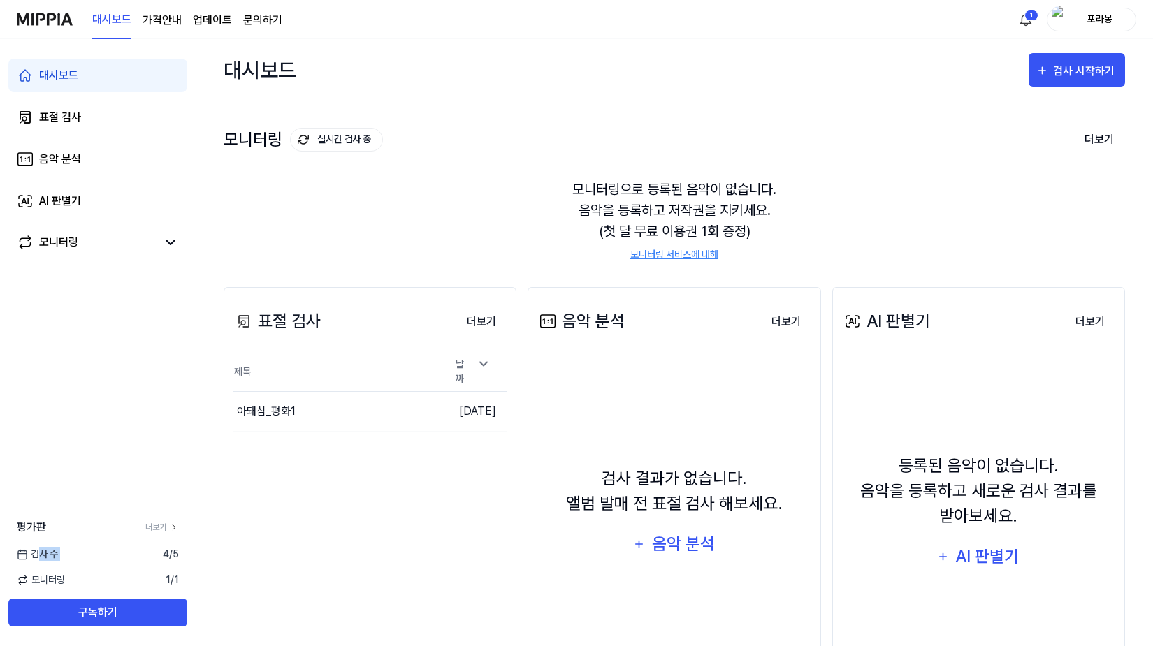
drag, startPoint x: 40, startPoint y: 553, endPoint x: 205, endPoint y: 547, distance: 165.0
click at [180, 551] on div "검사 수 4 / 5" at bounding box center [98, 554] width 196 height 15
click at [557, 273] on div "표절 검사 더보기 표절 검사 제목 날짜 아돼삼_평화1 이동하기 2025.08.16. 더보기 음악 분석 더보기 음악 분석 검사 결과가 없습니다.…" at bounding box center [674, 504] width 901 height 490
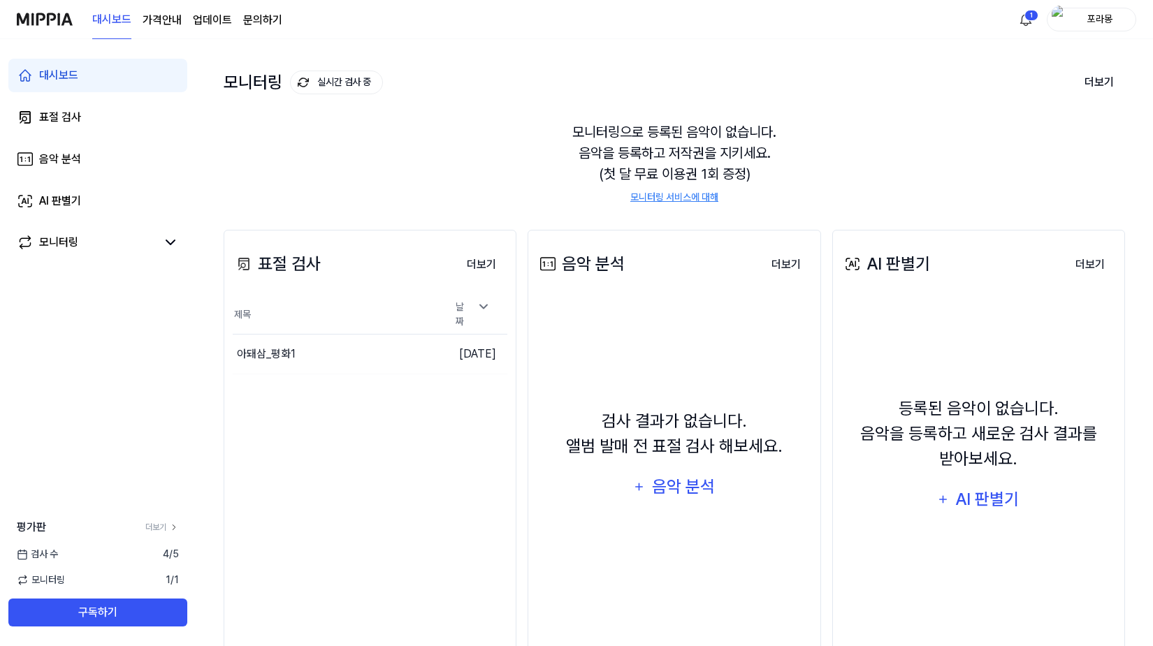
scroll to position [102, 0]
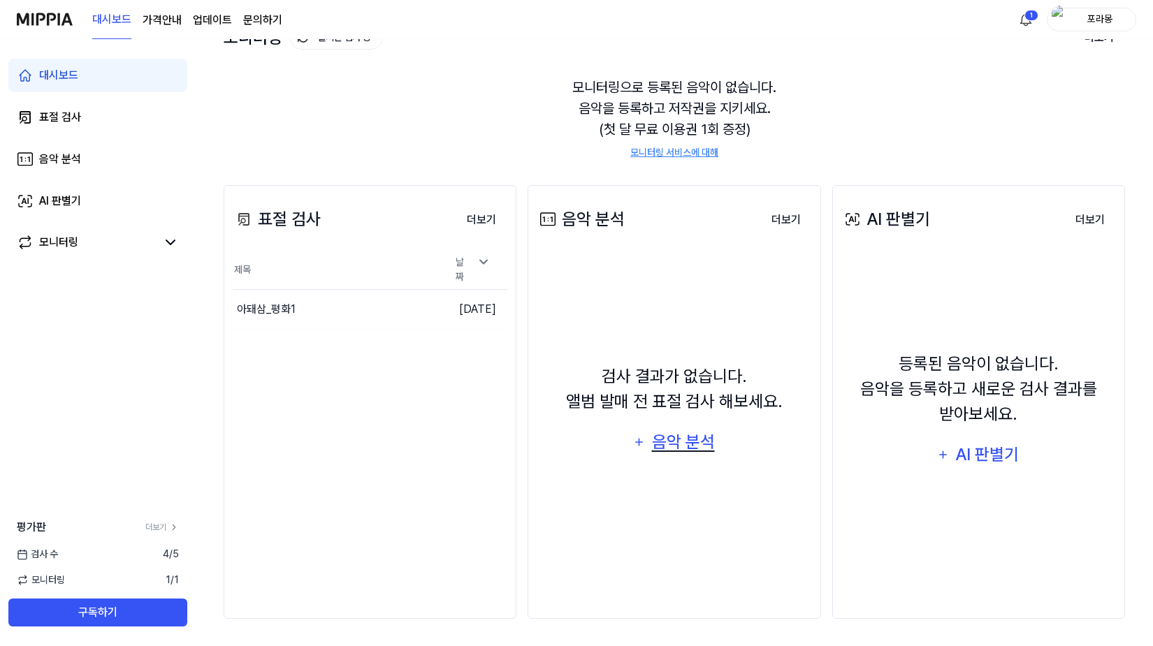
click at [669, 441] on div "음악 분석" at bounding box center [683, 442] width 66 height 27
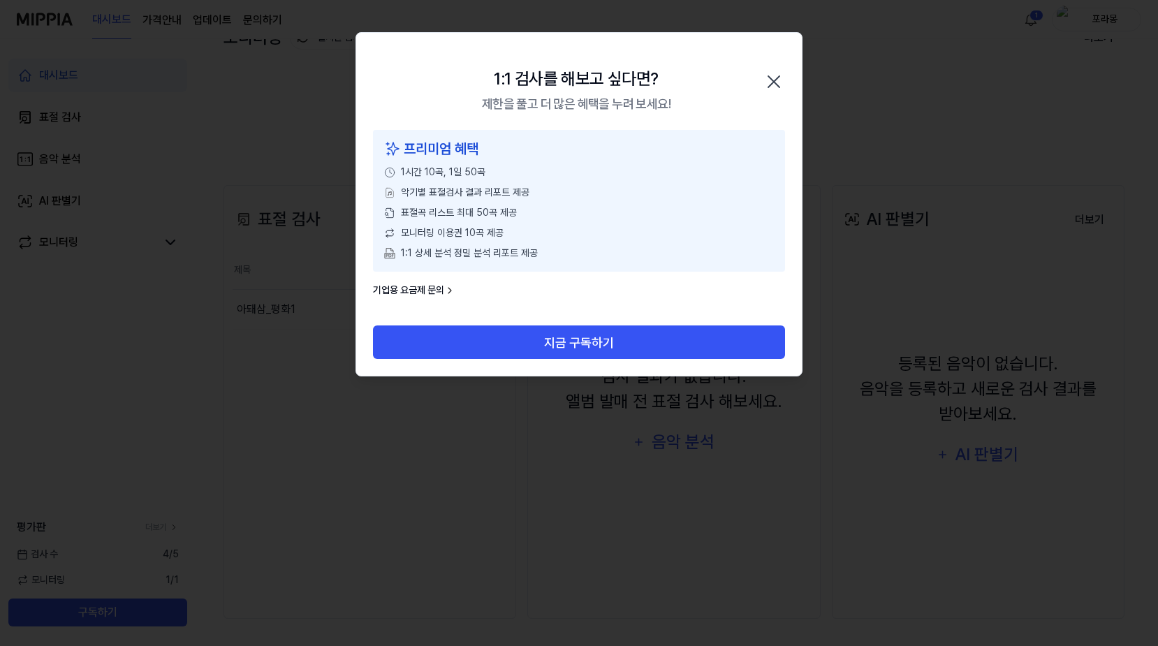
click at [766, 78] on icon "button" at bounding box center [774, 82] width 22 height 22
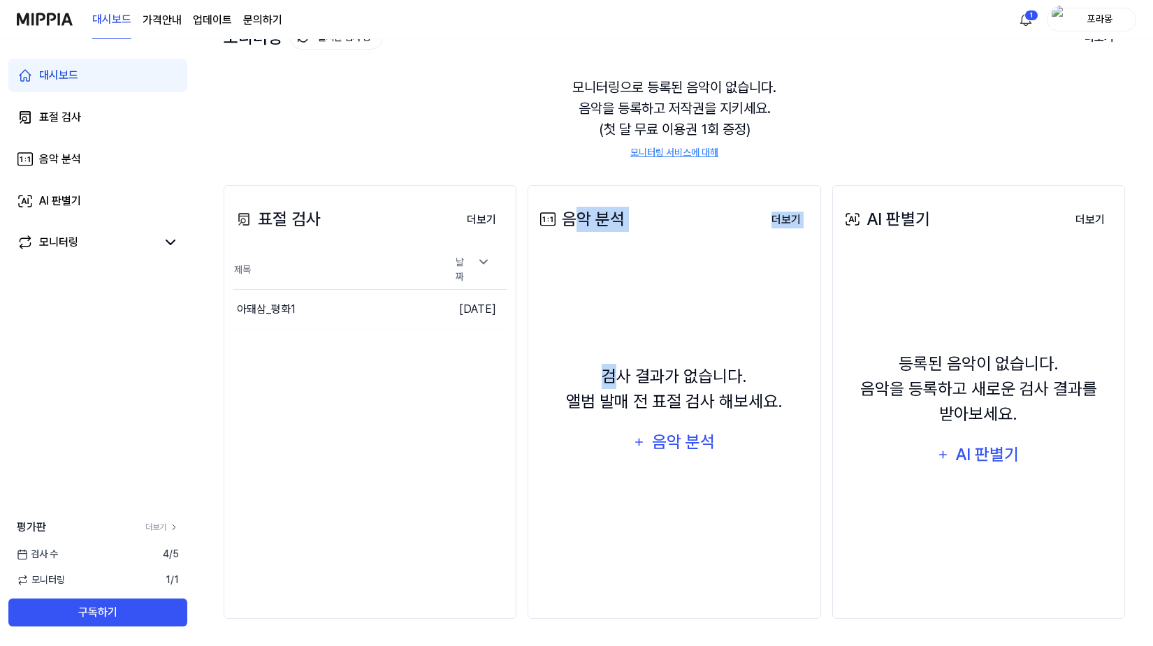
drag, startPoint x: 574, startPoint y: 217, endPoint x: 630, endPoint y: 254, distance: 67.6
click at [625, 252] on div "음악 분석 더보기 음악 분석 검사 결과가 없습니다. 앨범 발매 전 표절 검사 해보세요. 음악 분석 더보기" at bounding box center [673, 402] width 293 height 434
click at [632, 254] on div "검사 결과가 없습니다. 앨범 발매 전 표절 검사 해보세요. 음악 분석" at bounding box center [674, 411] width 275 height 323
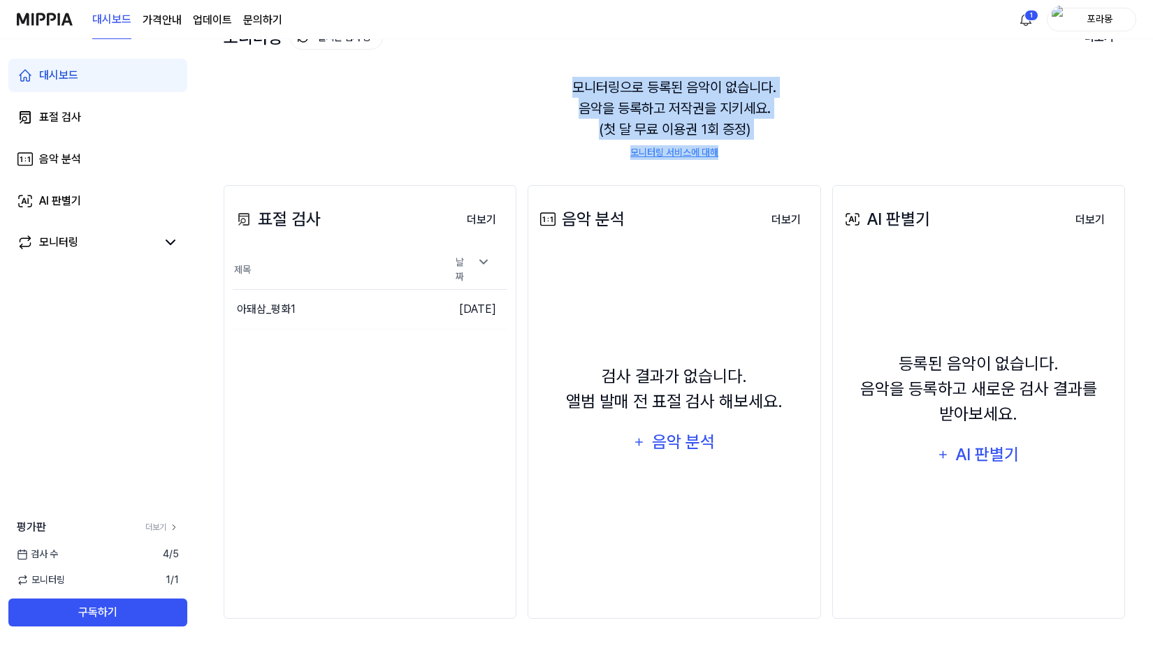
drag, startPoint x: 520, startPoint y: 77, endPoint x: 792, endPoint y: 142, distance: 280.1
click at [792, 142] on div "모니터링으로 등록된 음악이 없습니다. 음악을 등록하고 저작권을 지키세요. (첫 달 무료 이용권 1회 증정) 모니터링 서비스에 대해" at bounding box center [674, 118] width 901 height 117
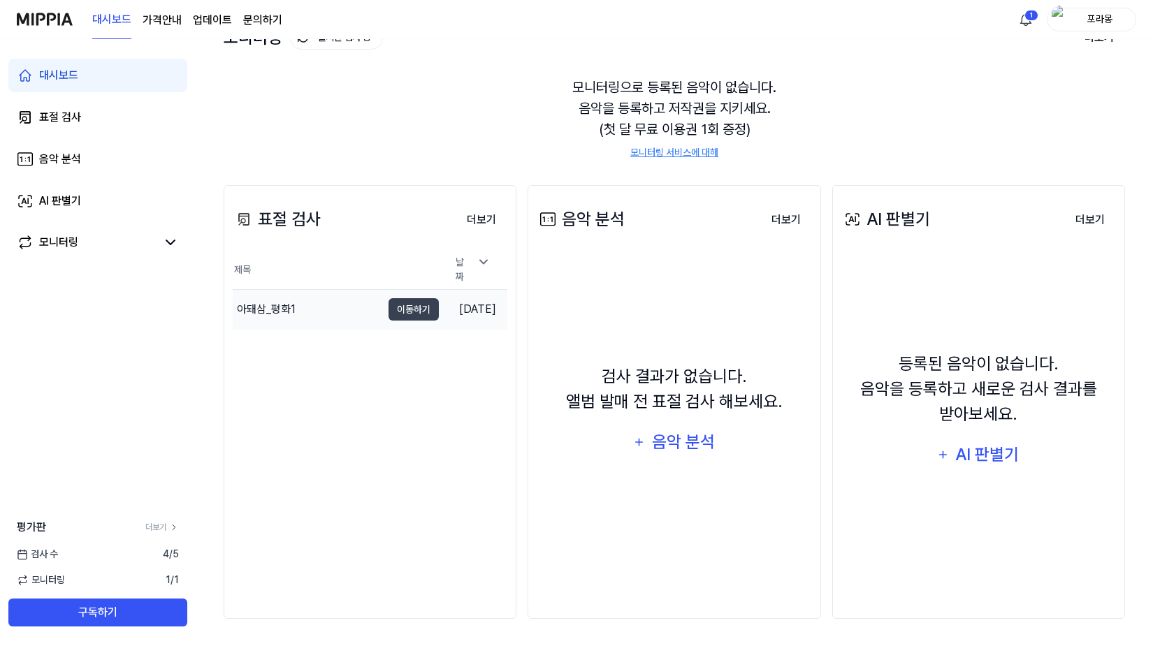
click at [338, 313] on div "아돼삼_평화1" at bounding box center [307, 309] width 149 height 39
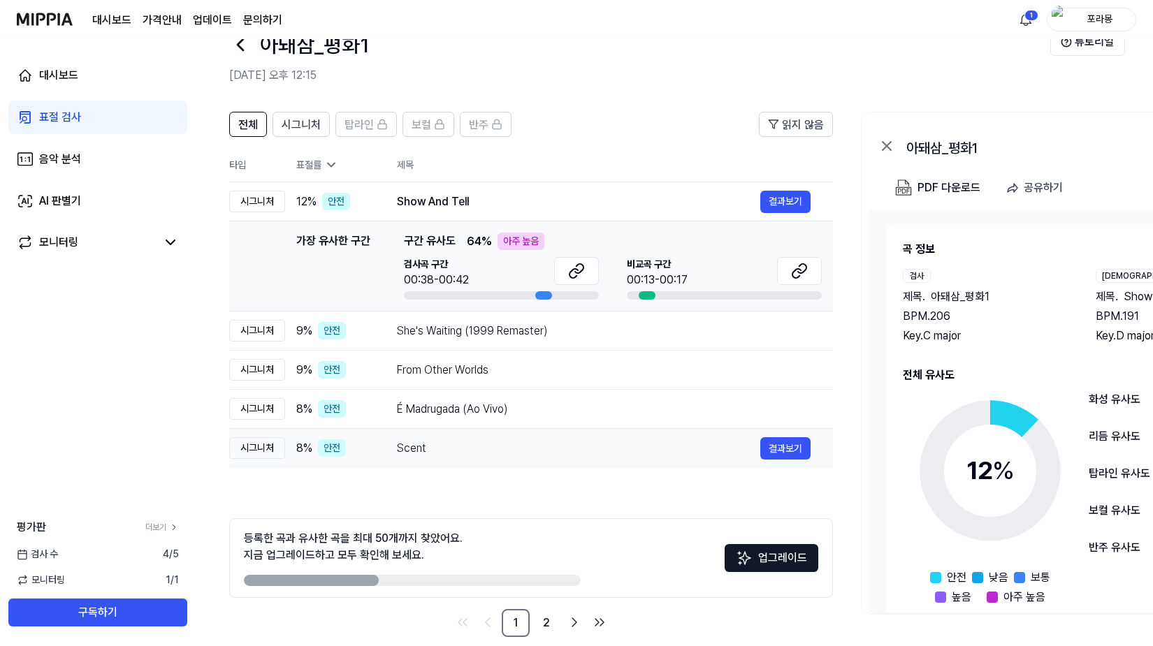
scroll to position [57, 0]
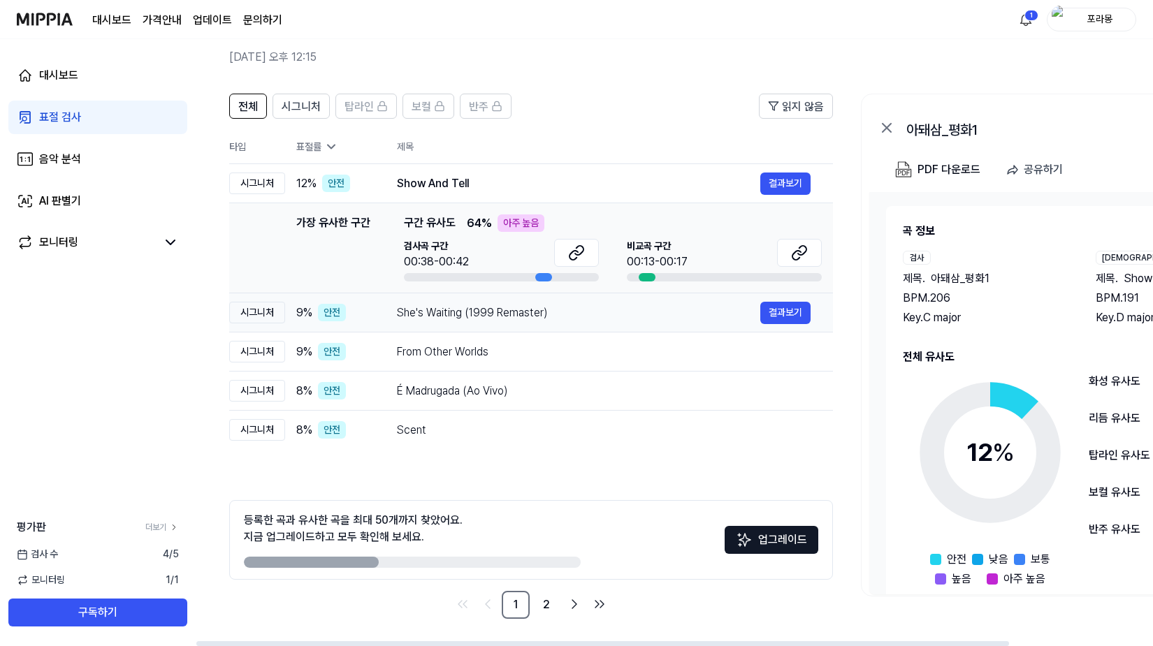
click at [575, 314] on div "She's Waiting (1999 Remaster)" at bounding box center [578, 313] width 363 height 17
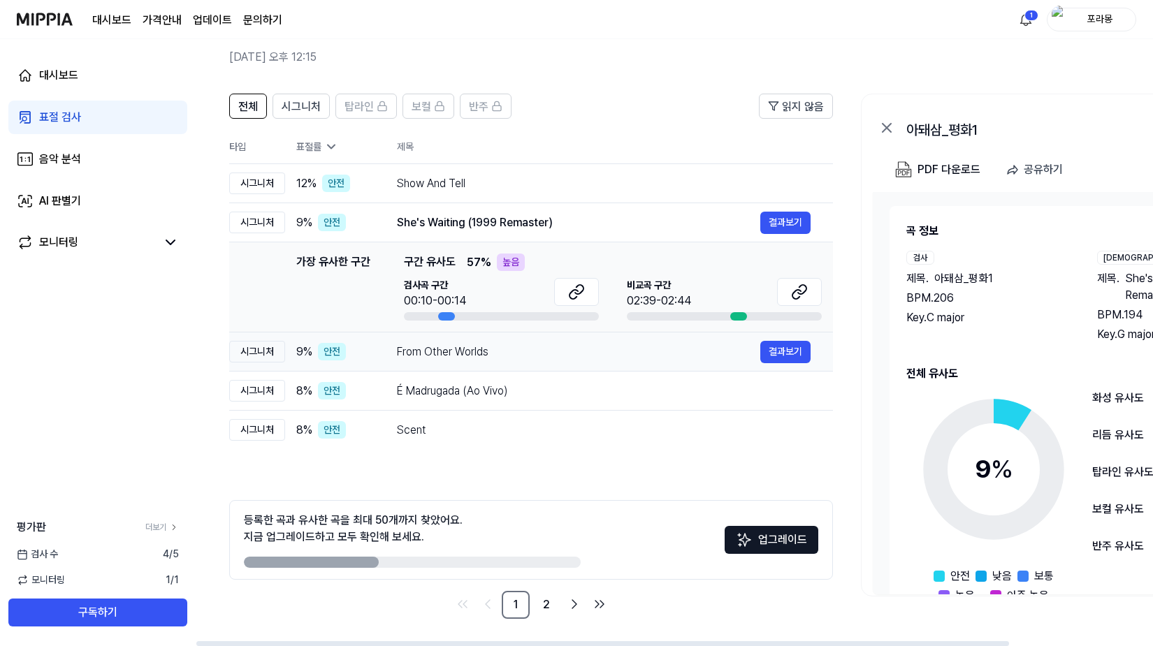
click at [529, 347] on div "From Other Worlds" at bounding box center [578, 352] width 363 height 17
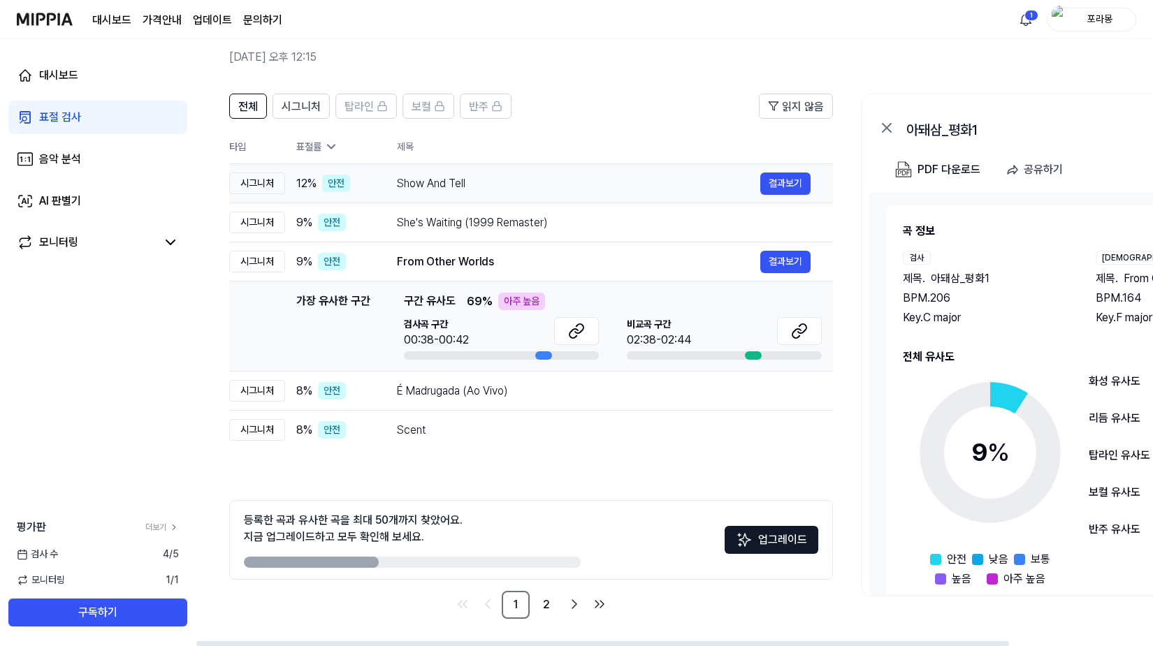
click at [518, 194] on td "Show And Tell 결과보기" at bounding box center [603, 183] width 458 height 39
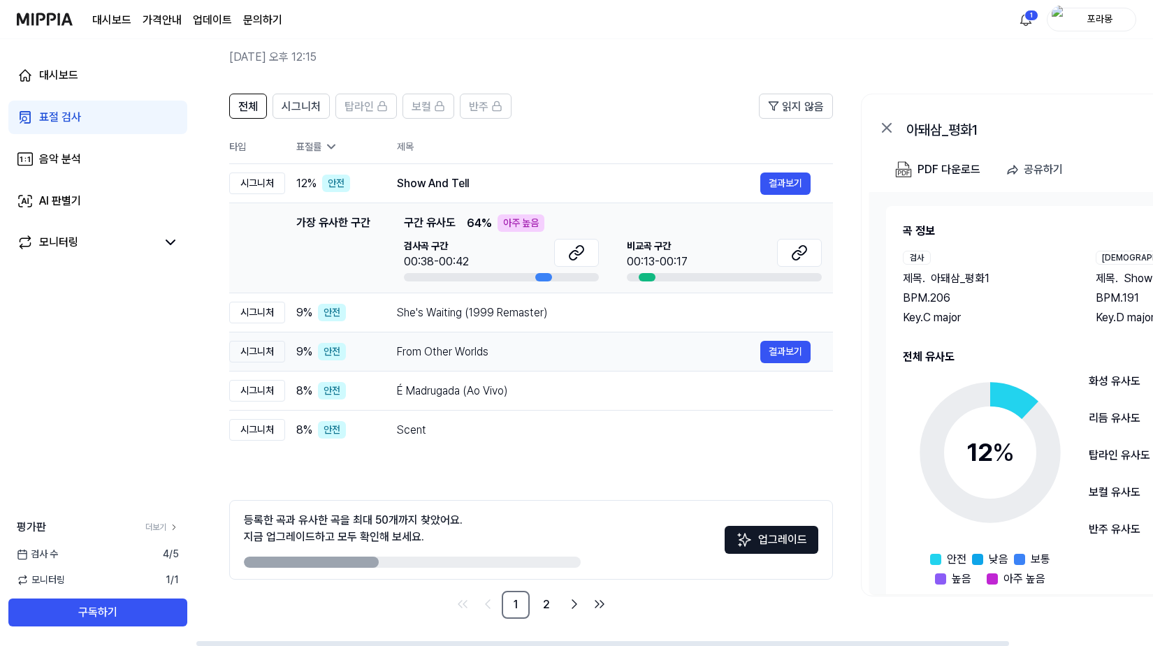
click at [527, 361] on div "From Other Worlds 결과보기" at bounding box center [604, 352] width 414 height 22
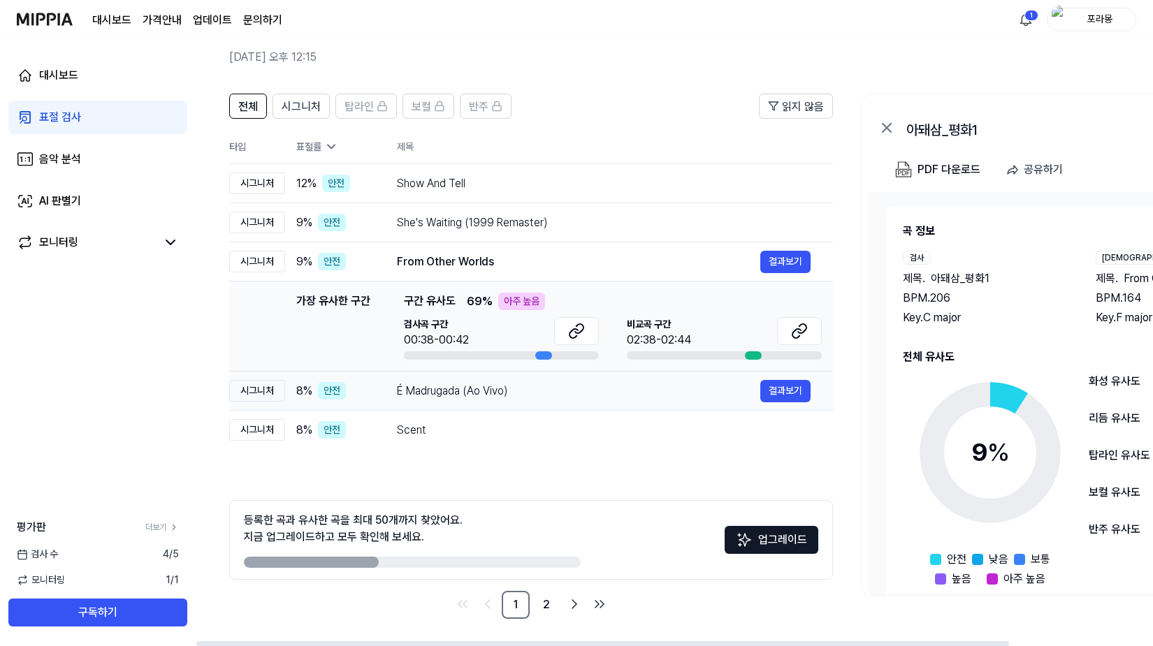
click at [527, 388] on div "É Madrugada (Ao Vivo)" at bounding box center [578, 391] width 363 height 17
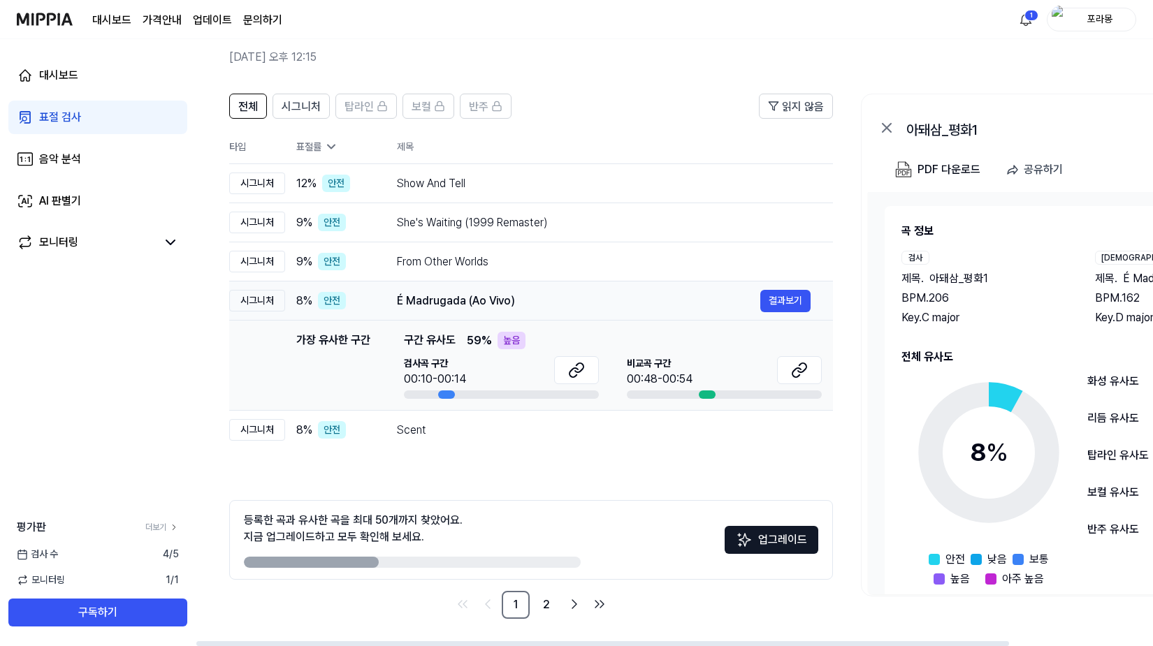
drag, startPoint x: 398, startPoint y: 306, endPoint x: 459, endPoint y: 298, distance: 62.0
click at [459, 298] on div "É Madrugada (Ao Vivo)" at bounding box center [578, 301] width 363 height 17
